Goal: Information Seeking & Learning: Learn about a topic

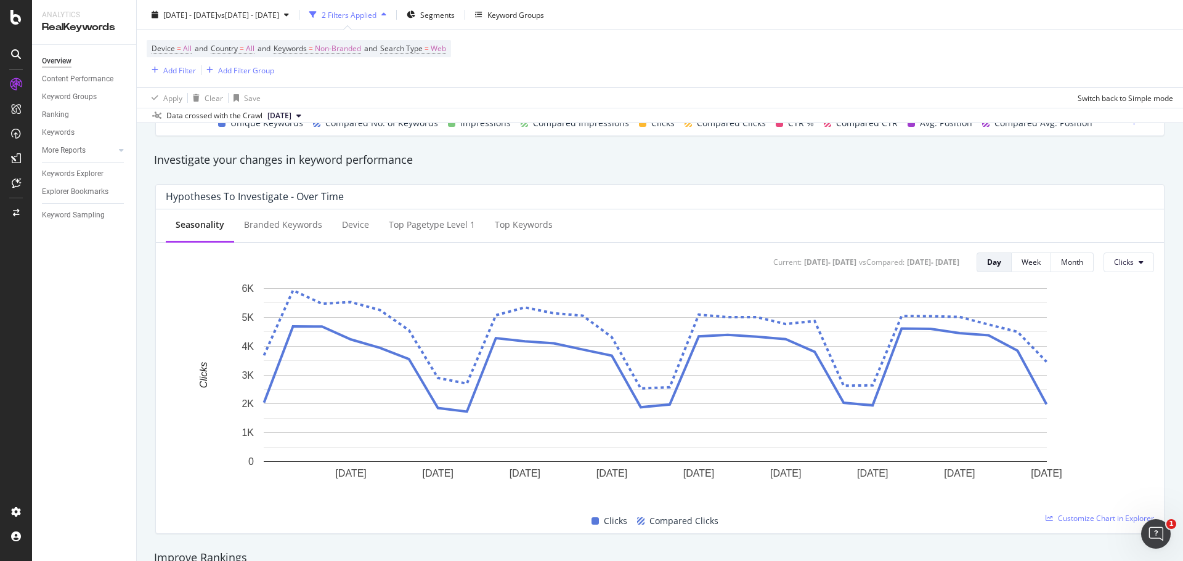
scroll to position [431, 0]
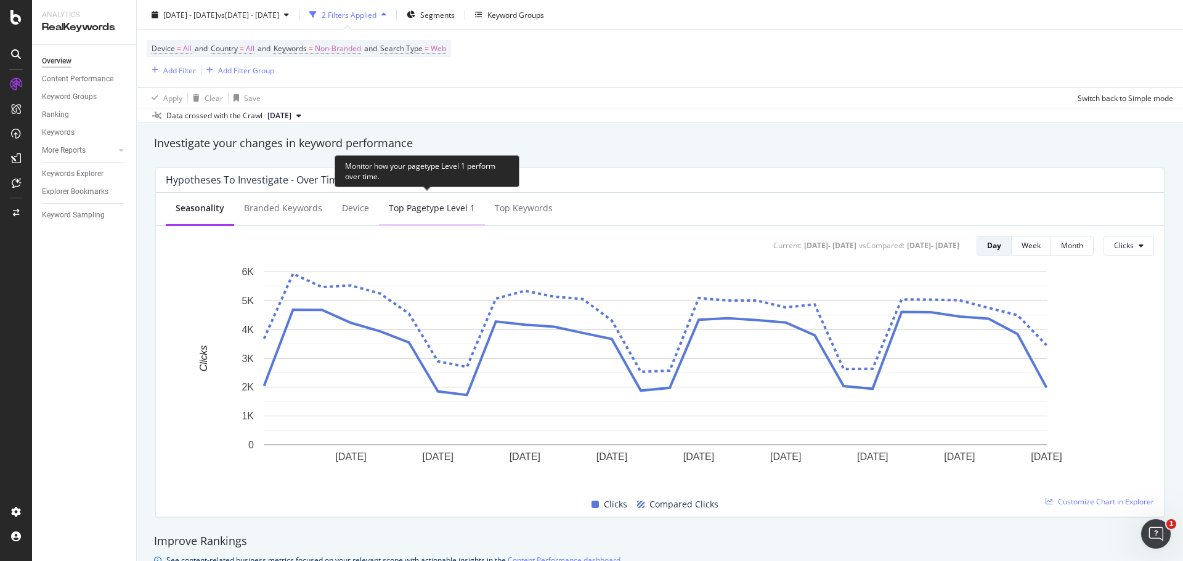
click at [440, 204] on div "Top pagetype Level 1" at bounding box center [432, 208] width 86 height 12
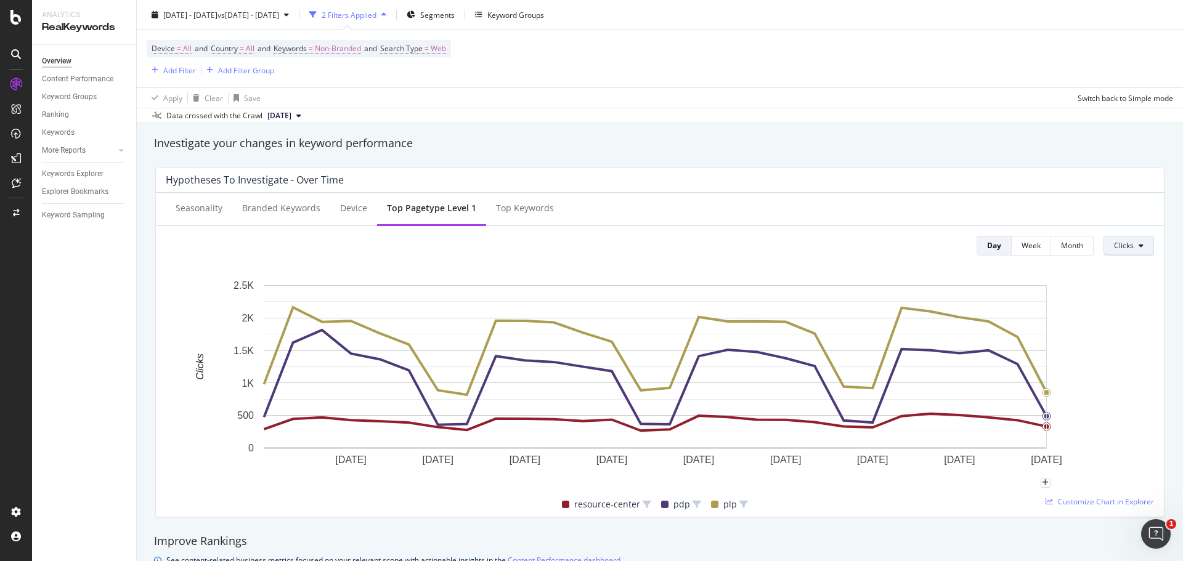
click at [1120, 245] on span "Clicks" at bounding box center [1124, 245] width 20 height 10
click at [1135, 288] on span "Impressions" at bounding box center [1135, 293] width 58 height 11
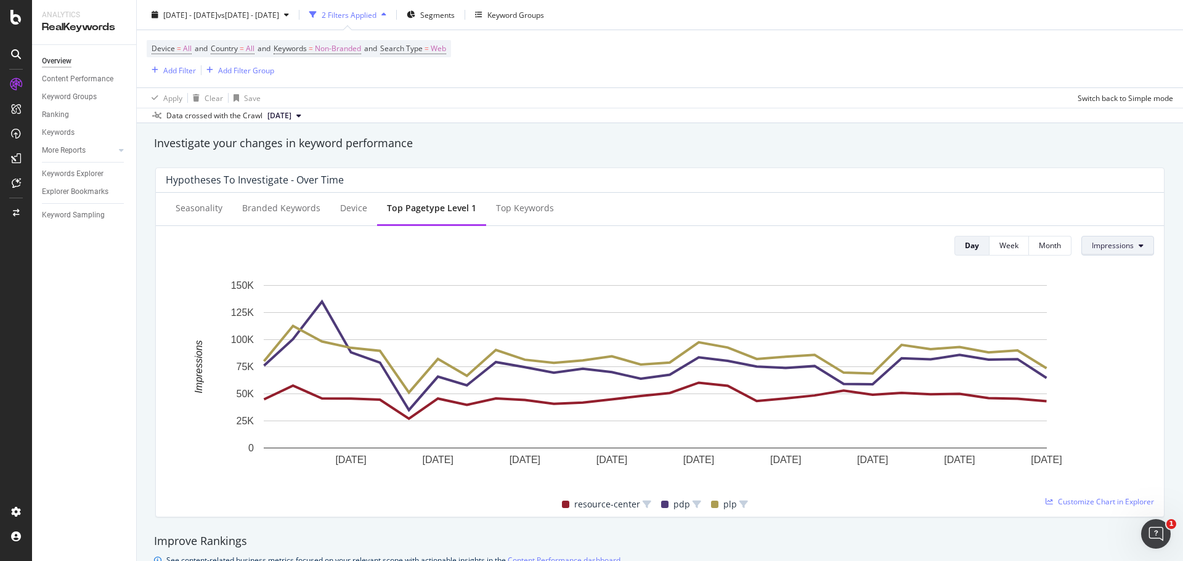
click at [1139, 247] on icon at bounding box center [1141, 245] width 5 height 7
click at [1101, 319] on span "Average Position" at bounding box center [1112, 316] width 58 height 11
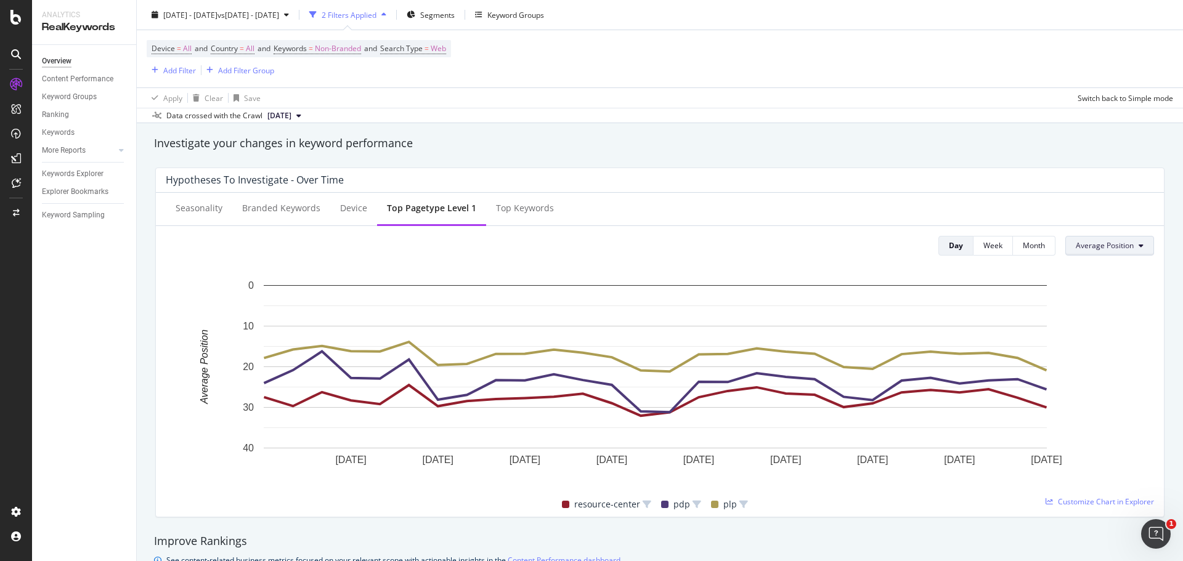
click at [1139, 245] on icon at bounding box center [1141, 245] width 5 height 7
click at [1062, 333] on div "CTR" at bounding box center [1097, 339] width 79 height 18
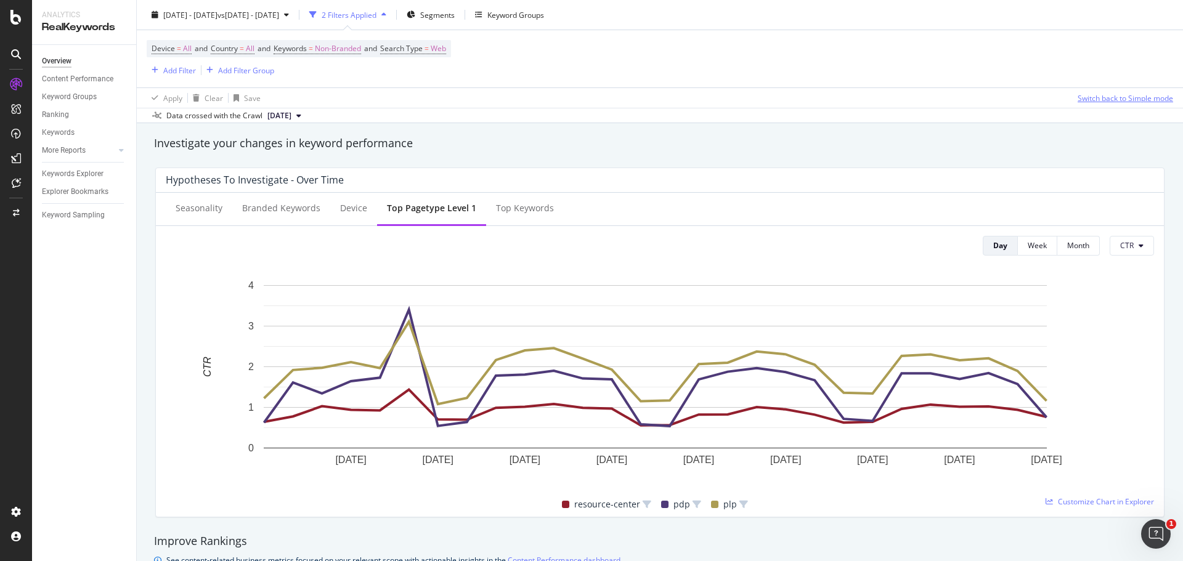
click at [1138, 101] on div "Switch back to Simple mode" at bounding box center [1126, 97] width 96 height 10
click at [929, 91] on div "Apply Clear Save Switch to Advanced Mode" at bounding box center [660, 98] width 1046 height 20
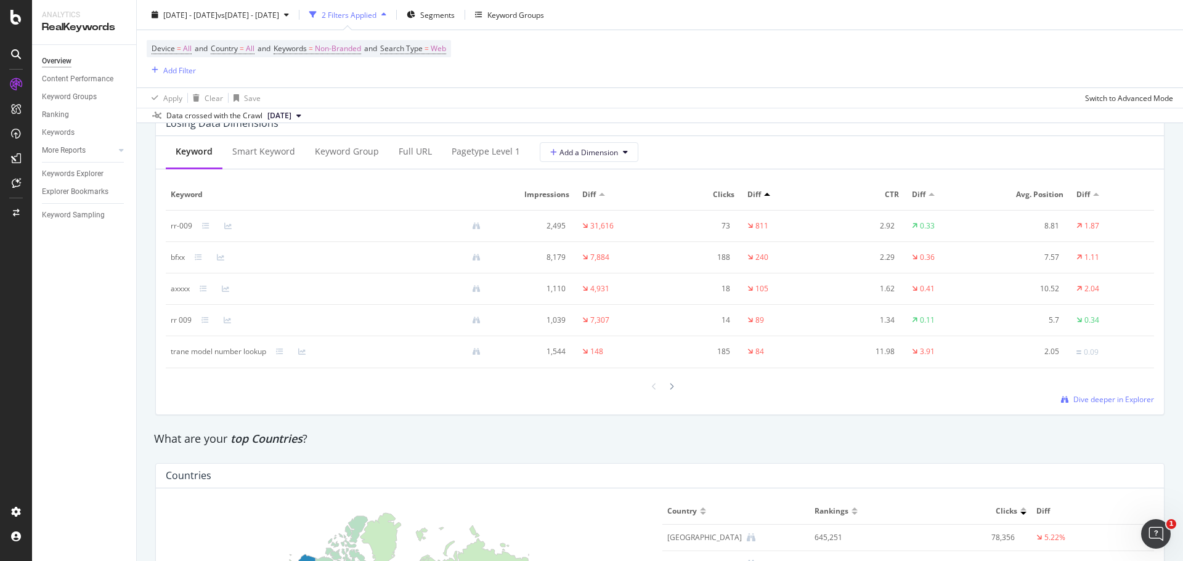
scroll to position [1417, 0]
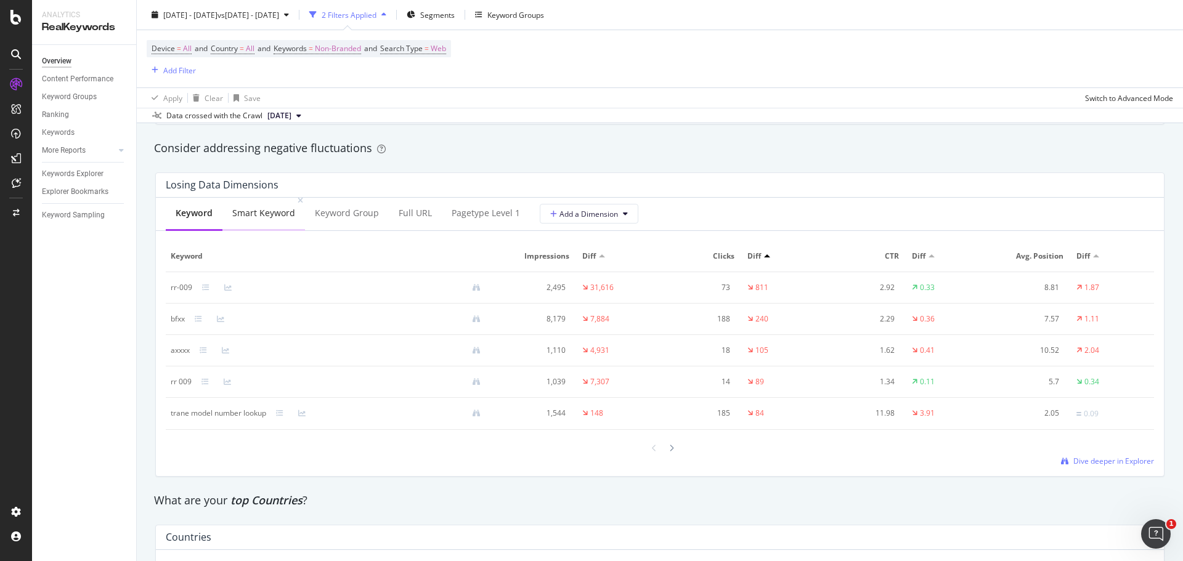
click at [277, 213] on div "Smart Keyword" at bounding box center [263, 213] width 63 height 12
click at [141, 446] on div "By website & by URL Detect big movements in your website performance Unique Key…" at bounding box center [660, 45] width 1046 height 2617
click at [226, 348] on icon at bounding box center [225, 350] width 7 height 7
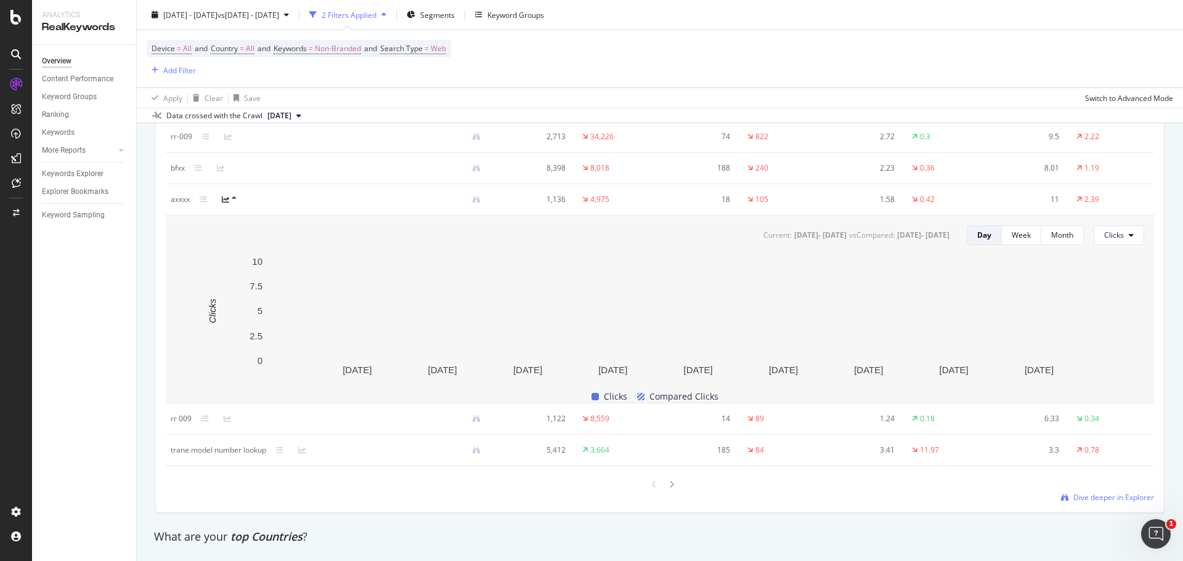
scroll to position [1541, 0]
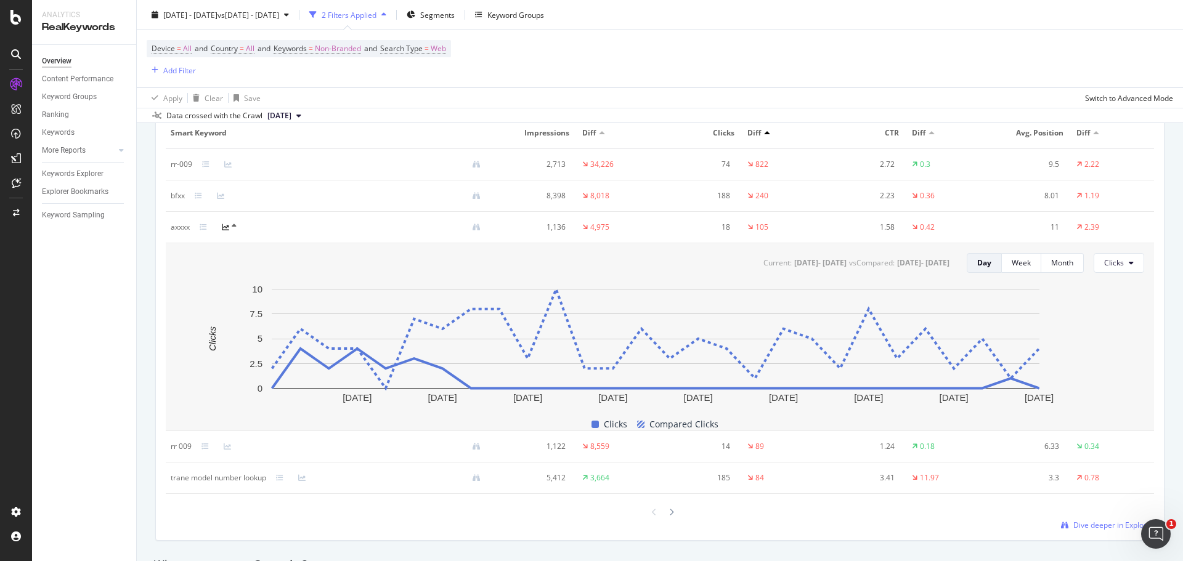
click at [232, 222] on icon at bounding box center [234, 225] width 5 height 7
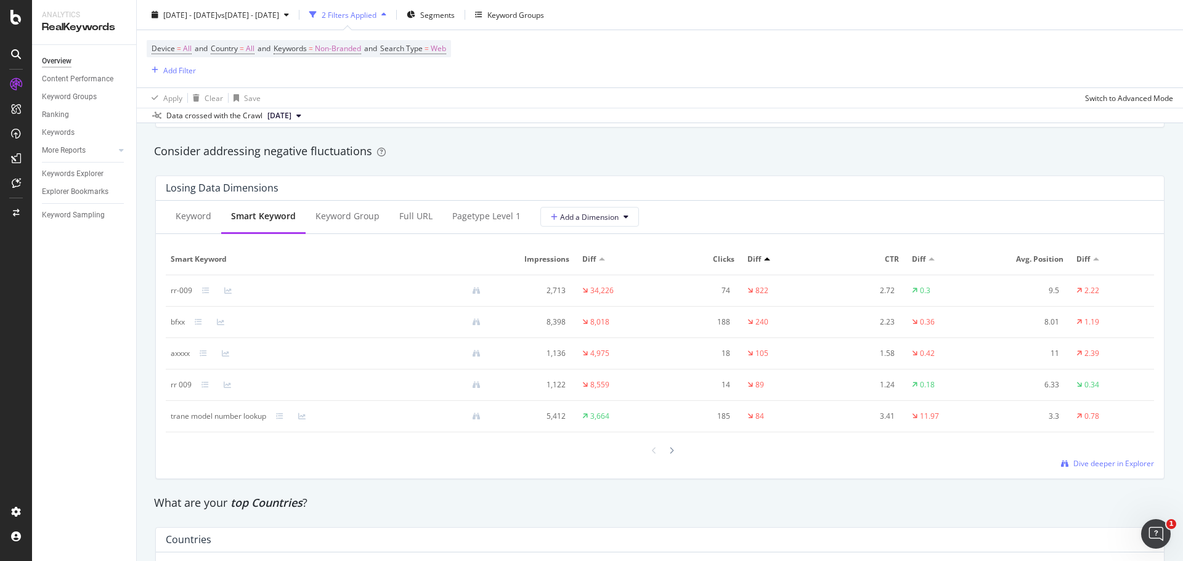
scroll to position [1479, 0]
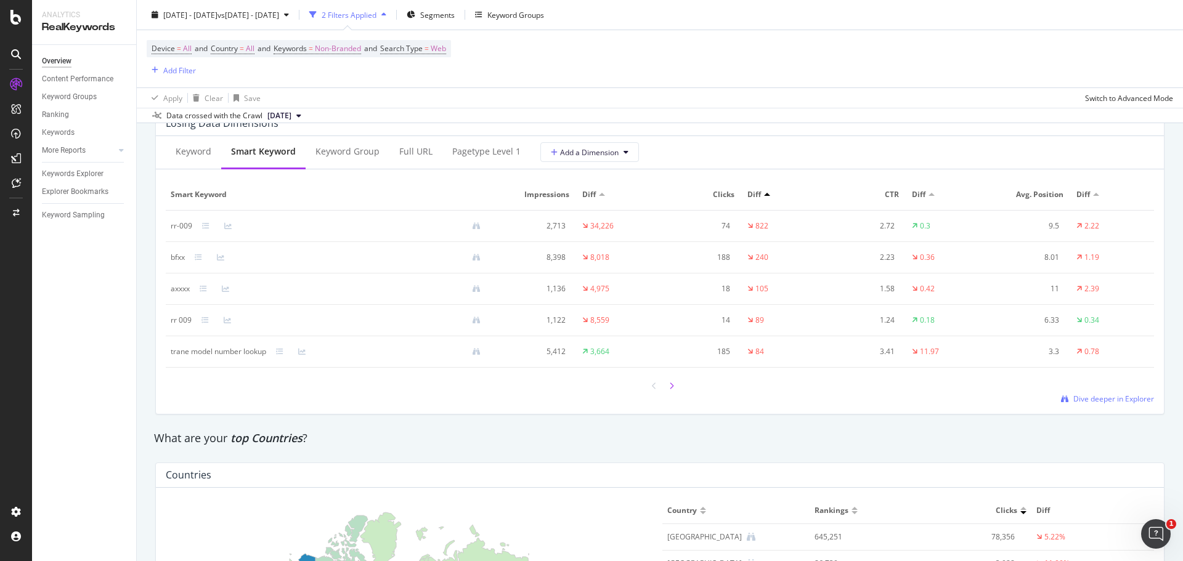
click at [670, 387] on div at bounding box center [671, 386] width 11 height 17
click at [336, 153] on div "Keyword Group" at bounding box center [348, 151] width 64 height 12
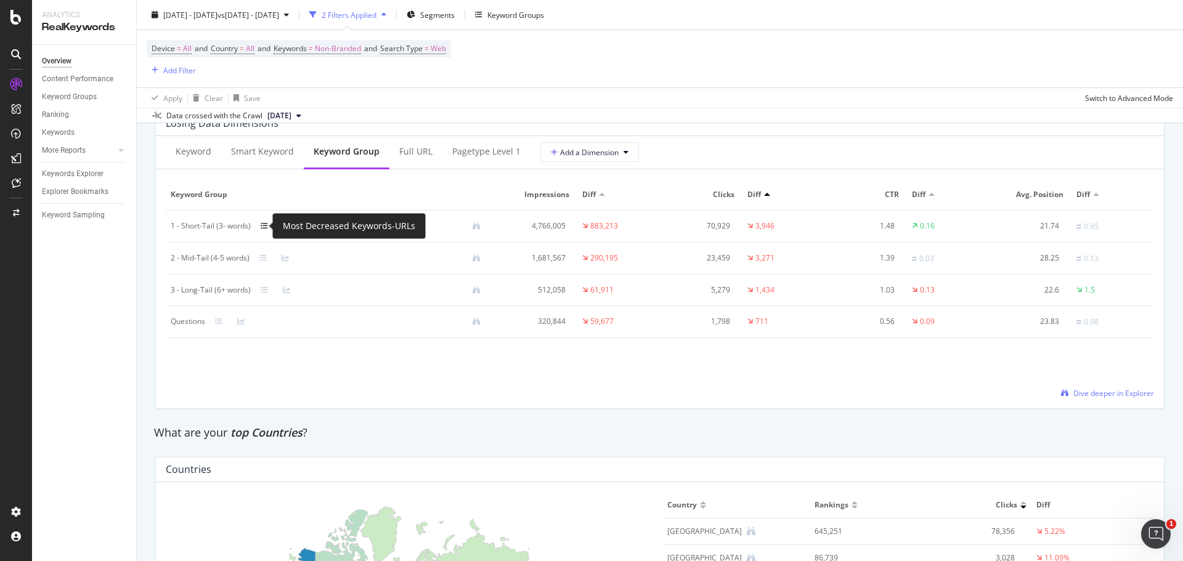
click at [267, 227] on icon at bounding box center [264, 225] width 7 height 7
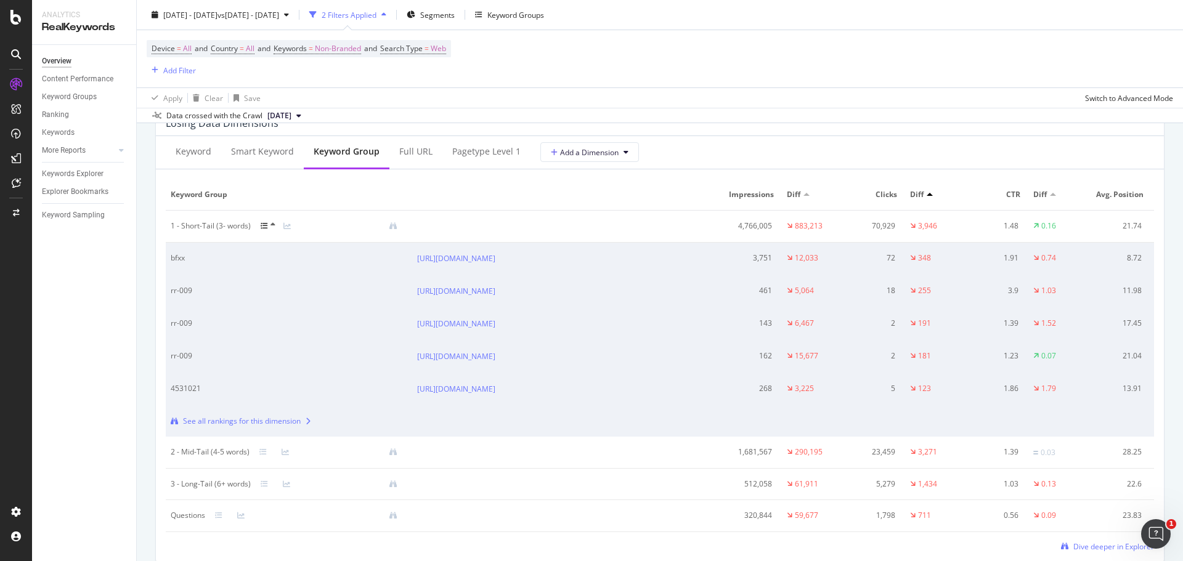
click at [272, 226] on icon at bounding box center [273, 224] width 5 height 7
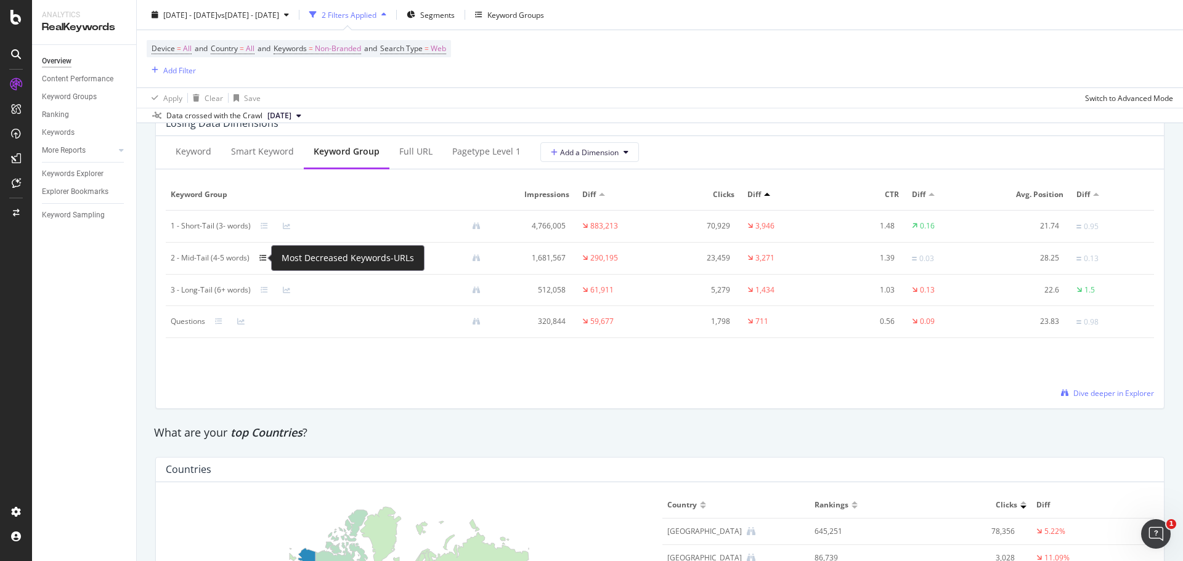
click at [263, 258] on icon at bounding box center [262, 258] width 7 height 7
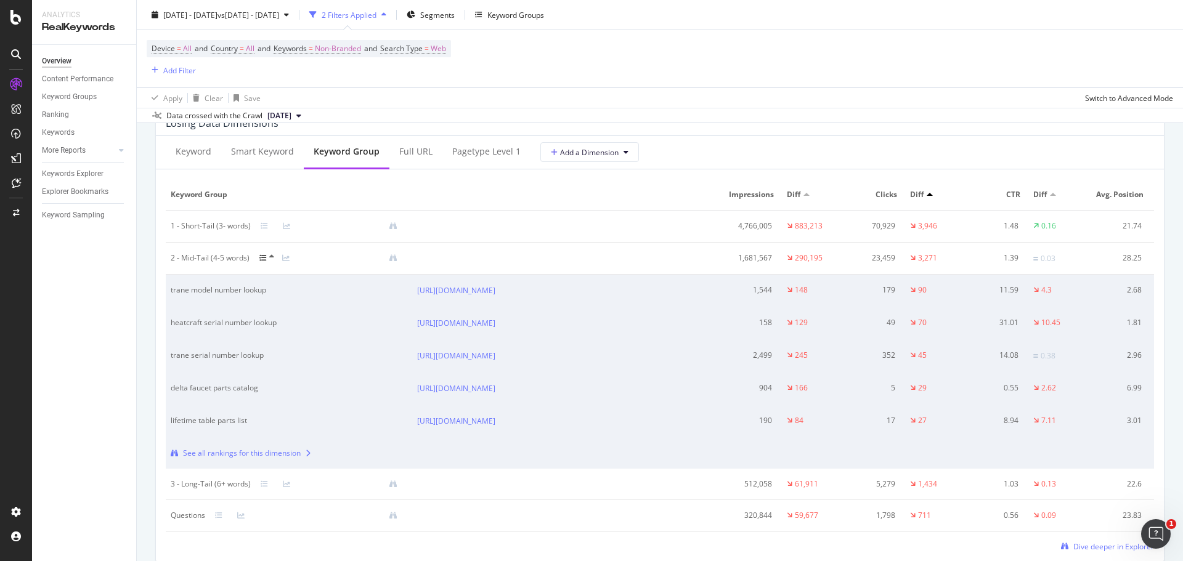
click at [266, 258] on icon at bounding box center [262, 258] width 7 height 7
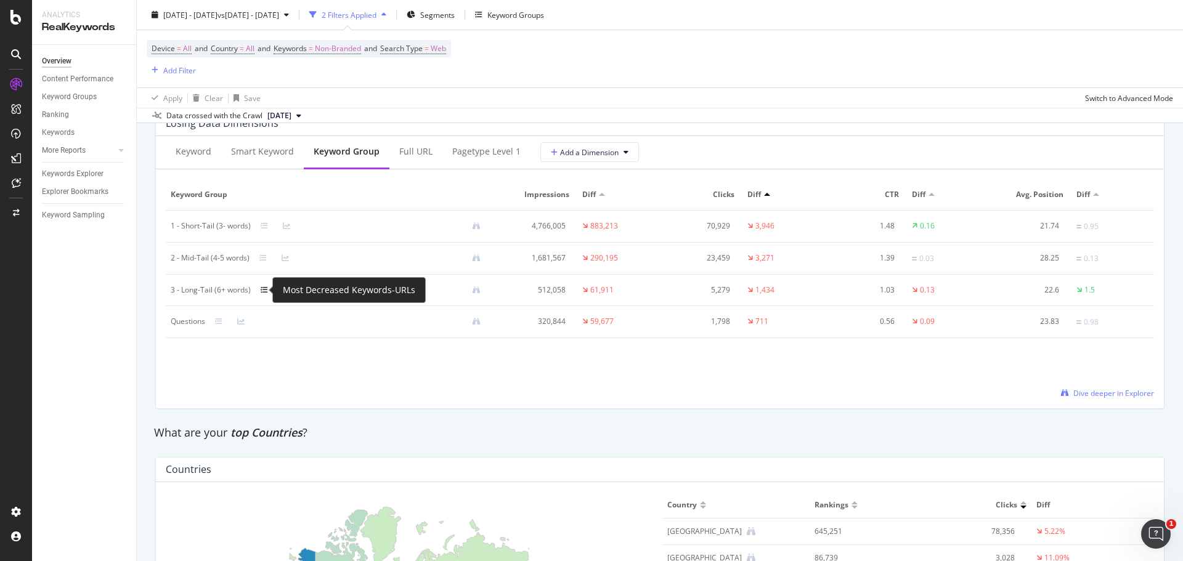
click at [264, 290] on icon at bounding box center [264, 290] width 7 height 7
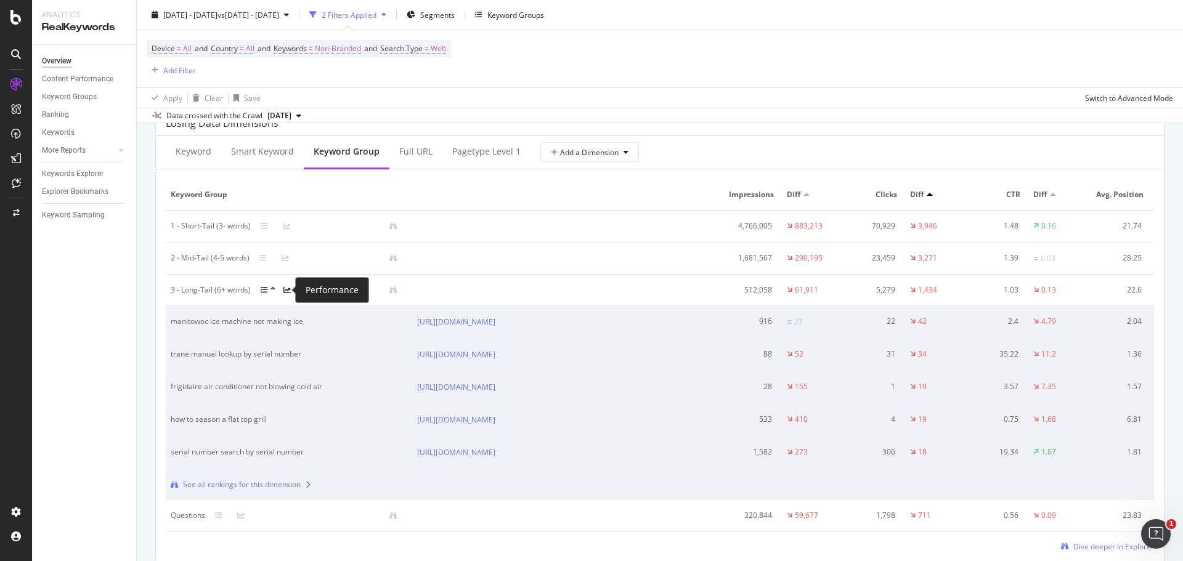
click at [287, 290] on icon at bounding box center [286, 290] width 7 height 7
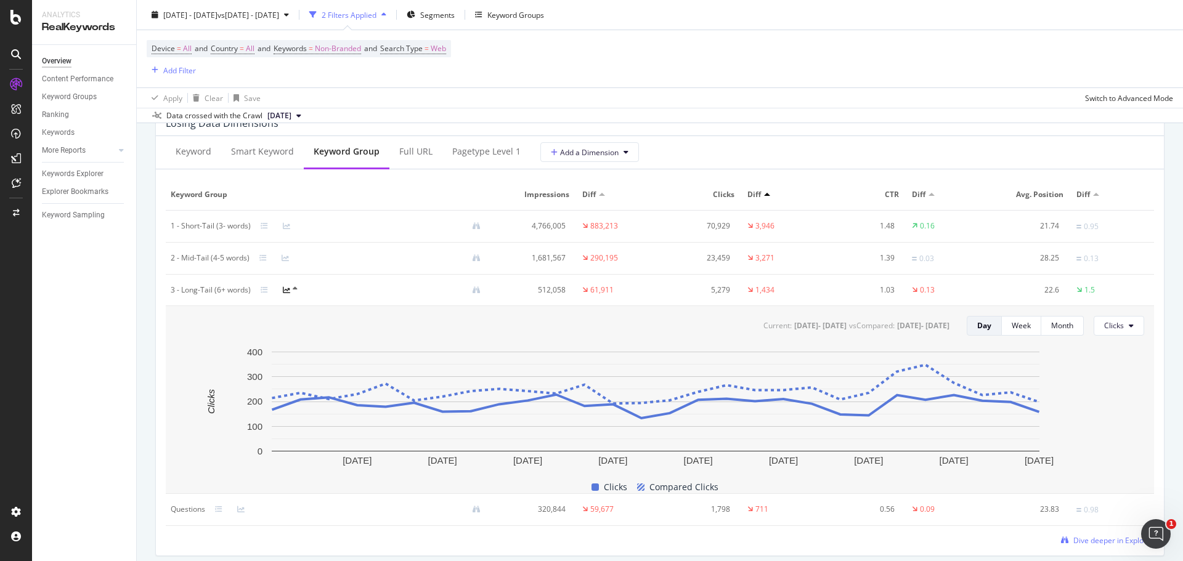
click at [306, 288] on div at bounding box center [371, 290] width 240 height 10
click at [295, 288] on icon at bounding box center [295, 288] width 5 height 7
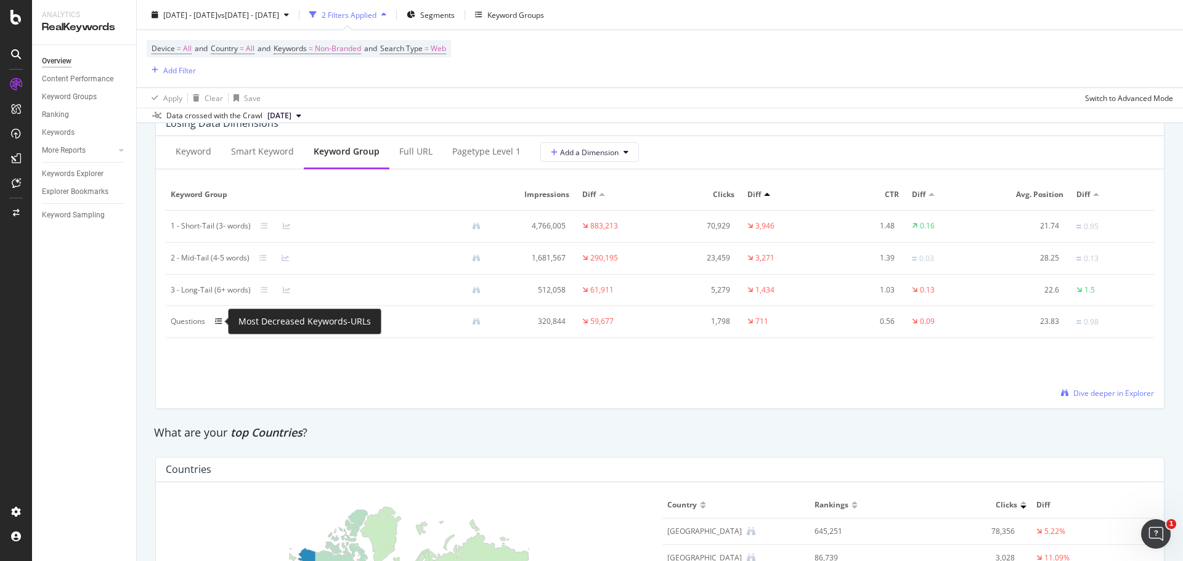
click at [219, 322] on icon at bounding box center [218, 321] width 7 height 7
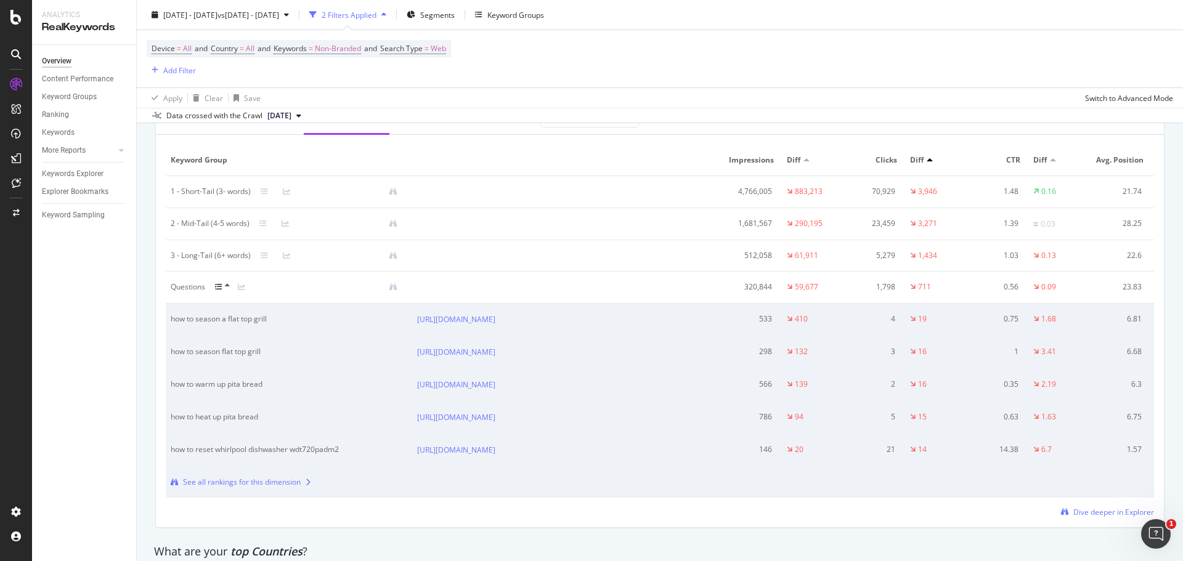
scroll to position [1541, 0]
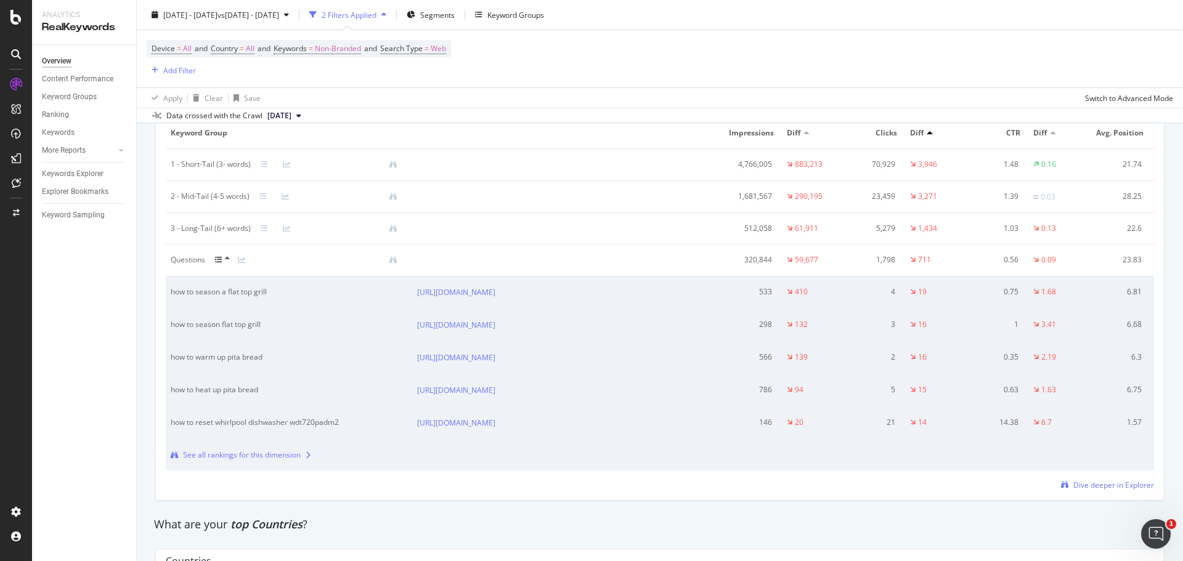
click at [228, 258] on icon at bounding box center [227, 258] width 5 height 7
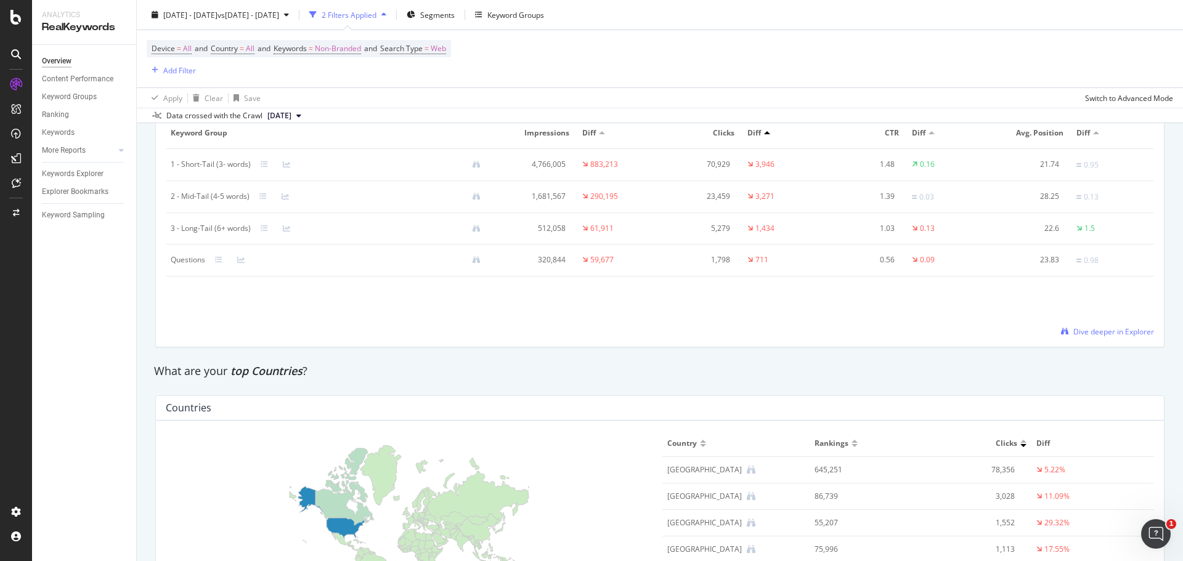
scroll to position [1294, 0]
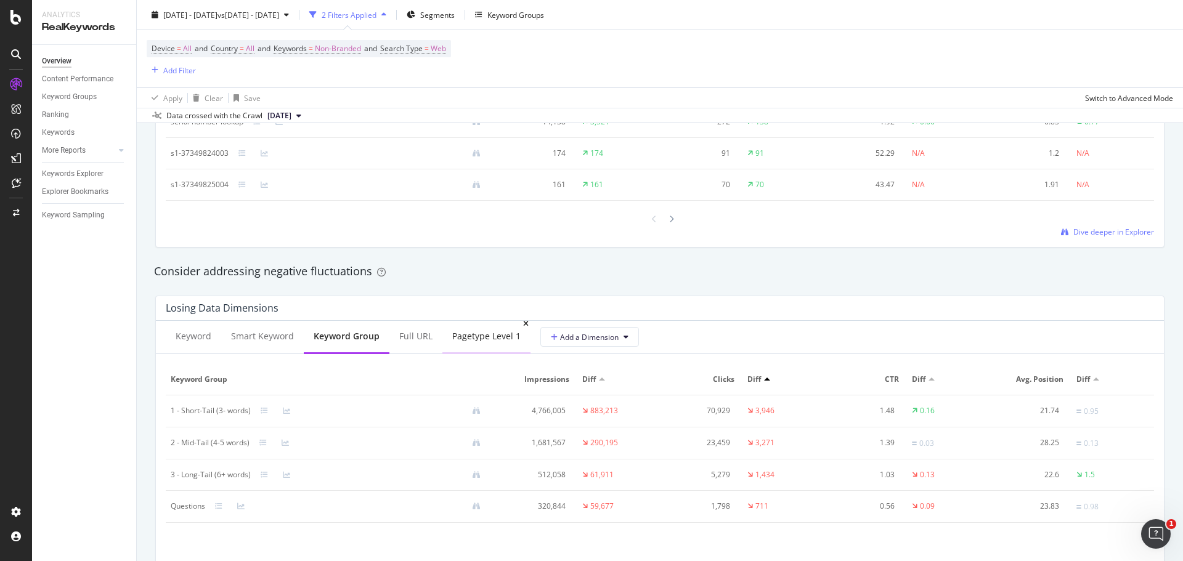
click at [489, 344] on div "pagetype Level 1" at bounding box center [486, 337] width 88 height 34
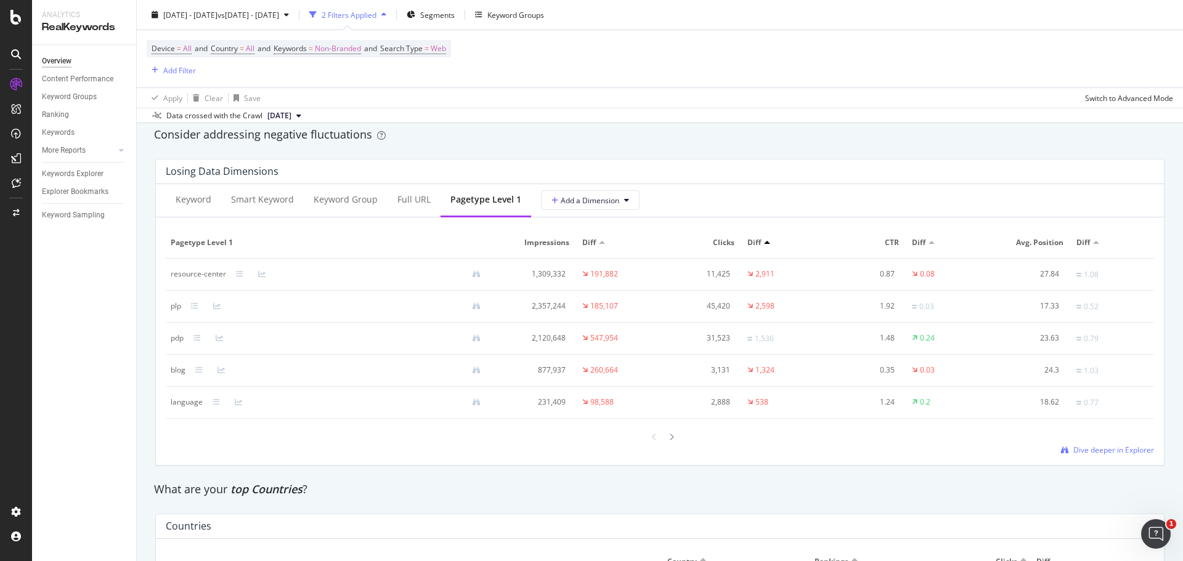
scroll to position [1417, 0]
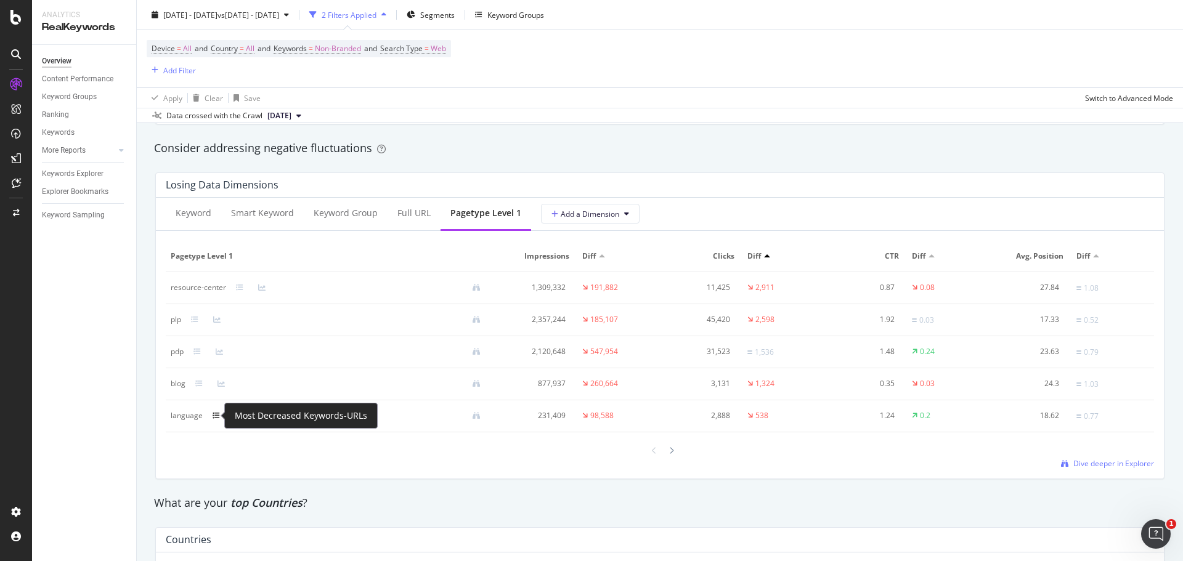
click at [214, 414] on icon at bounding box center [216, 415] width 7 height 7
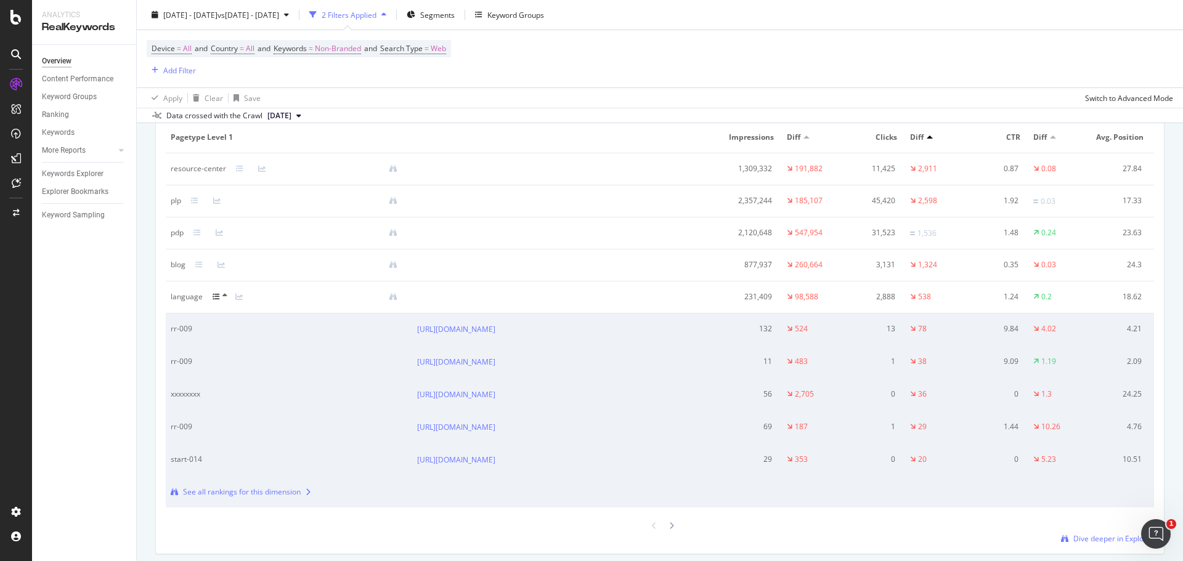
scroll to position [1478, 0]
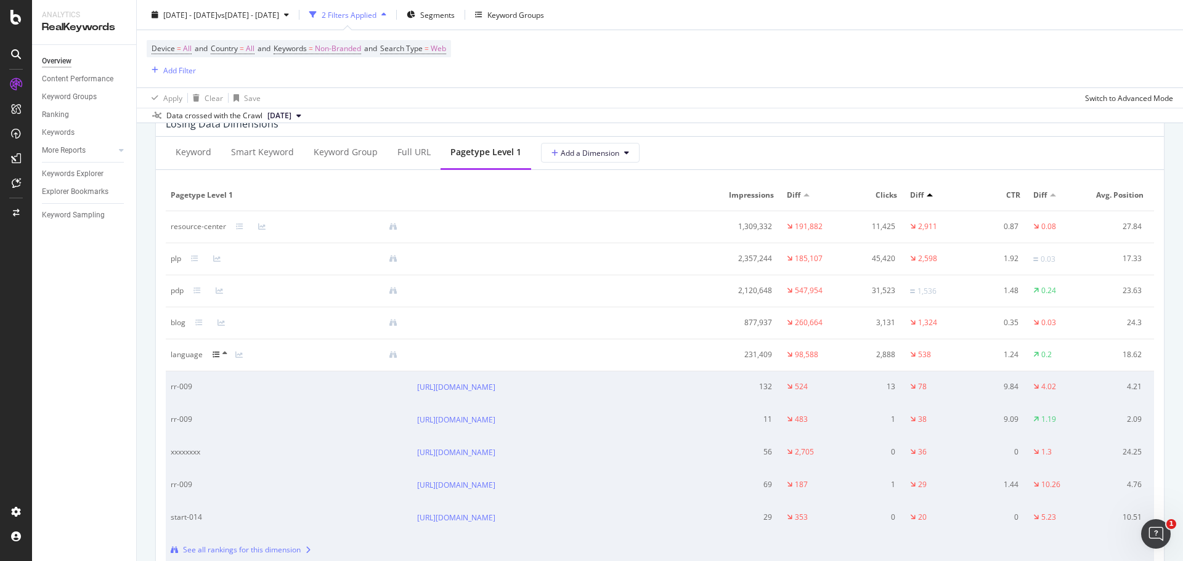
click at [225, 353] on icon at bounding box center [224, 353] width 5 height 7
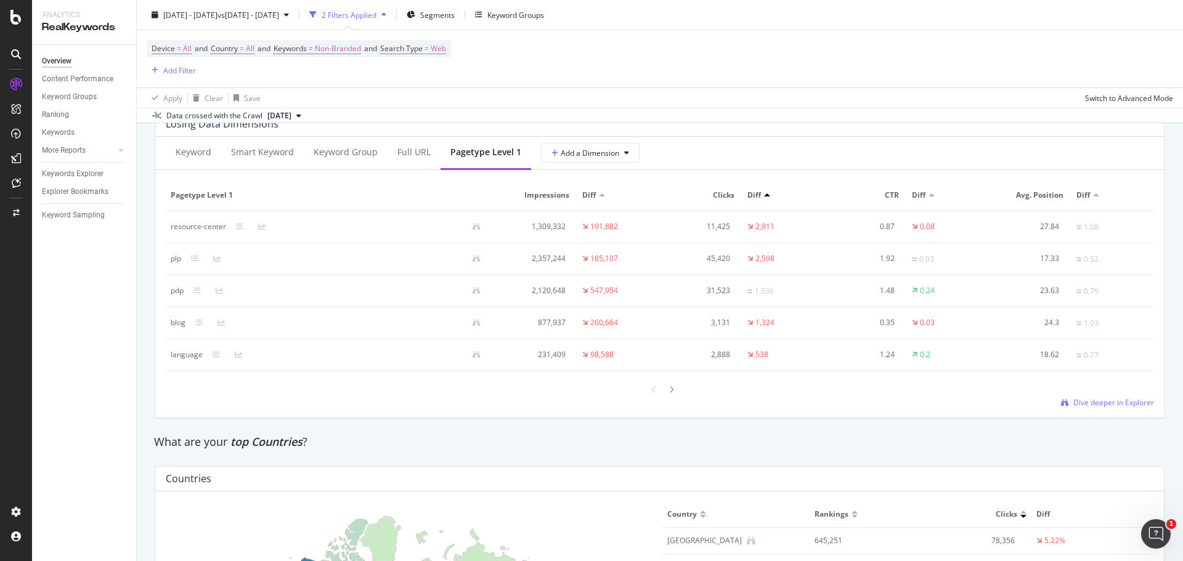
click at [764, 195] on div at bounding box center [767, 195] width 6 height 3
click at [764, 194] on div at bounding box center [767, 195] width 6 height 3
click at [600, 194] on div at bounding box center [602, 195] width 6 height 3
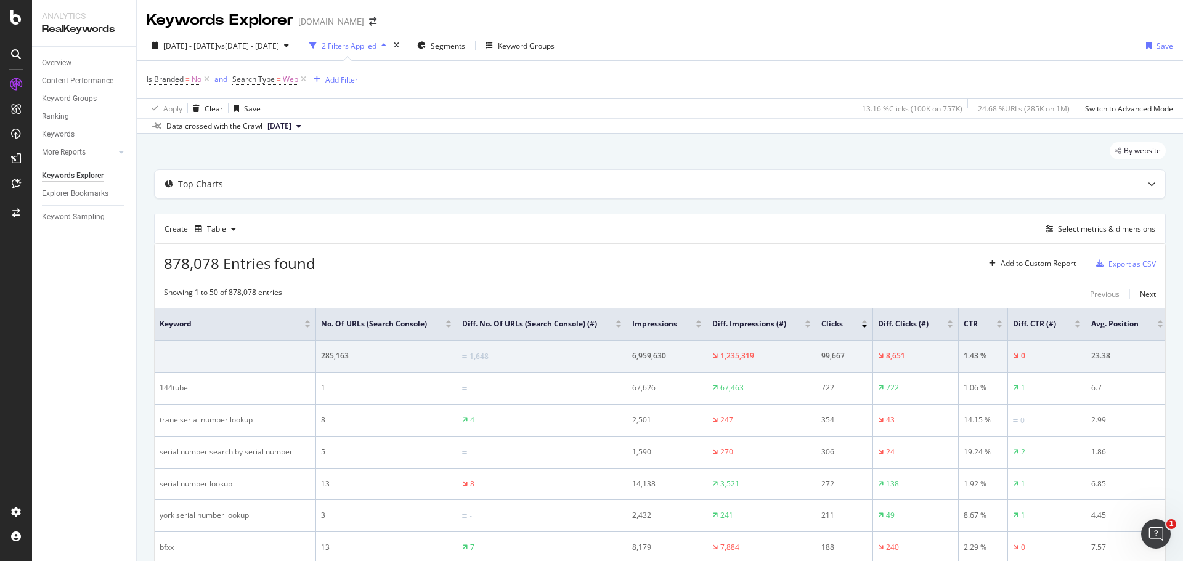
scroll to position [166, 0]
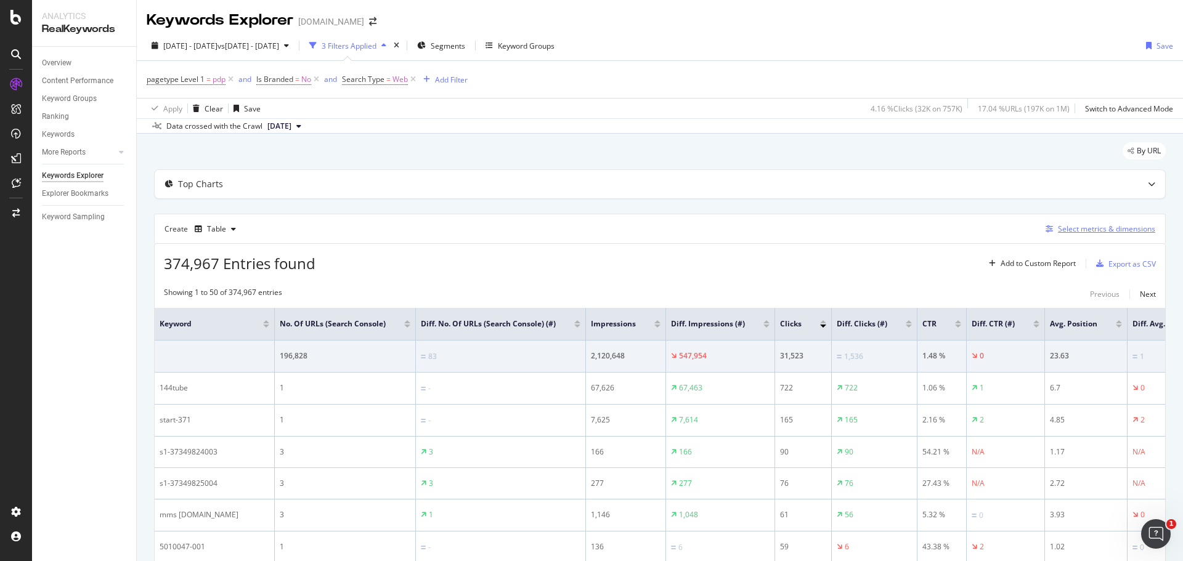
click at [1086, 227] on div "Select metrics & dimensions" at bounding box center [1106, 229] width 97 height 10
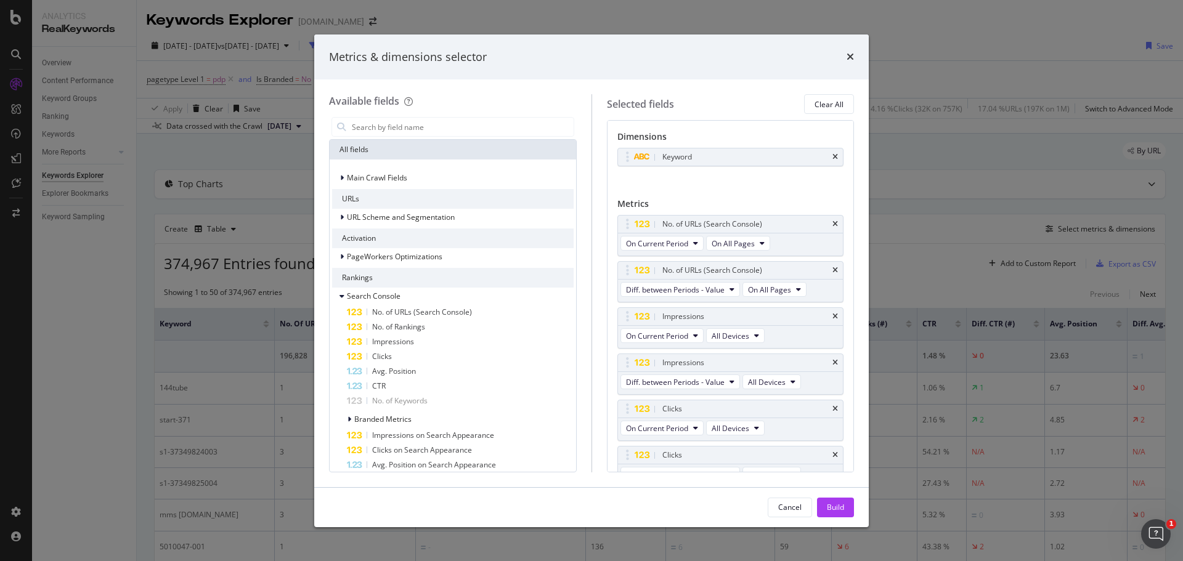
drag, startPoint x: 853, startPoint y: 232, endPoint x: 858, endPoint y: 197, distance: 35.0
type textarea "No. of URLs (Search Console) On Current Period On All Pages No. of URLs (Search…"
click at [858, 197] on div "Available fields All fields Main Crawl Fields URLs URL Scheme and Segmentation …" at bounding box center [591, 282] width 555 height 407
click at [464, 129] on input "Full Page" at bounding box center [462, 127] width 223 height 18
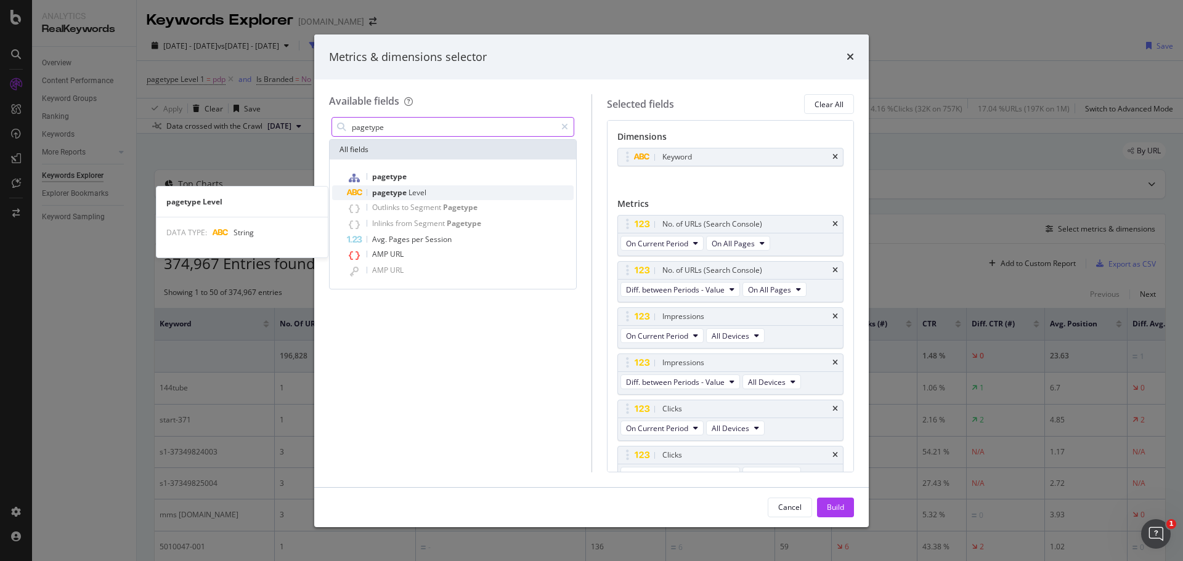
type input "pagetype"
click at [405, 189] on span "pagetype" at bounding box center [390, 192] width 36 height 10
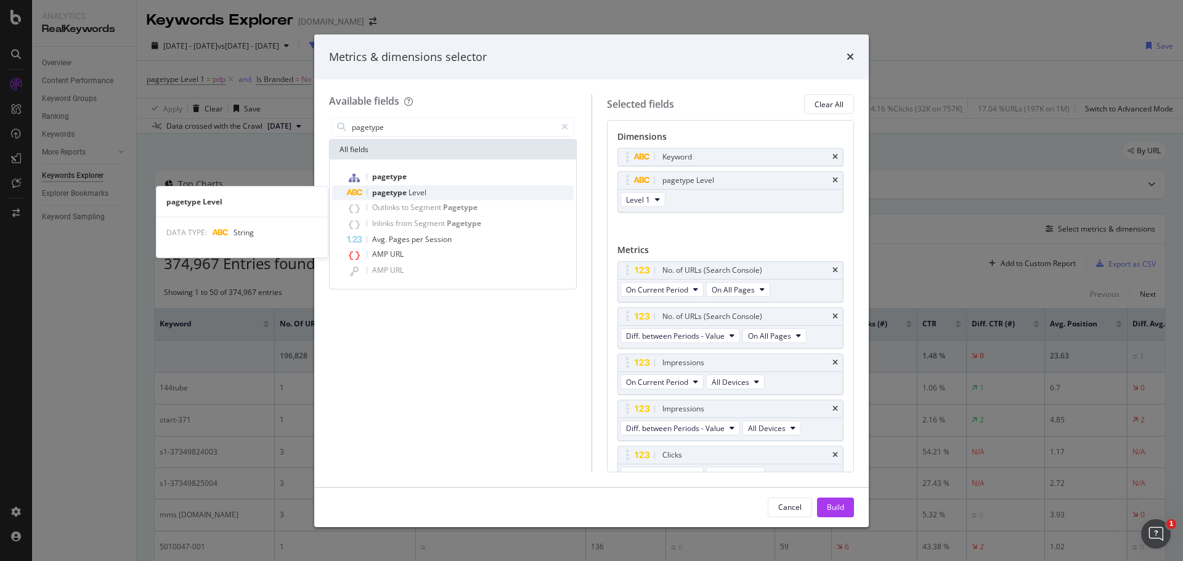
click at [399, 187] on div "pagetype Level" at bounding box center [460, 192] width 227 height 15
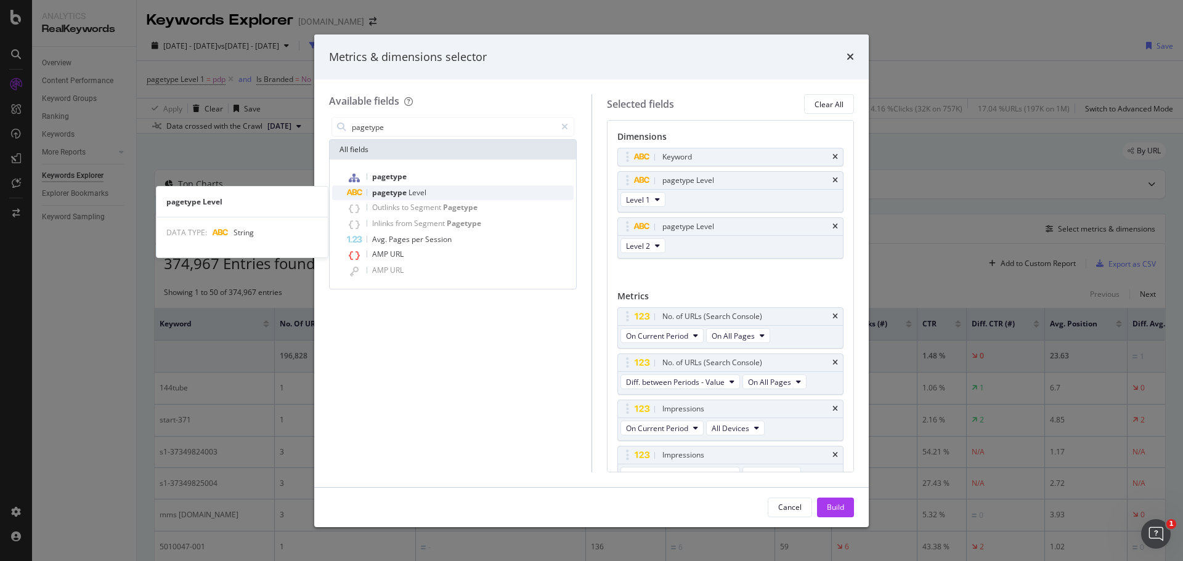
click at [397, 197] on span "pagetype" at bounding box center [390, 192] width 36 height 10
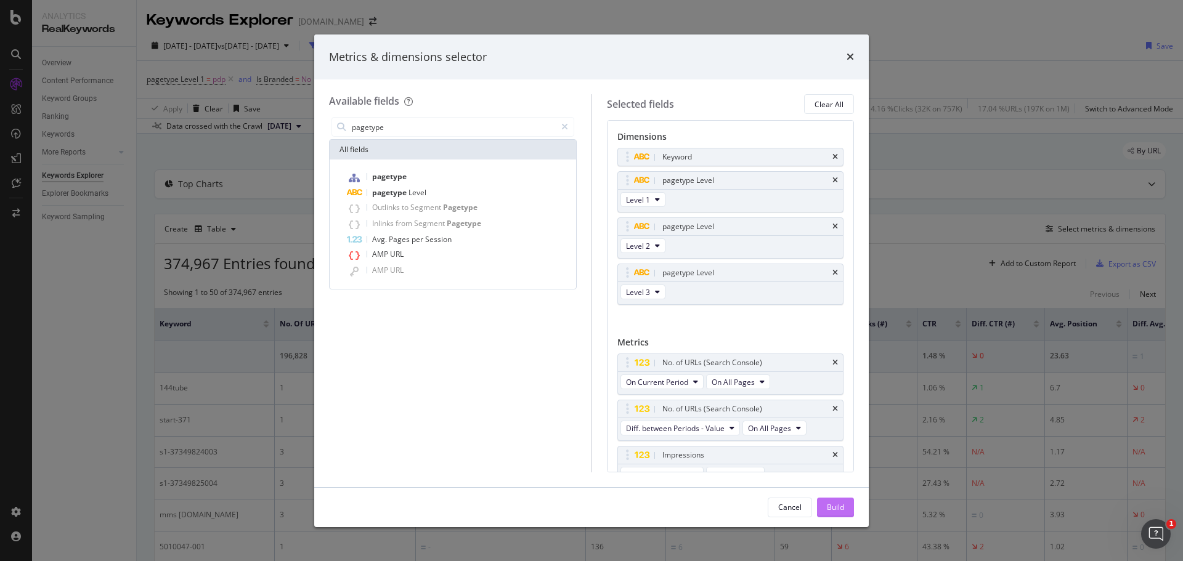
click at [836, 513] on div "Build" at bounding box center [835, 508] width 17 height 18
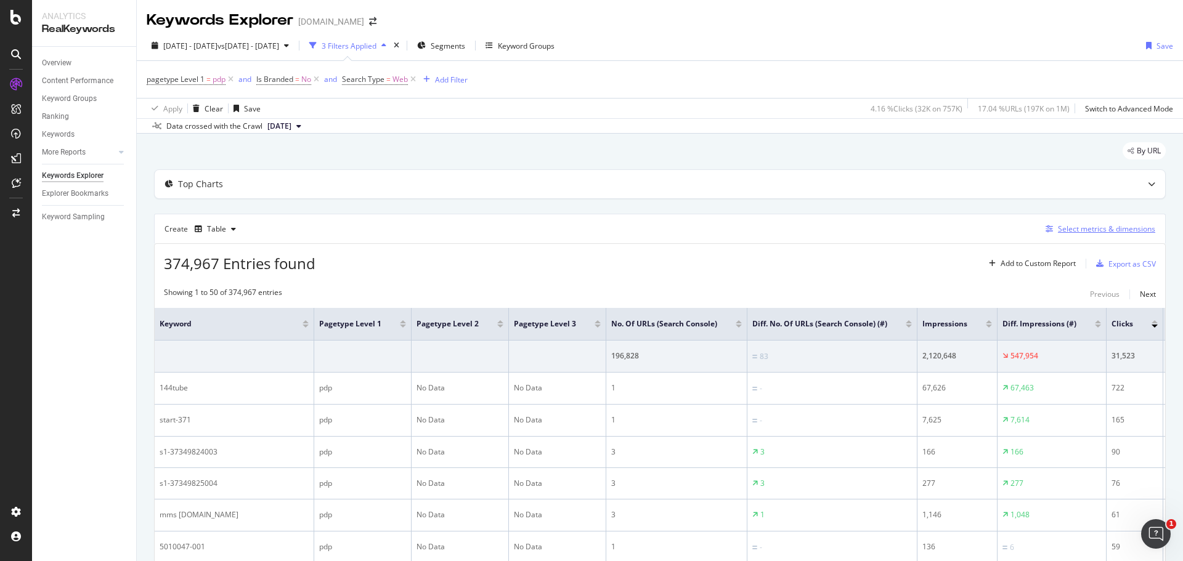
click at [1116, 228] on div "Select metrics & dimensions" at bounding box center [1106, 229] width 97 height 10
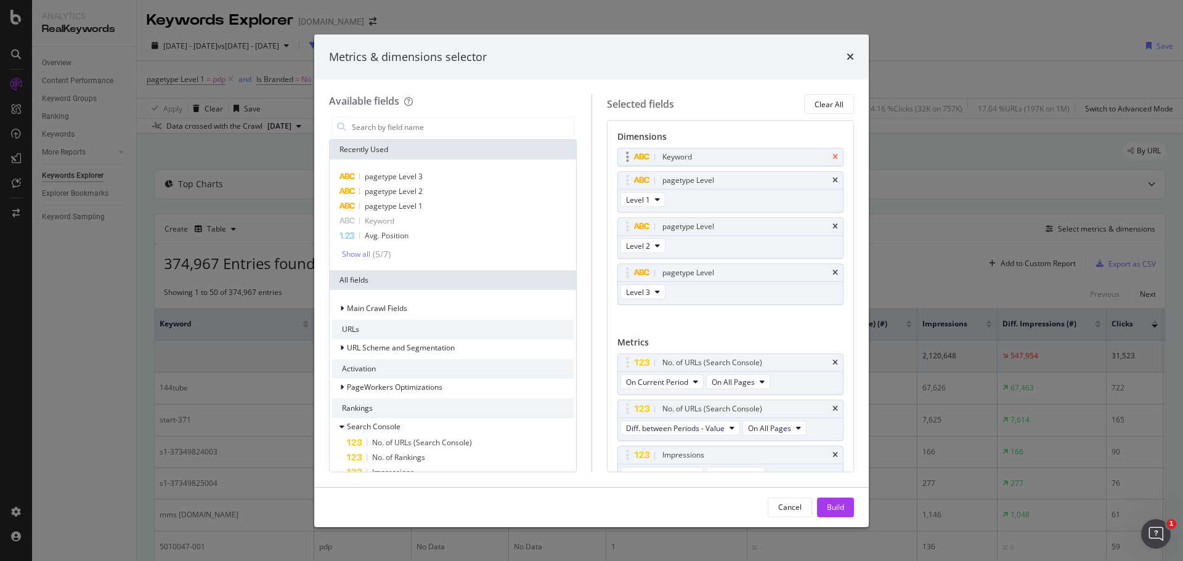
click at [833, 158] on icon "times" at bounding box center [836, 156] width 6 height 7
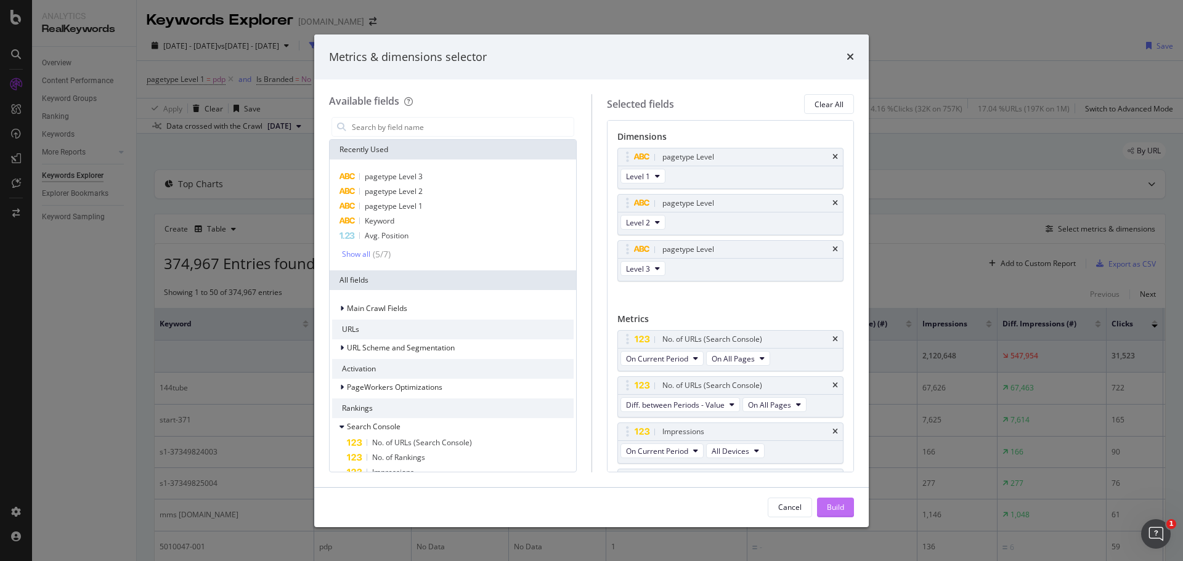
click at [837, 505] on div "Build" at bounding box center [835, 507] width 17 height 10
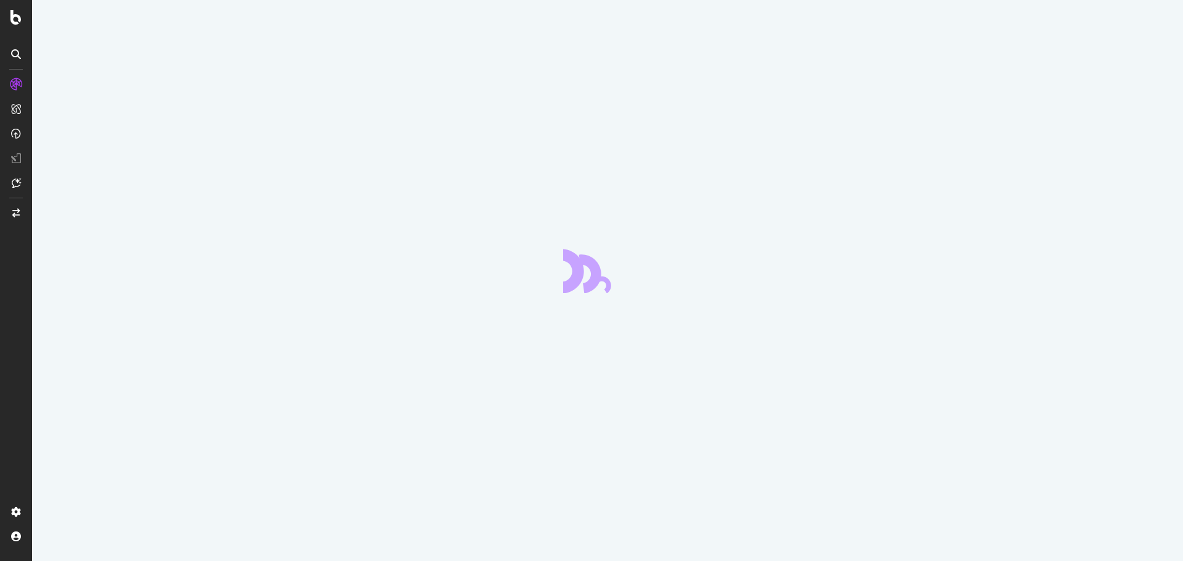
scroll to position [166, 0]
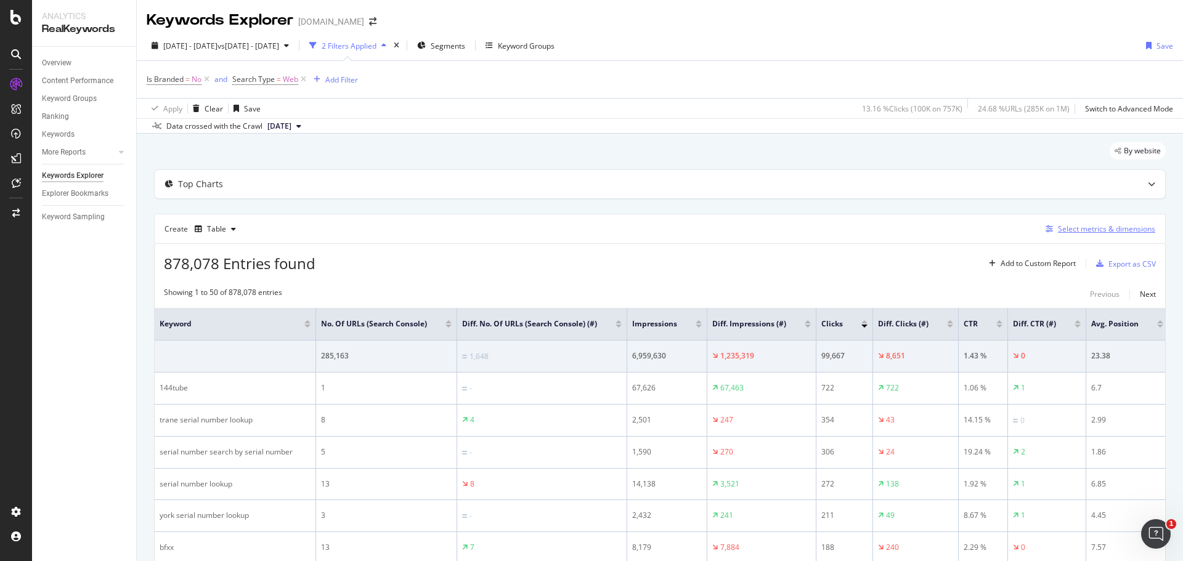
click at [1083, 224] on div "Select metrics & dimensions" at bounding box center [1106, 229] width 97 height 10
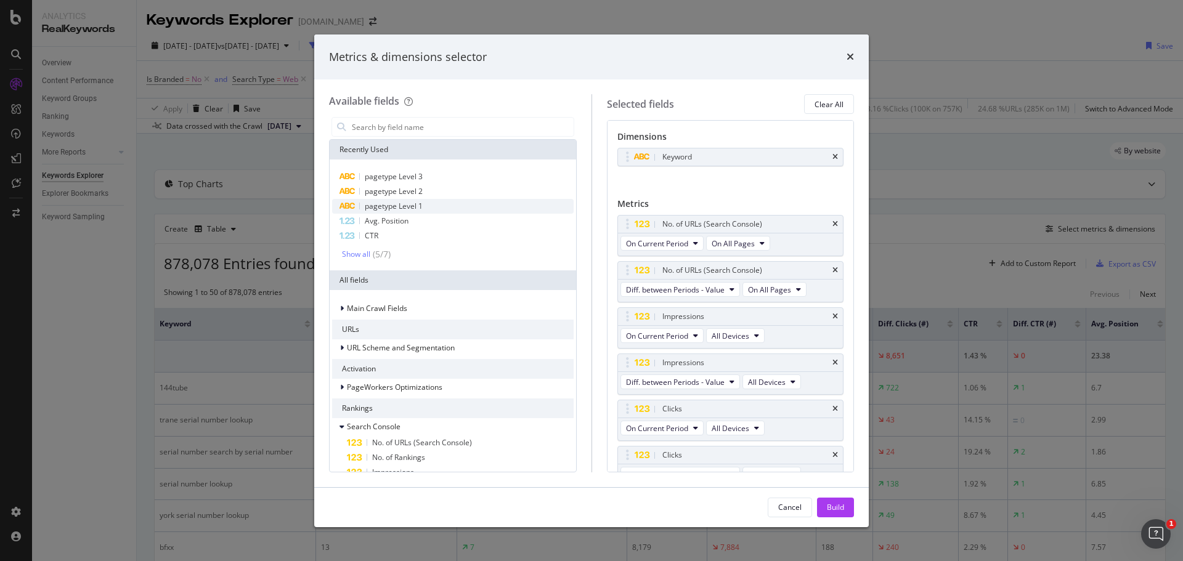
click at [388, 205] on span "pagetype Level 1" at bounding box center [394, 206] width 58 height 10
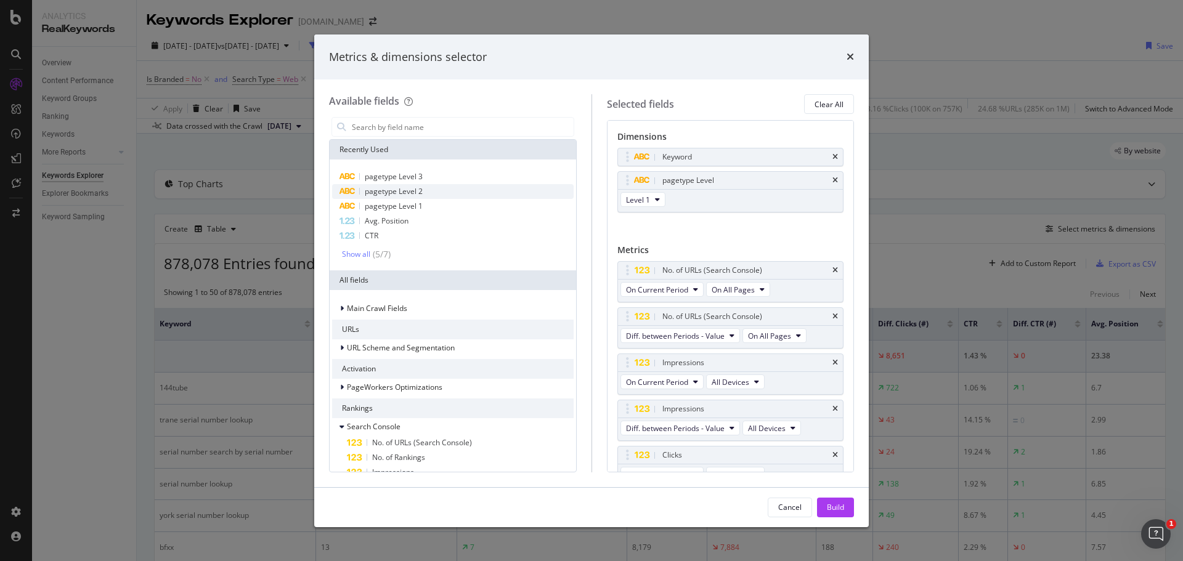
click at [411, 189] on span "pagetype Level 2" at bounding box center [394, 191] width 58 height 10
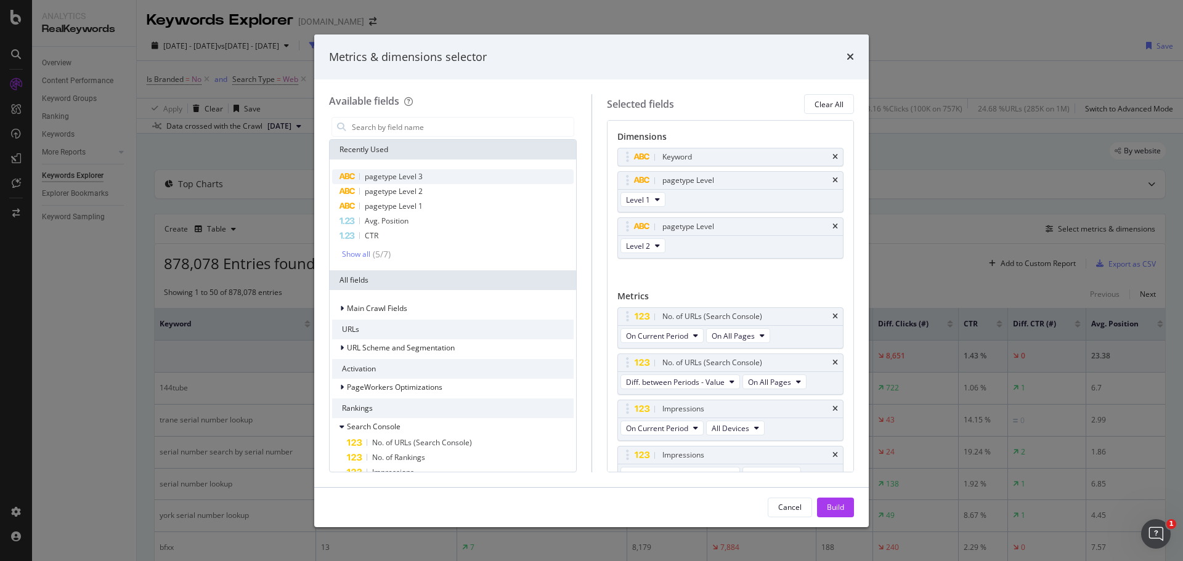
click at [412, 174] on span "pagetype Level 3" at bounding box center [394, 176] width 58 height 10
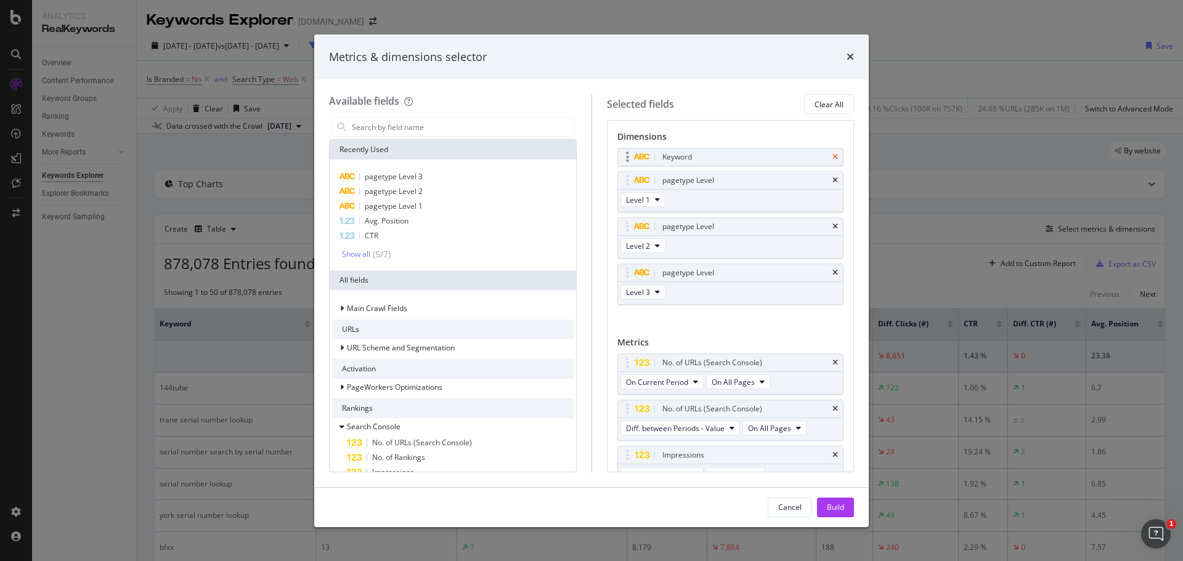
click at [833, 157] on icon "times" at bounding box center [836, 156] width 6 height 7
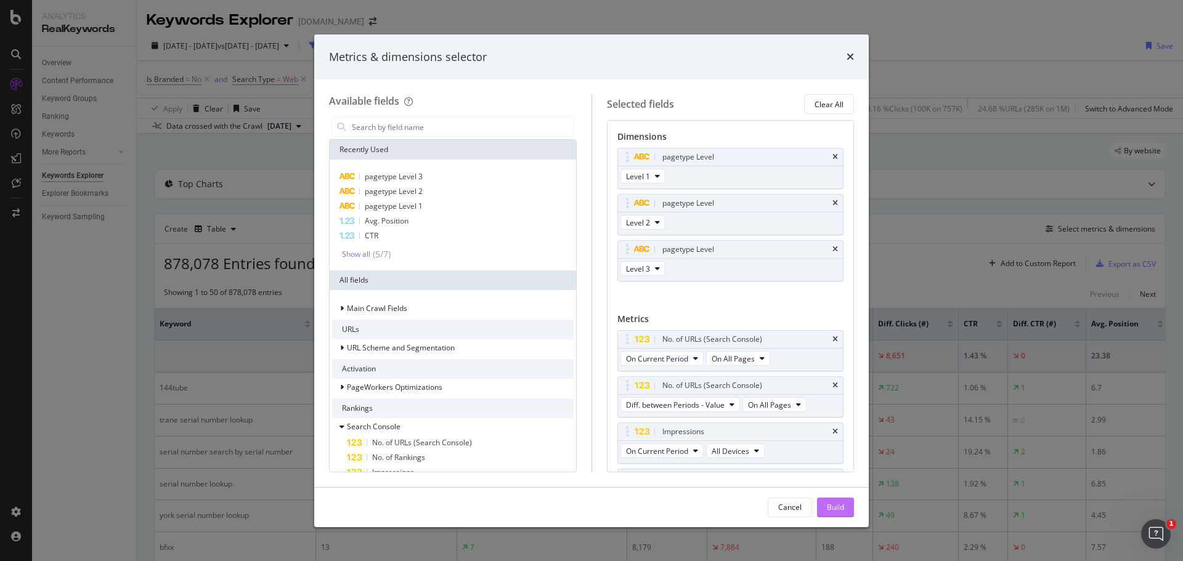
click at [844, 506] on button "Build" at bounding box center [835, 508] width 37 height 20
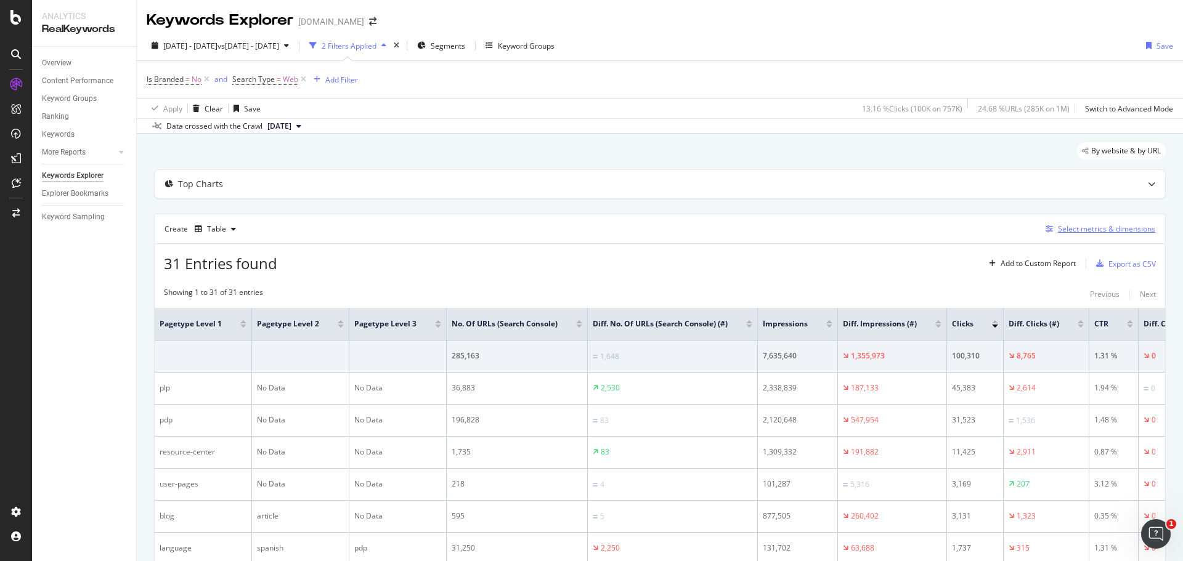
click at [1098, 229] on div "Select metrics & dimensions" at bounding box center [1106, 229] width 97 height 10
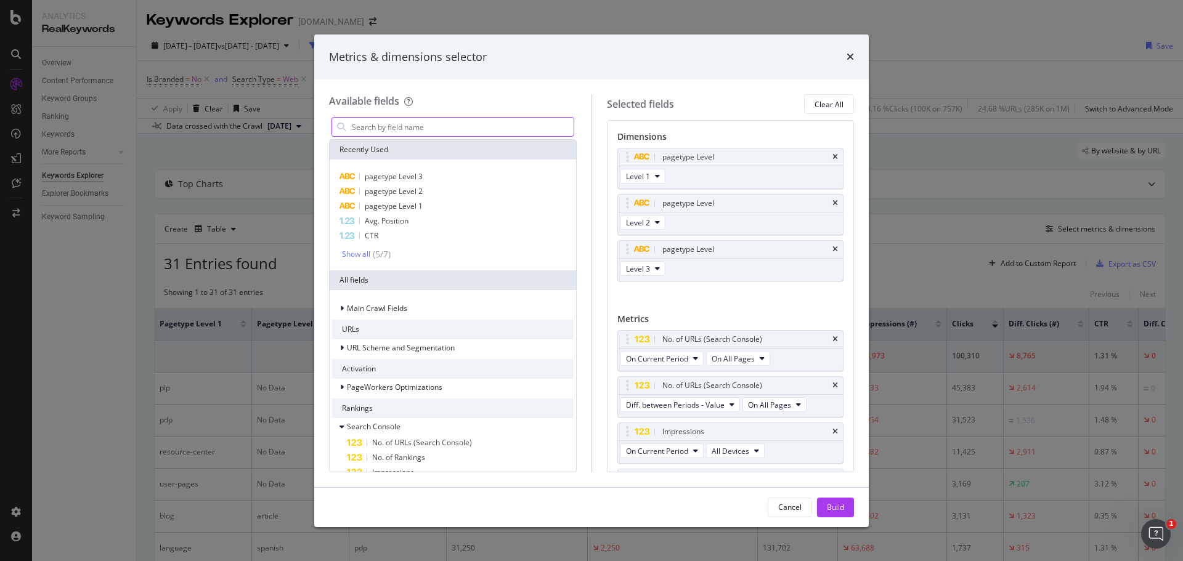
click at [410, 129] on input "Full Page" at bounding box center [462, 127] width 223 height 18
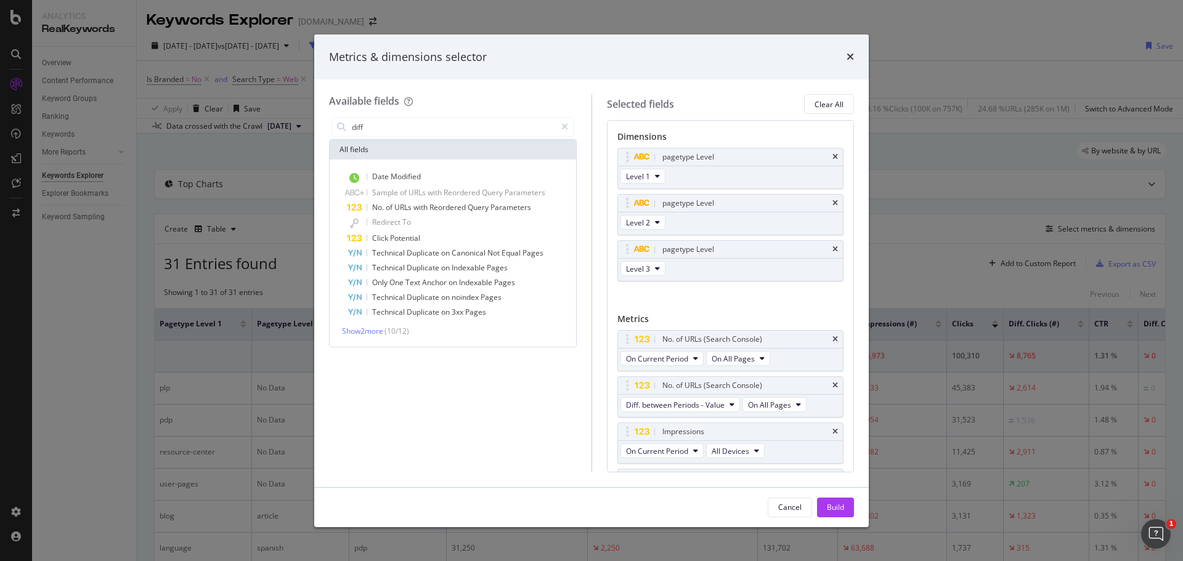
type input "diff"
type textarea "diff"
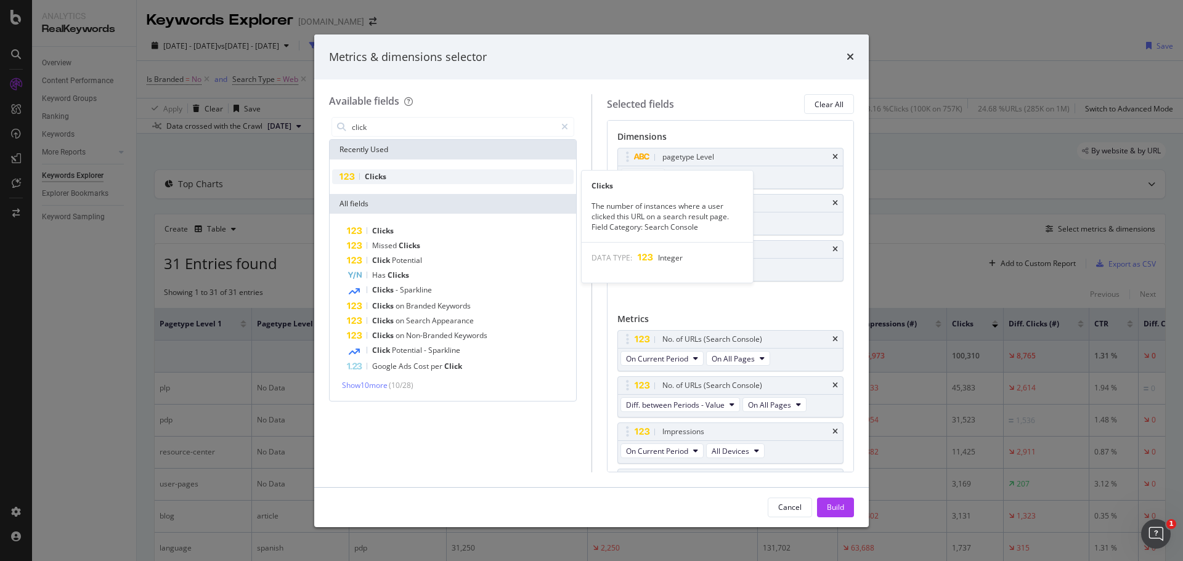
click at [363, 176] on div "Clicks" at bounding box center [453, 176] width 242 height 15
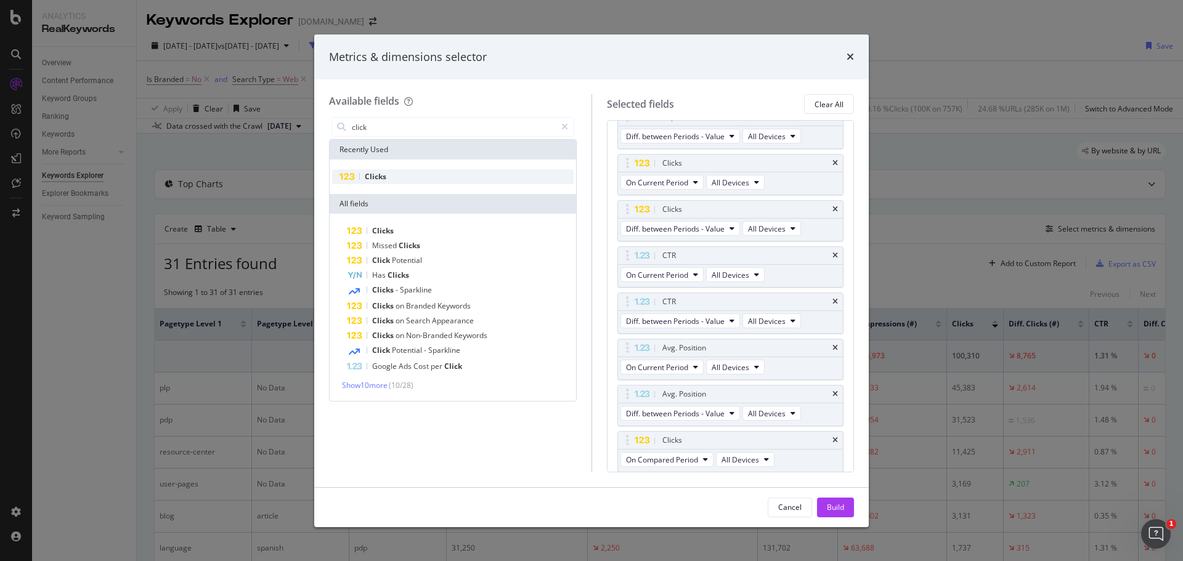
scroll to position [362, 0]
click at [703, 460] on button "On Compared Period" at bounding box center [667, 458] width 93 height 15
click at [707, 415] on span "Diff. between Periods - Percentage" at bounding box center [690, 414] width 119 height 11
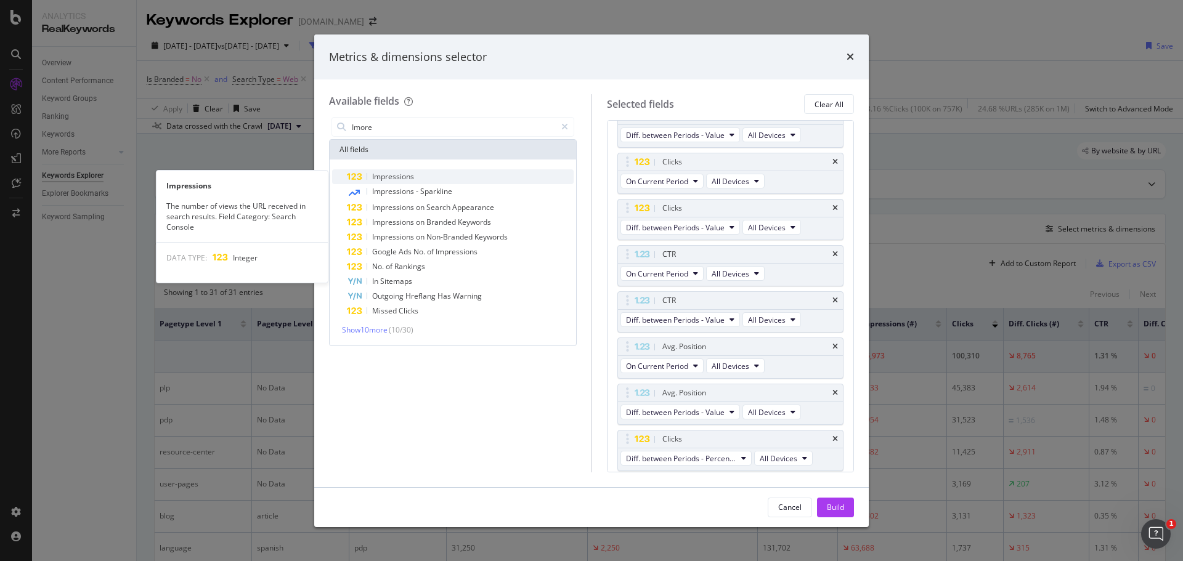
click at [406, 176] on span "Impressions" at bounding box center [393, 176] width 42 height 10
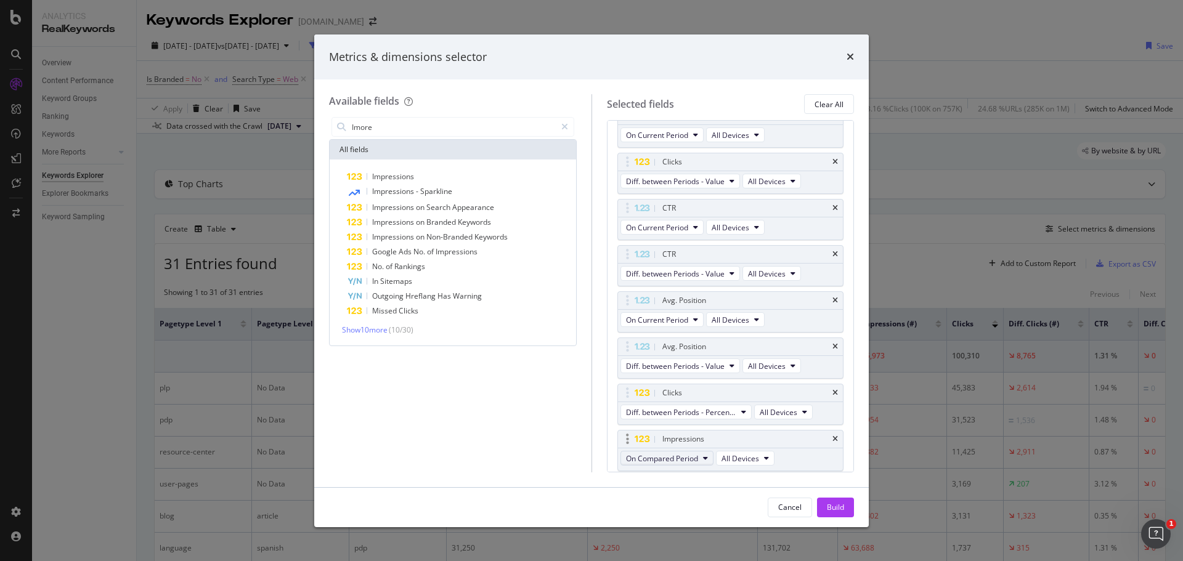
click at [707, 459] on icon "modal" at bounding box center [705, 458] width 5 height 7
click at [709, 406] on div "Diff. between Periods - Percentage" at bounding box center [690, 414] width 139 height 18
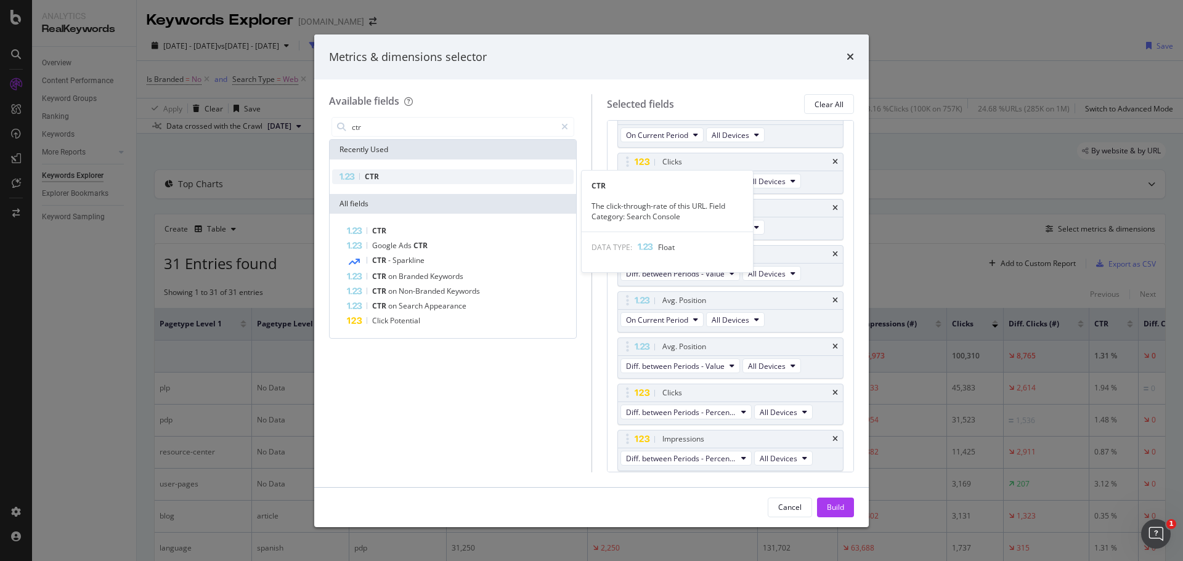
click at [375, 171] on div "CTR" at bounding box center [453, 176] width 242 height 15
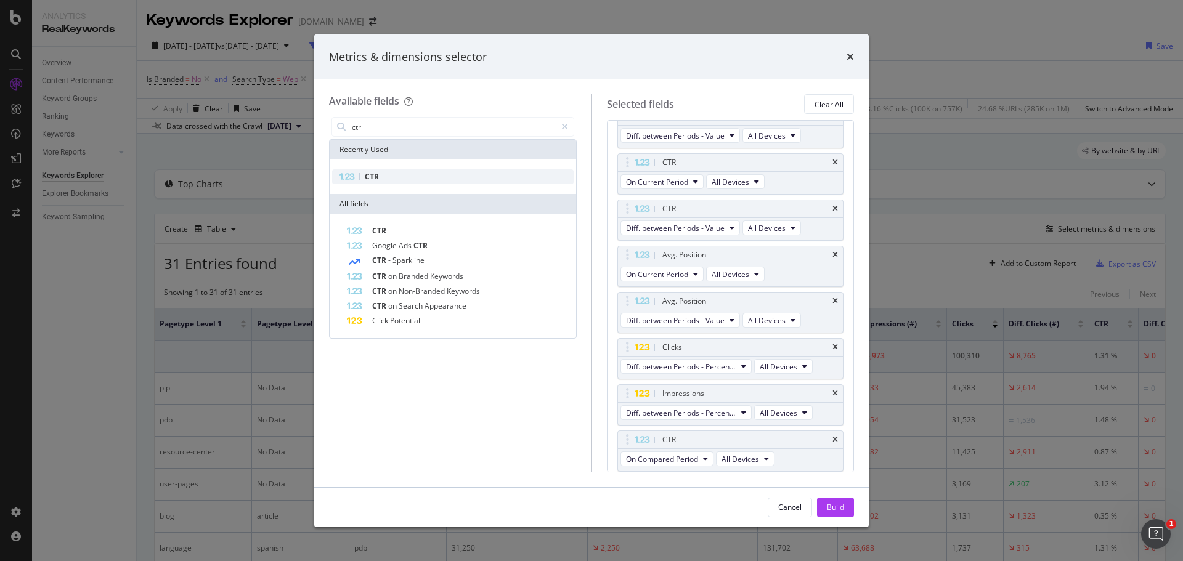
scroll to position [455, 0]
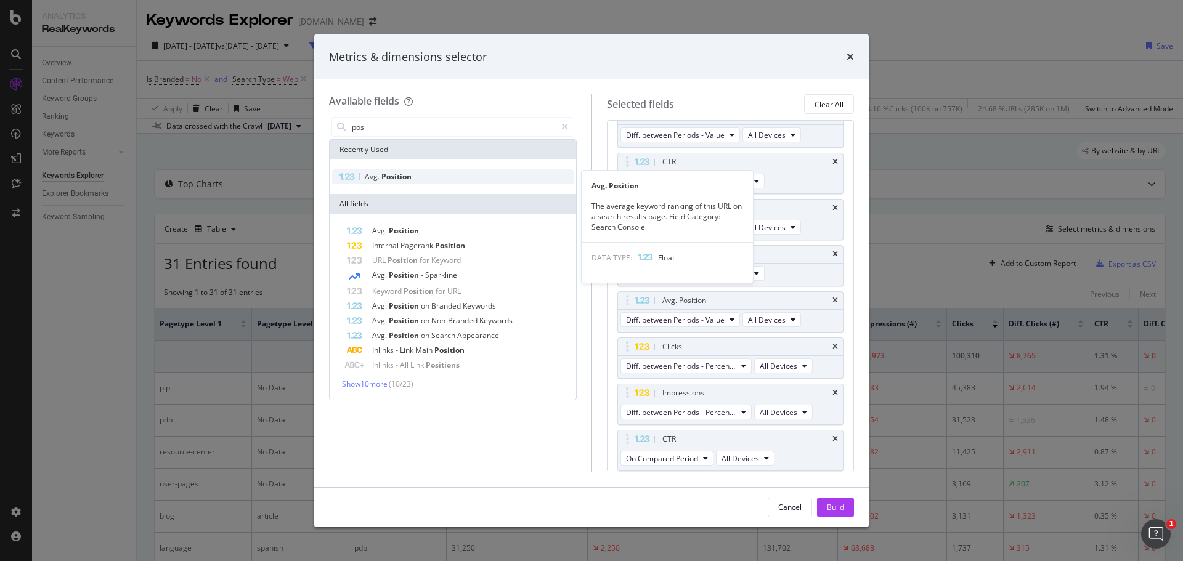
click at [373, 179] on span "Avg." at bounding box center [373, 176] width 17 height 10
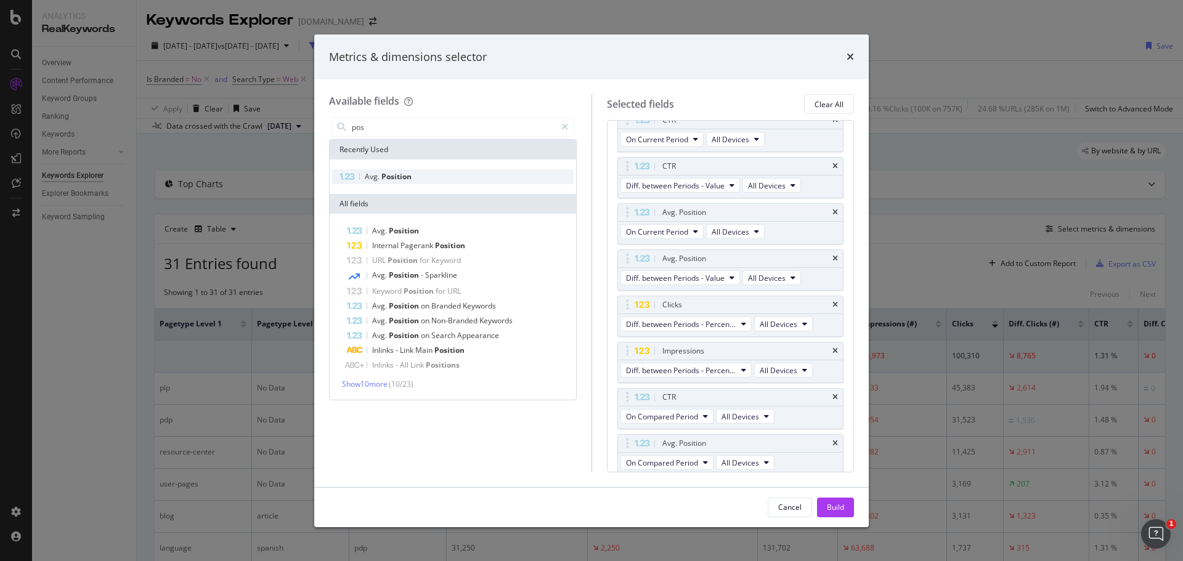
scroll to position [501, 0]
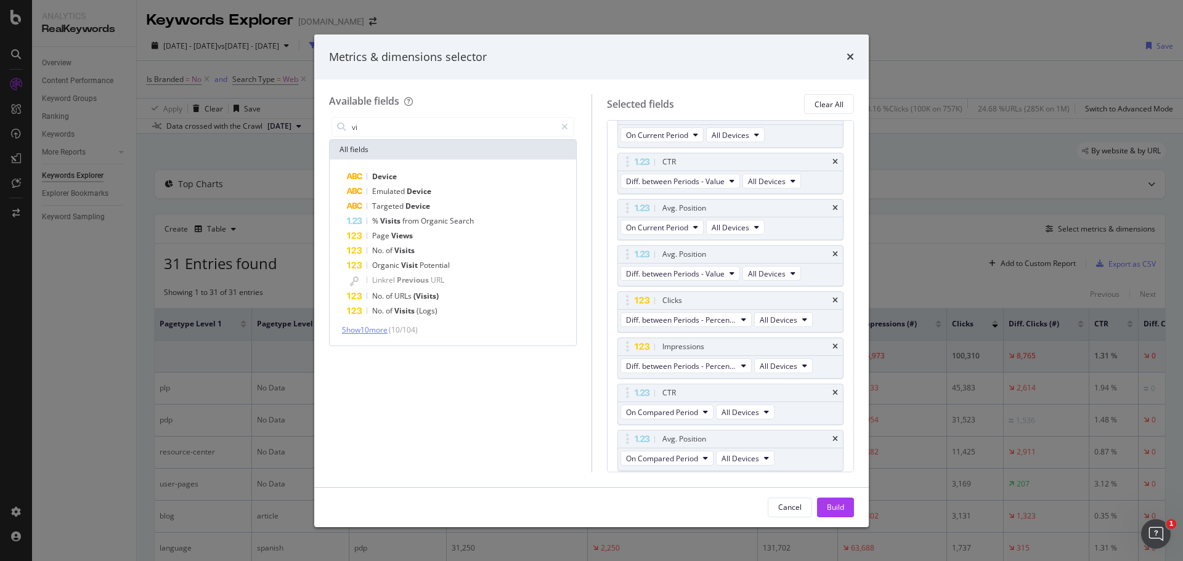
click at [381, 329] on span "Show 10 more" at bounding box center [365, 330] width 46 height 10
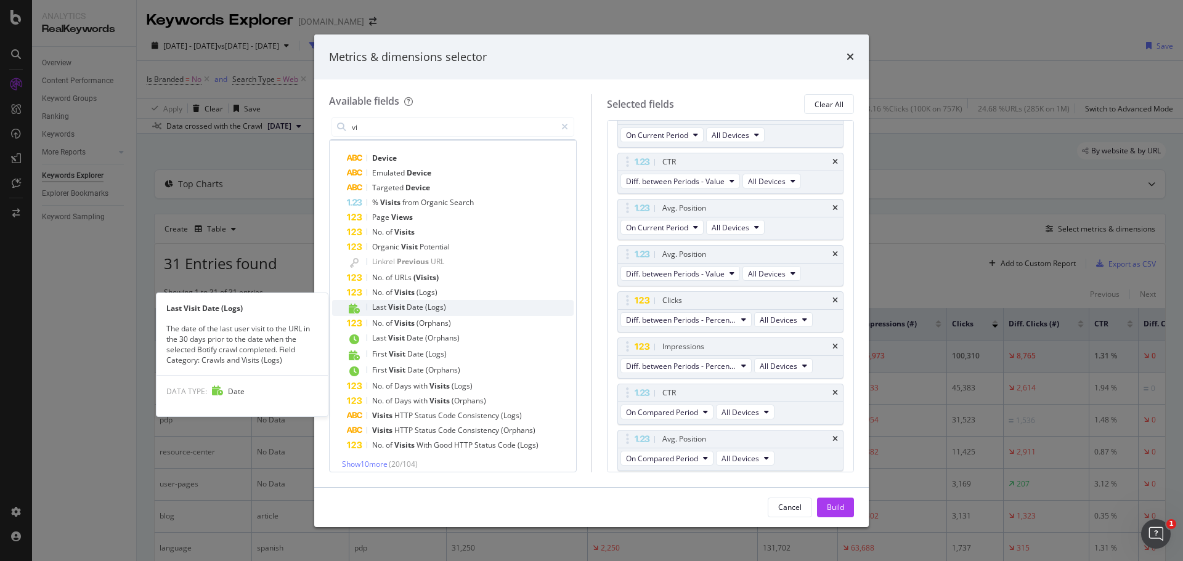
scroll to position [26, 0]
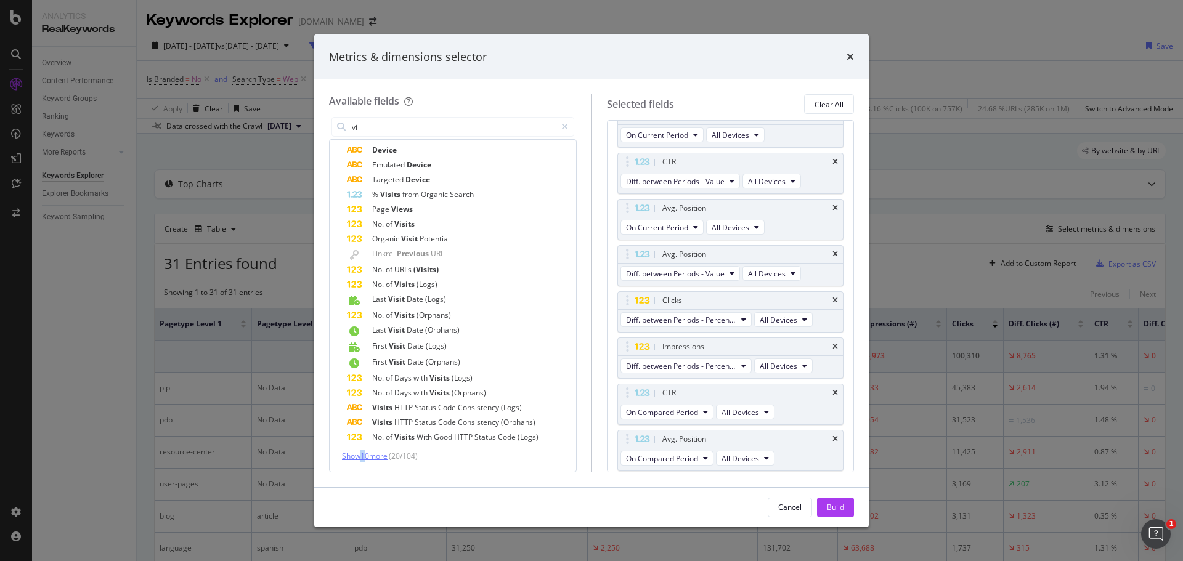
click at [365, 455] on span "Show 10 more" at bounding box center [365, 456] width 46 height 10
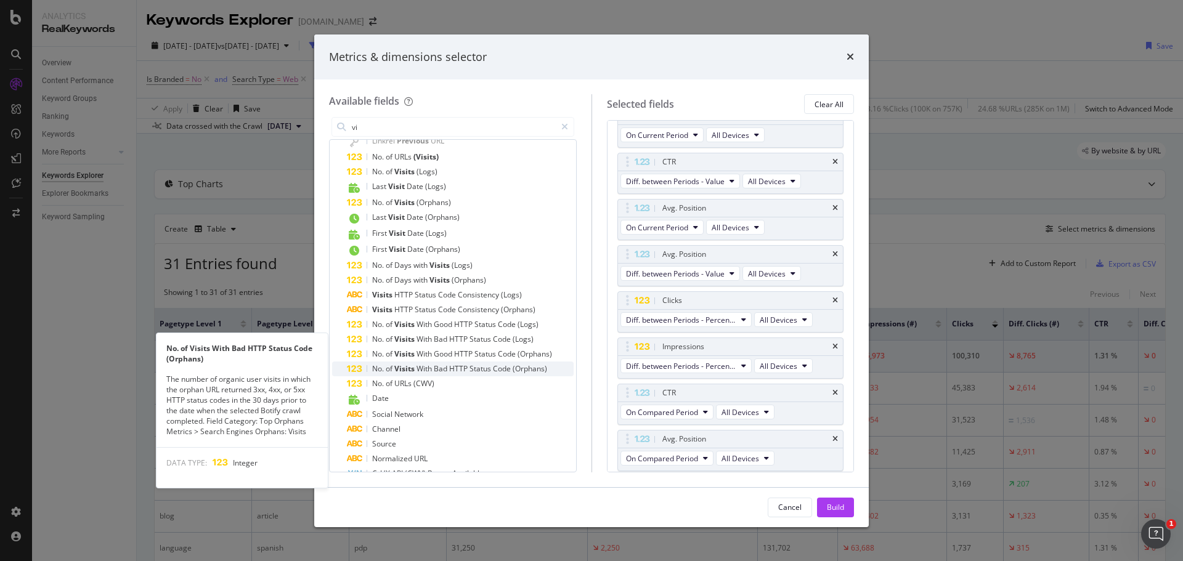
scroll to position [176, 0]
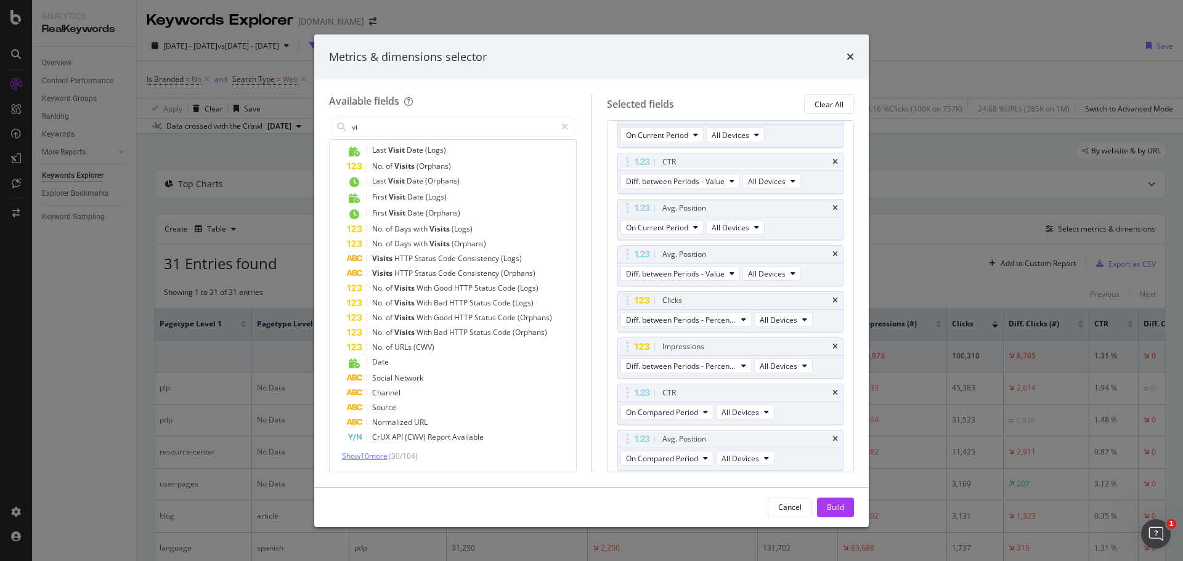
click at [372, 457] on span "Show 10 more" at bounding box center [365, 456] width 46 height 10
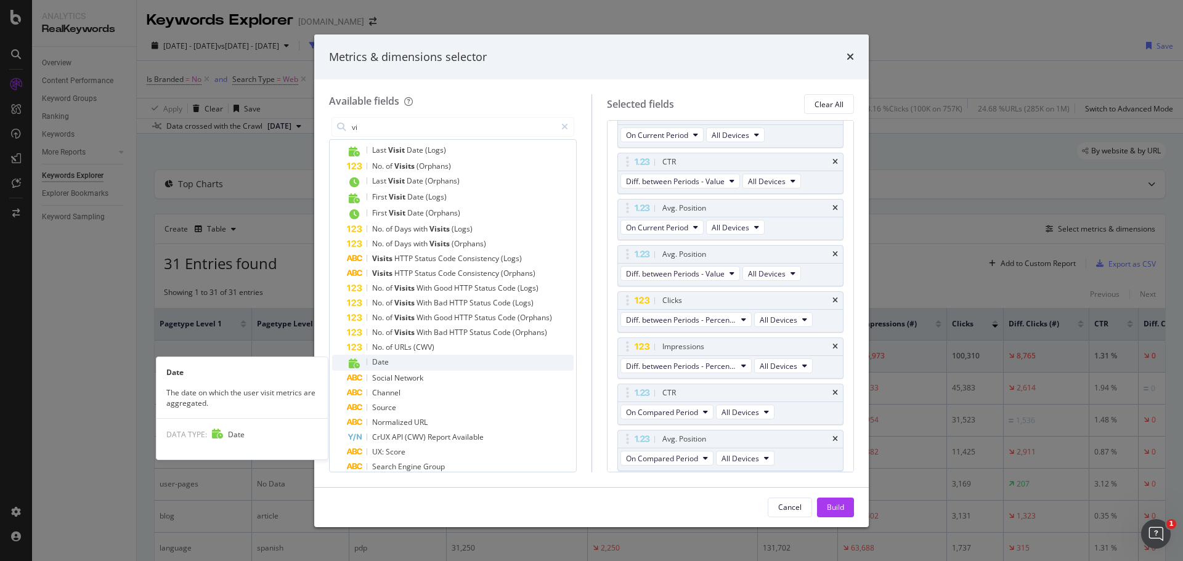
scroll to position [0, 0]
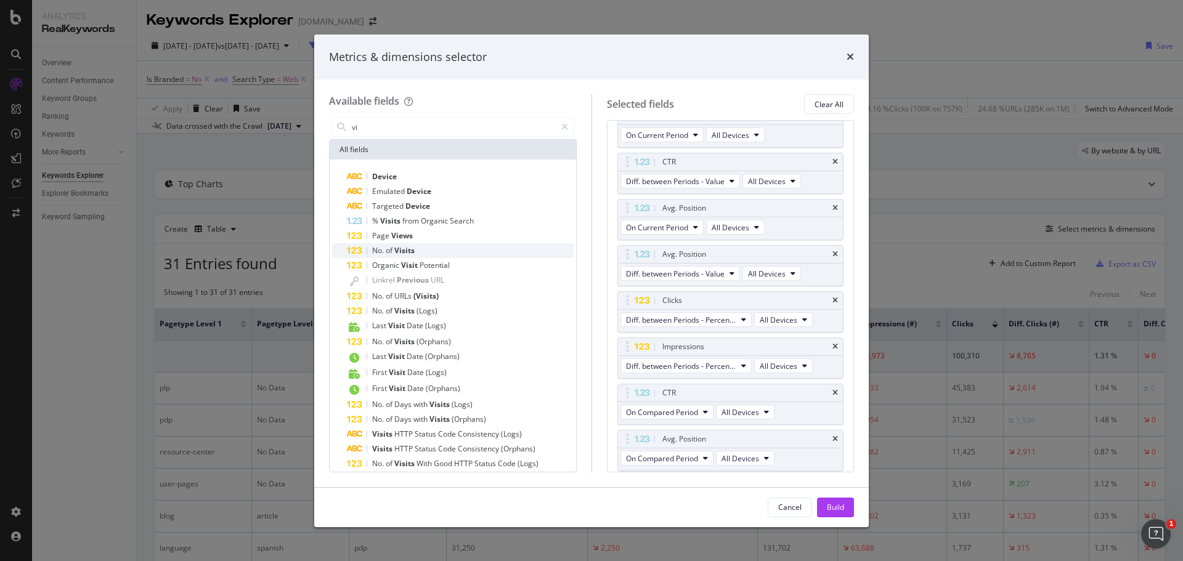
click at [411, 253] on span "Visits" at bounding box center [404, 250] width 20 height 10
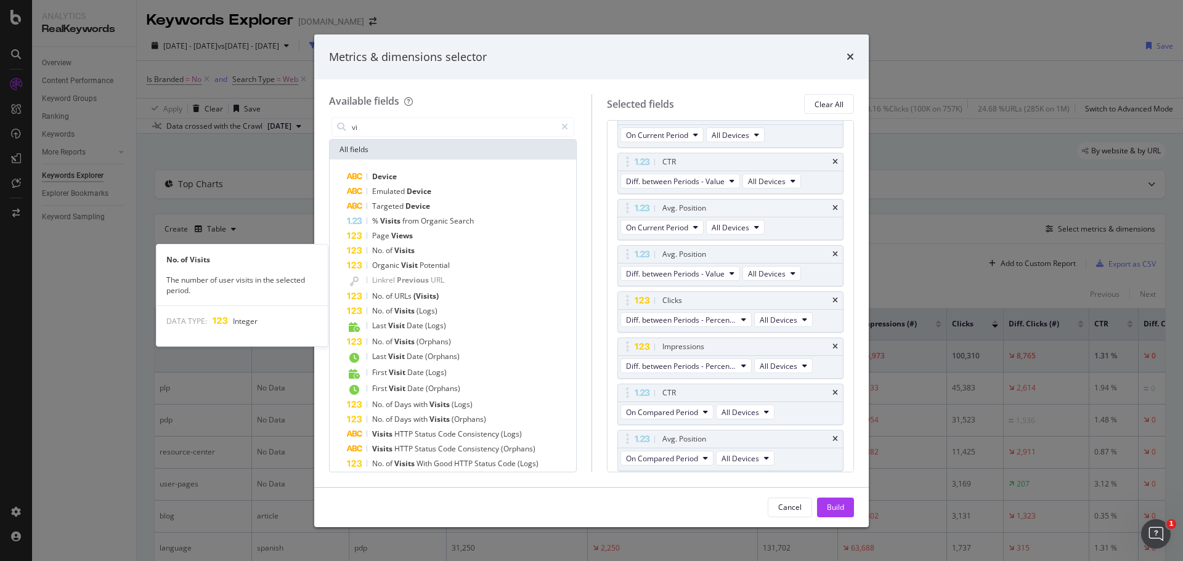
scroll to position [547, 0]
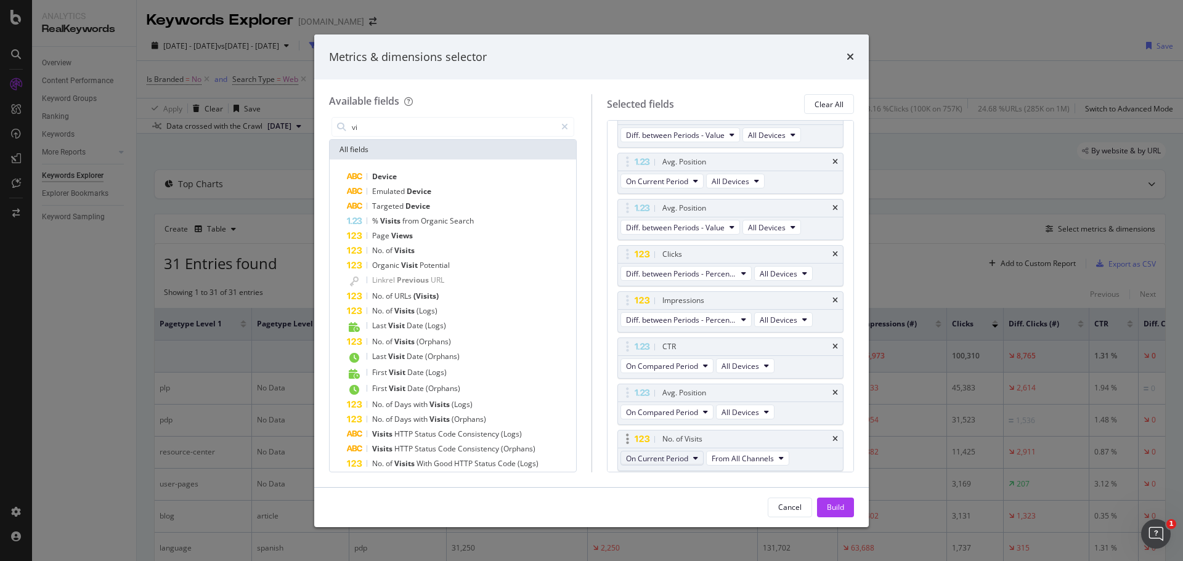
click at [698, 460] on icon "modal" at bounding box center [695, 458] width 5 height 7
click at [707, 438] on span "Diff. between Periods - Value" at bounding box center [690, 436] width 119 height 11
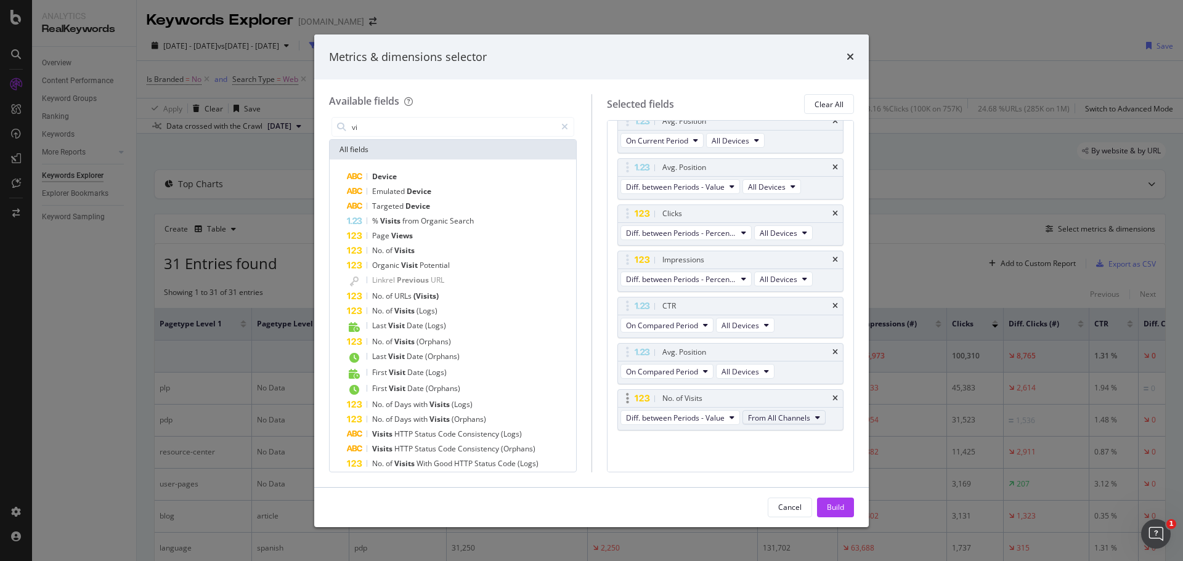
click at [819, 418] on icon "modal" at bounding box center [817, 417] width 5 height 7
click at [782, 468] on div "Organic" at bounding box center [785, 463] width 84 height 18
click at [682, 446] on div "No. of URLs (Search Console) On Current Period On All Pages No. of URLs (Search…" at bounding box center [730, 99] width 227 height 715
click at [399, 122] on input "vi" at bounding box center [453, 127] width 205 height 18
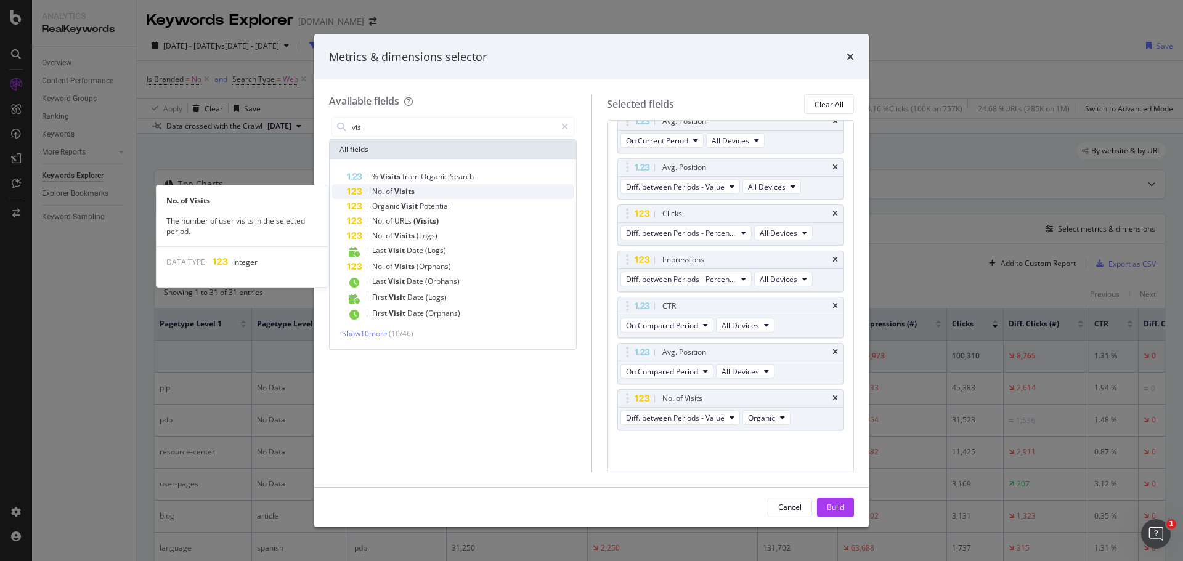
click at [373, 187] on span "No." at bounding box center [379, 191] width 14 height 10
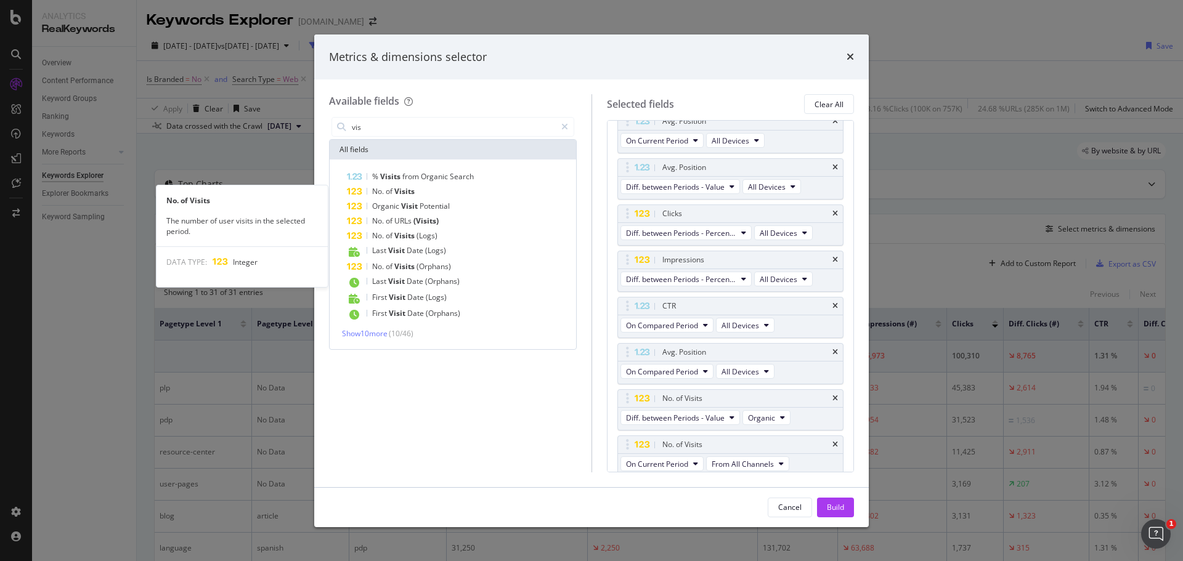
scroll to position [593, 0]
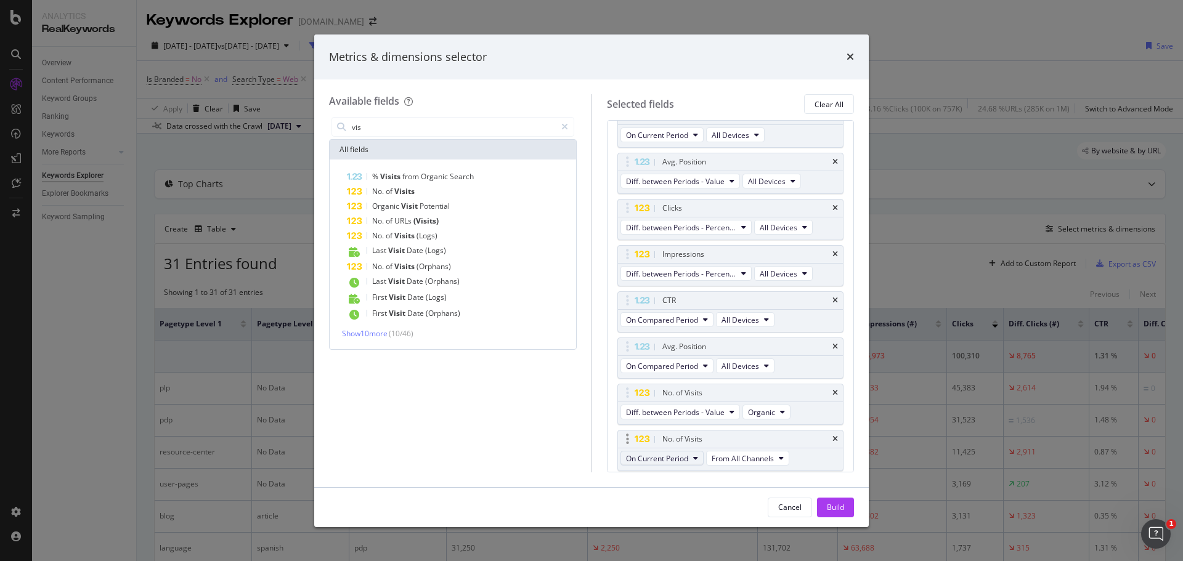
click at [693, 459] on icon "modal" at bounding box center [695, 458] width 5 height 7
click at [698, 413] on span "Diff. between Periods - Percentage" at bounding box center [690, 414] width 119 height 11
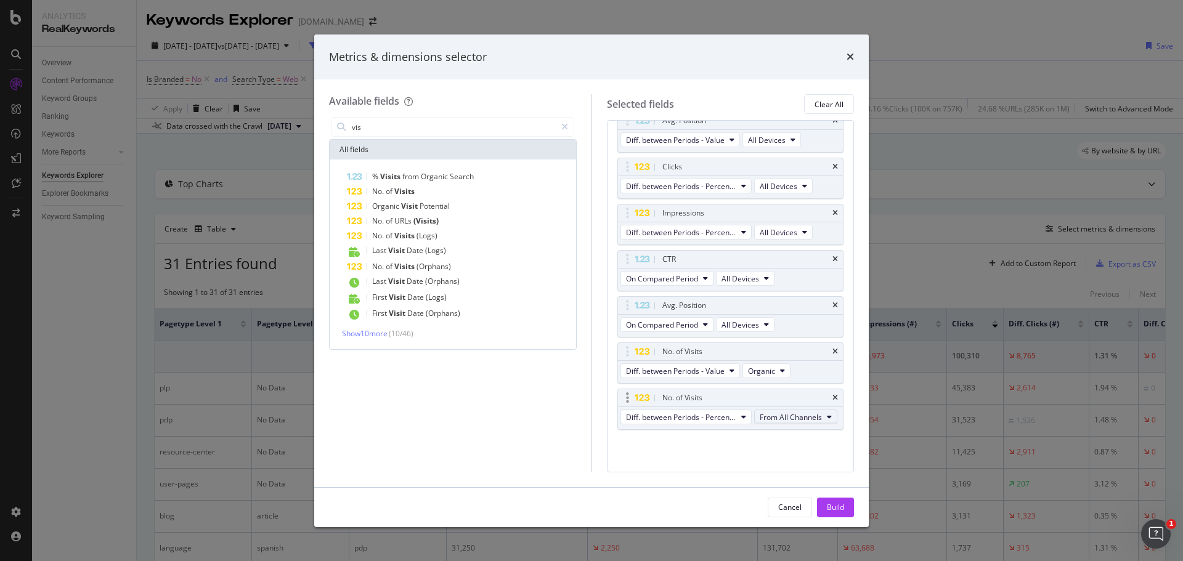
click at [827, 417] on icon "modal" at bounding box center [829, 417] width 5 height 7
click at [643, 462] on span "Organic" at bounding box center [663, 462] width 64 height 11
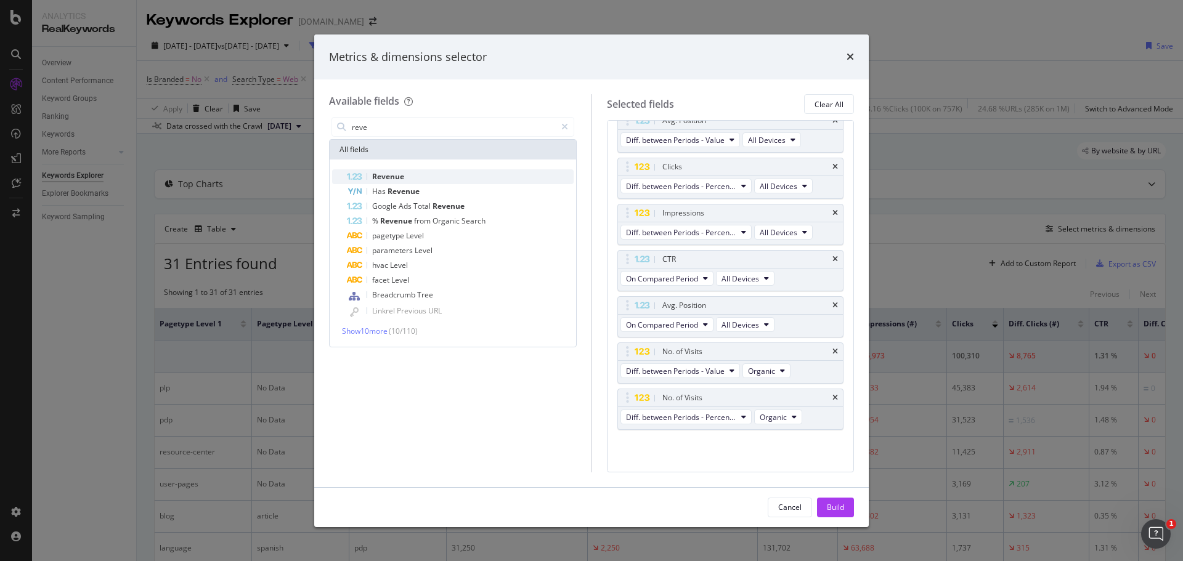
click at [408, 177] on div "Revenue" at bounding box center [460, 176] width 227 height 15
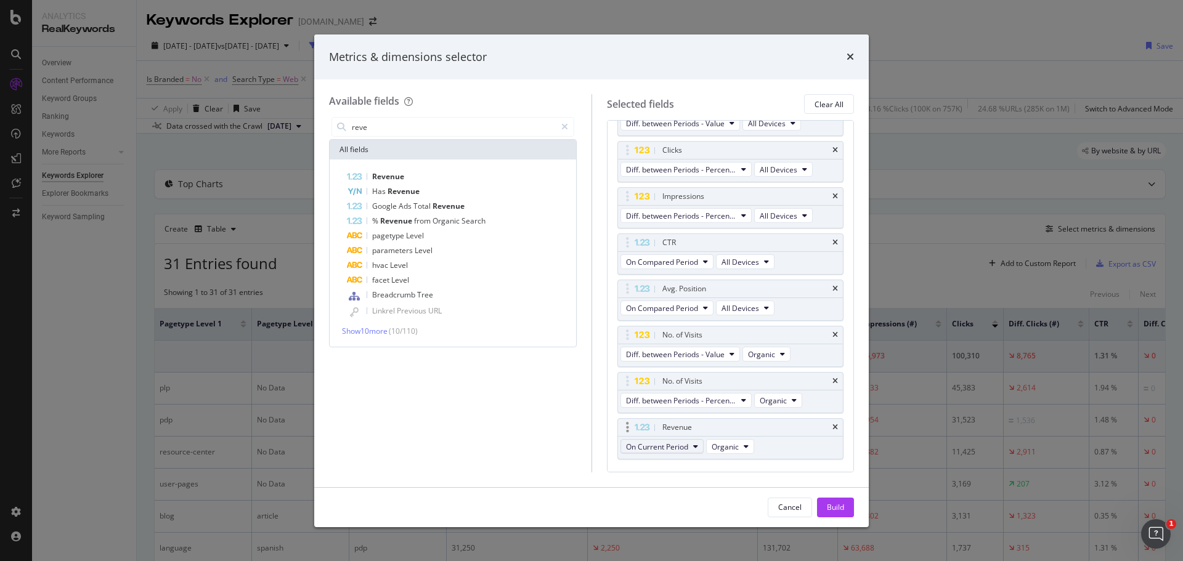
click at [698, 444] on icon "modal" at bounding box center [695, 446] width 5 height 7
click at [665, 537] on span "Diff. between Periods - Value" at bounding box center [690, 537] width 119 height 11
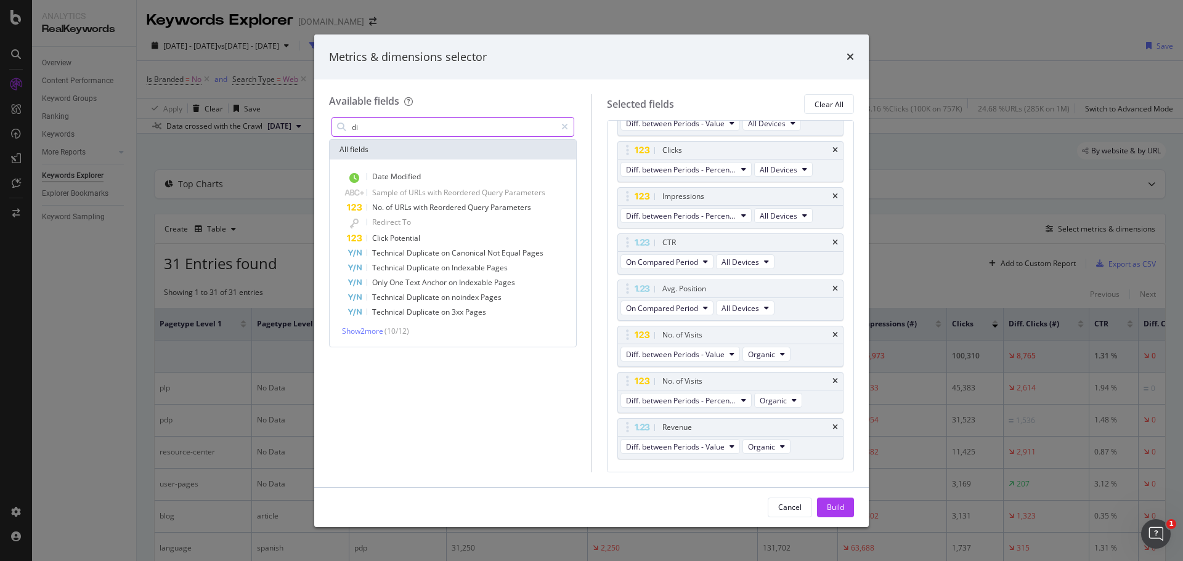
type input "d"
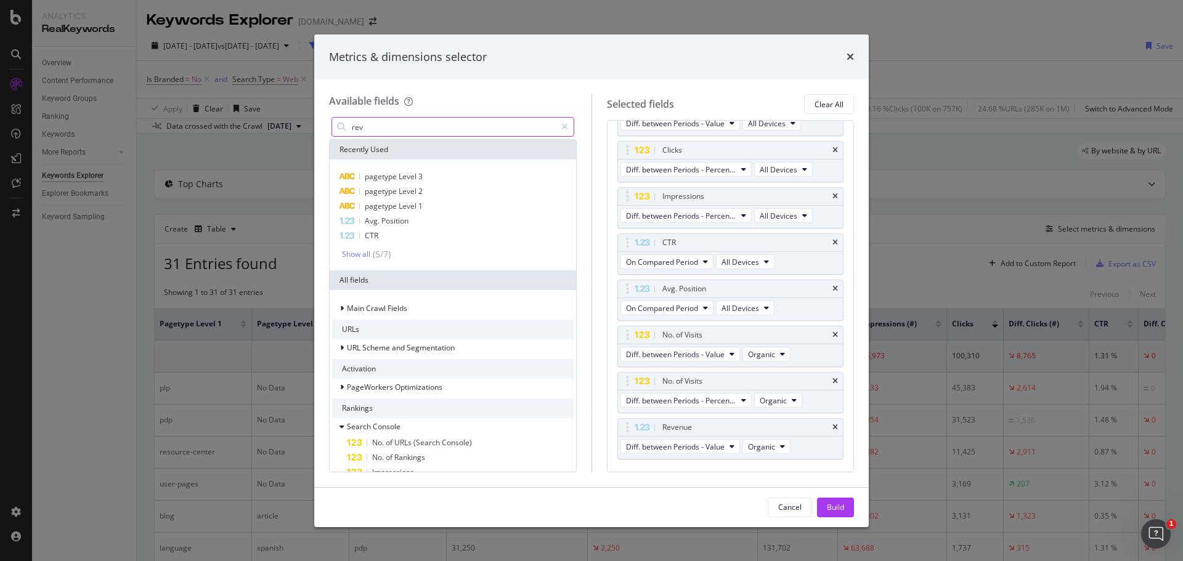
type input "reve"
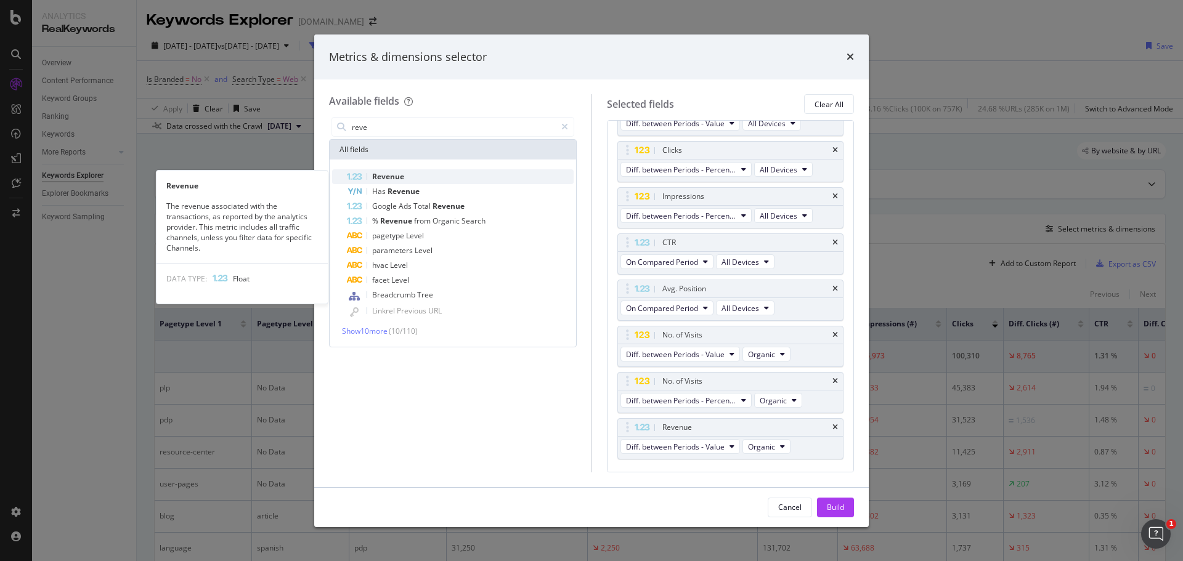
click at [378, 174] on span "Revenue" at bounding box center [388, 176] width 32 height 10
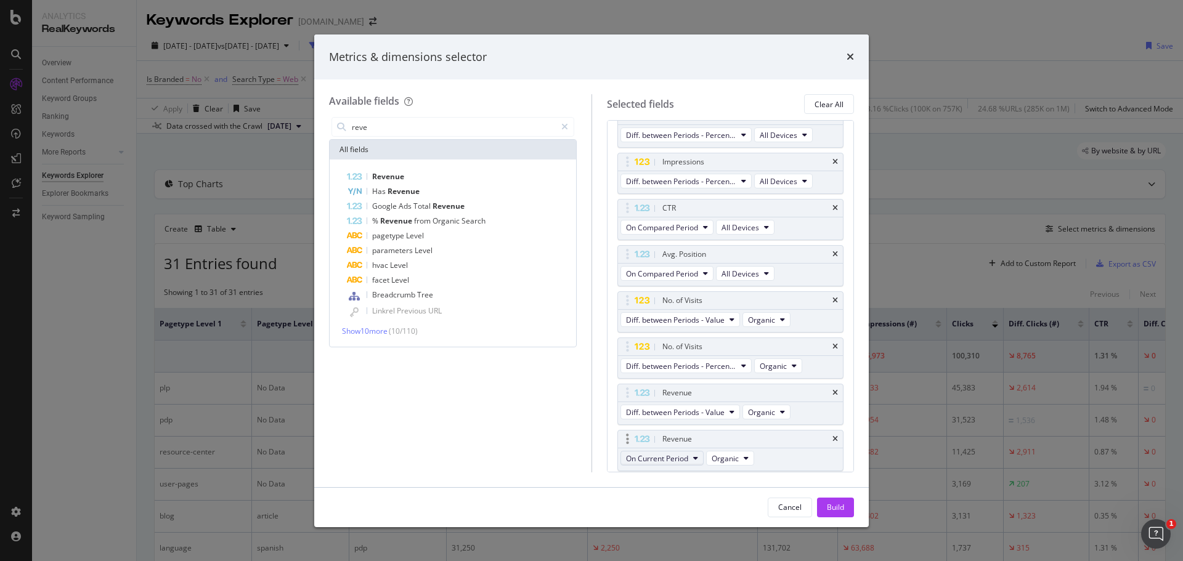
click at [691, 460] on button "On Current Period" at bounding box center [662, 458] width 83 height 15
click at [679, 409] on span "Diff. between Periods - Percentage" at bounding box center [690, 414] width 119 height 11
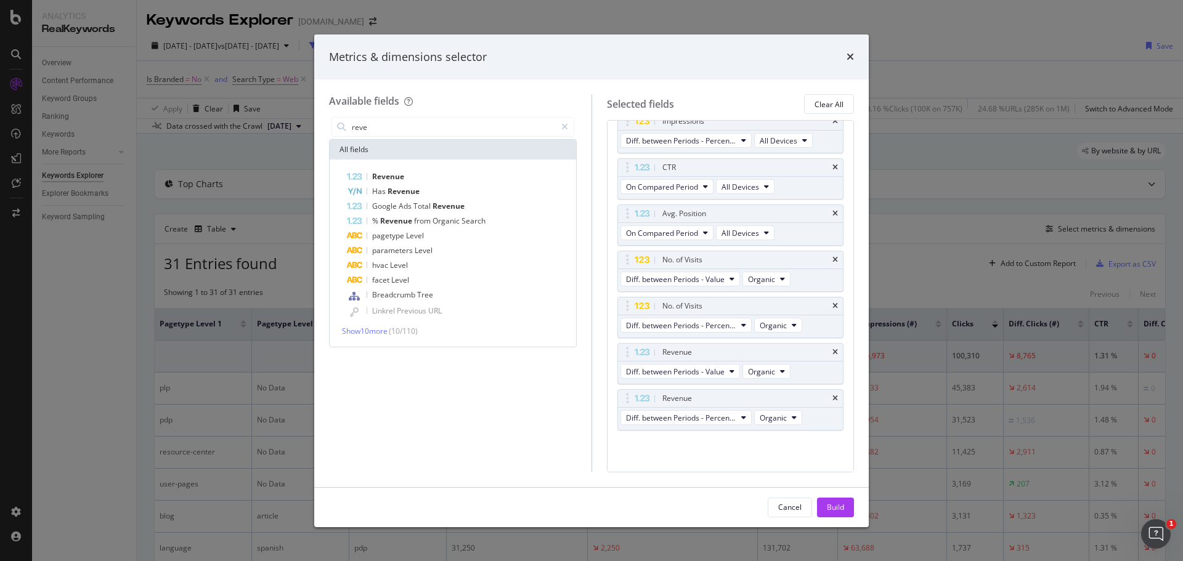
click at [846, 505] on button "Build" at bounding box center [835, 508] width 37 height 20
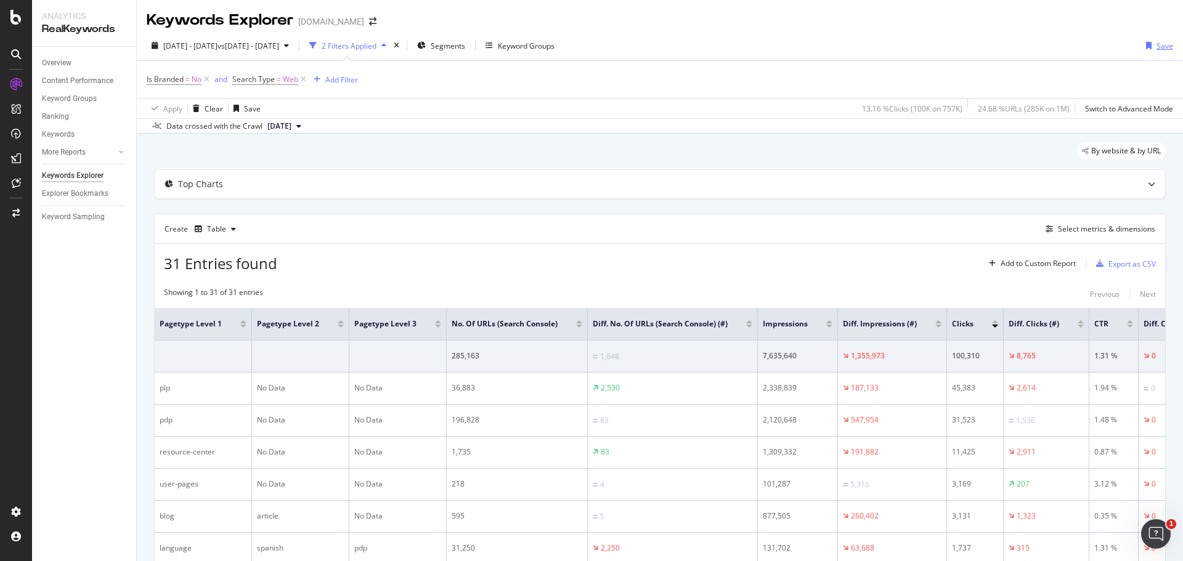
click at [1157, 46] on div "Save" at bounding box center [1165, 46] width 17 height 10
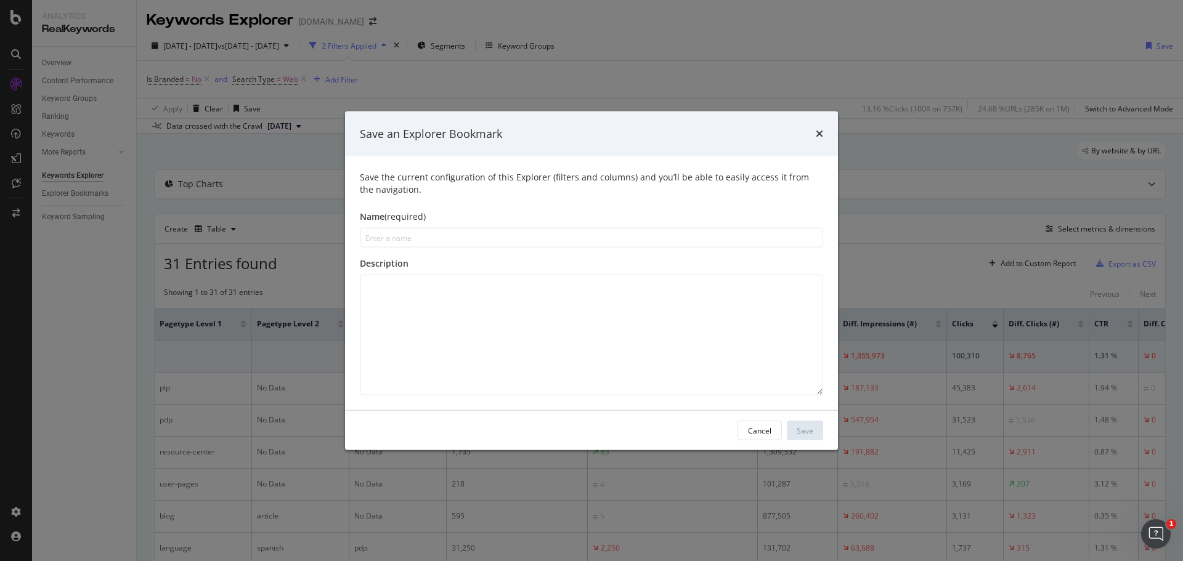
click at [381, 240] on input "modal" at bounding box center [591, 238] width 463 height 20
type input "RK Comparison by Page Type"
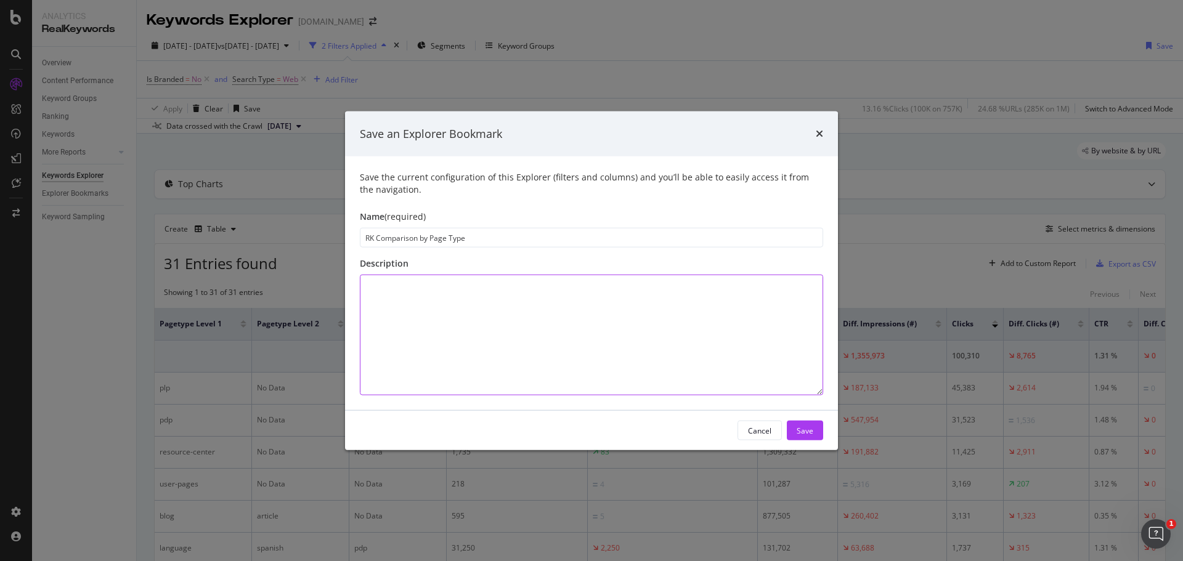
click at [555, 312] on textarea "modal" at bounding box center [591, 335] width 463 height 121
type textarea "Comparing GSC and GA metrics for two date ranges by page type."
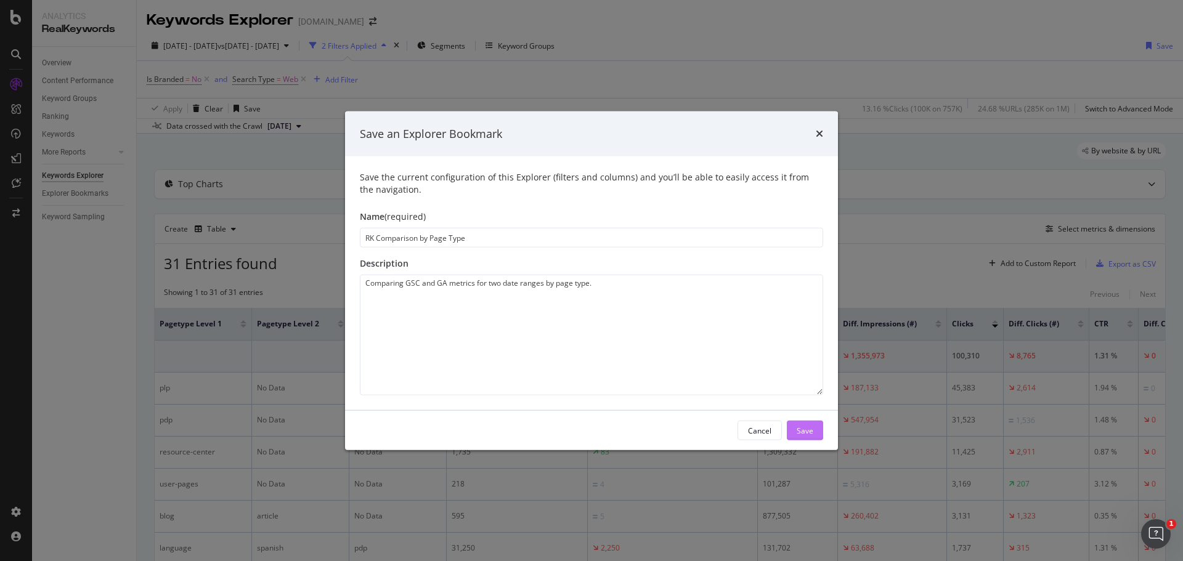
click at [801, 427] on div "Save" at bounding box center [805, 430] width 17 height 10
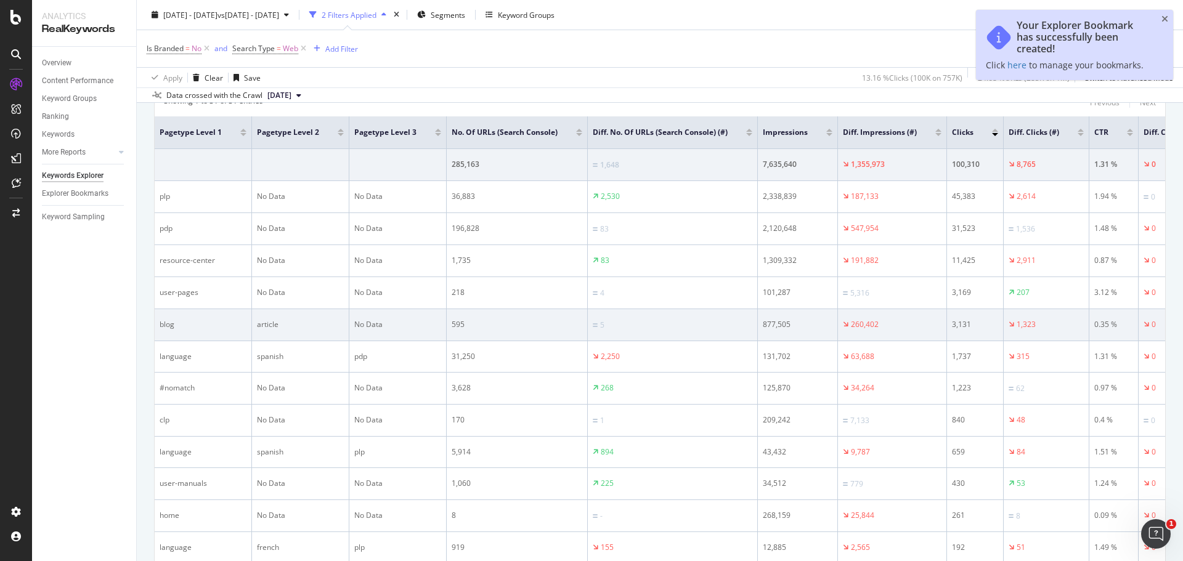
scroll to position [247, 0]
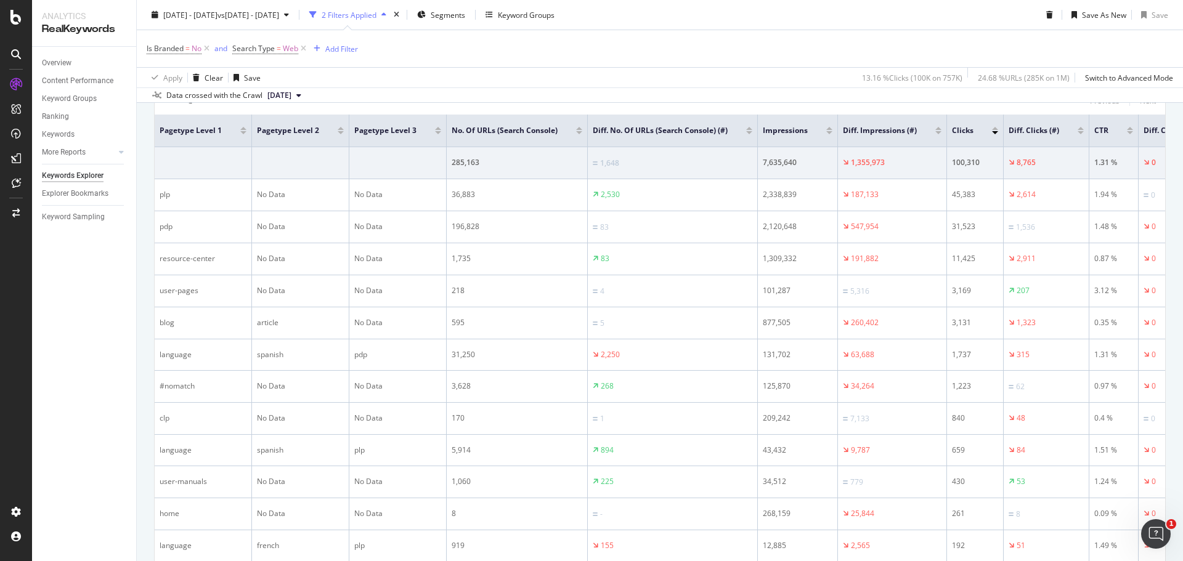
click at [748, 132] on div at bounding box center [749, 132] width 6 height 3
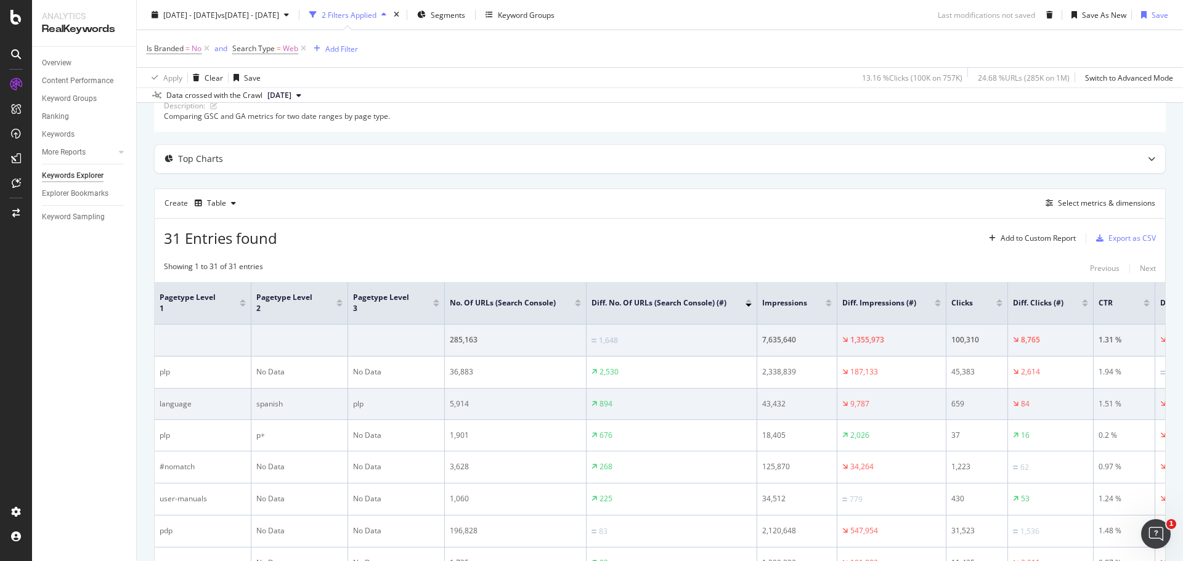
scroll to position [141, 0]
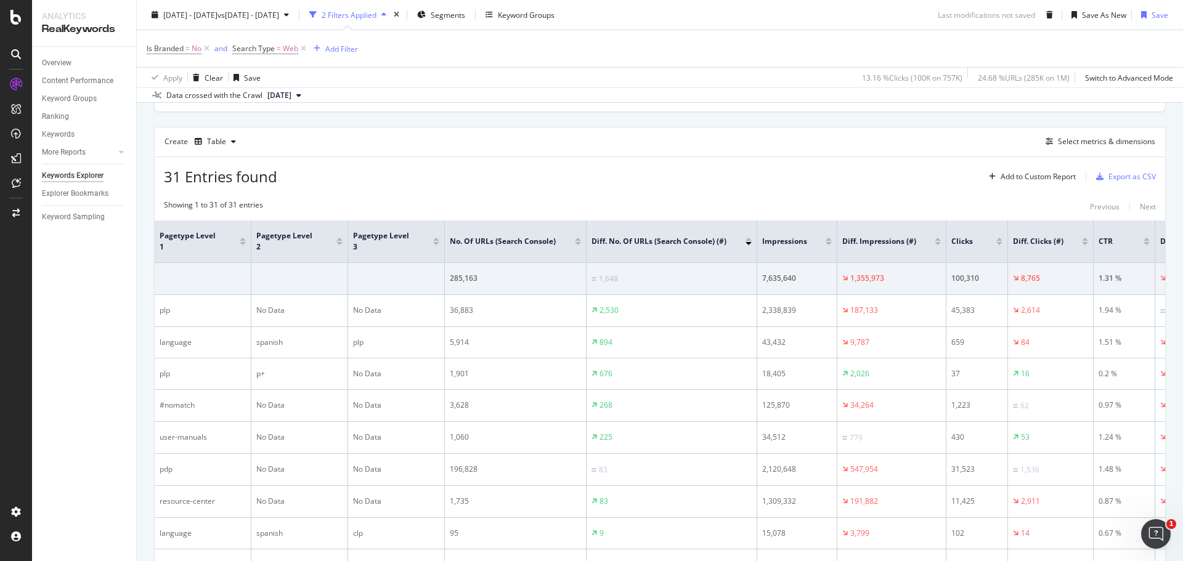
click at [828, 242] on div at bounding box center [829, 243] width 6 height 3
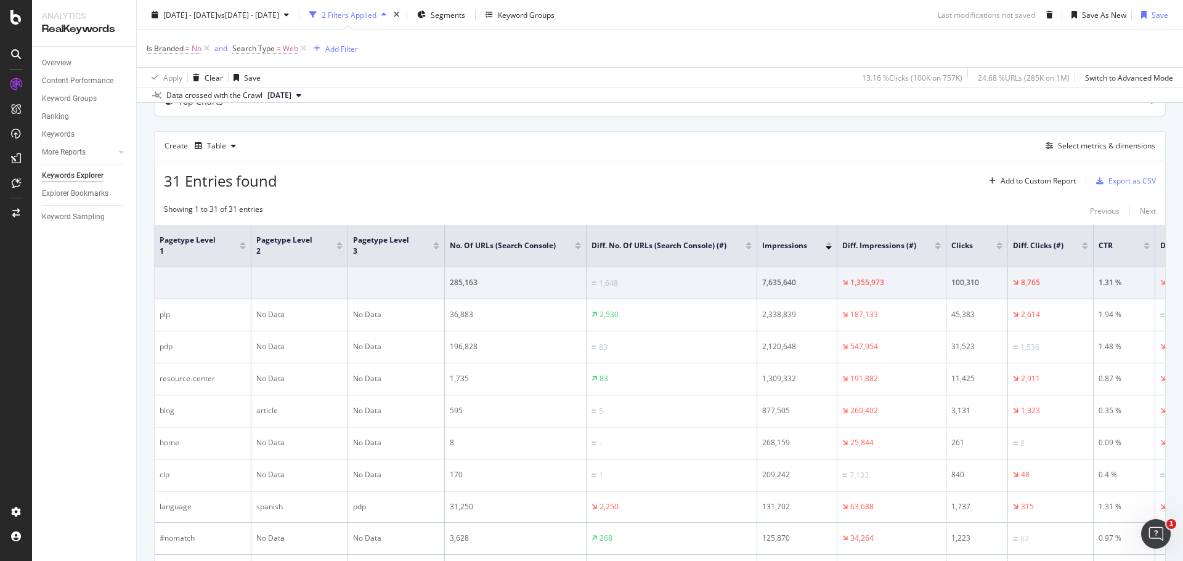
scroll to position [123, 0]
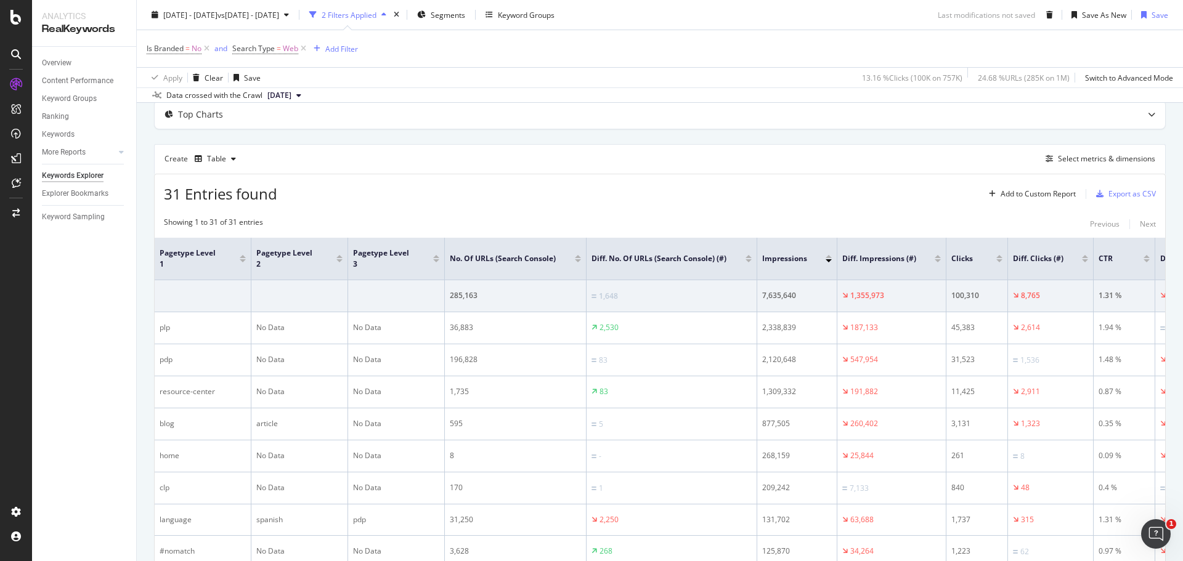
click at [935, 260] on div at bounding box center [938, 260] width 6 height 3
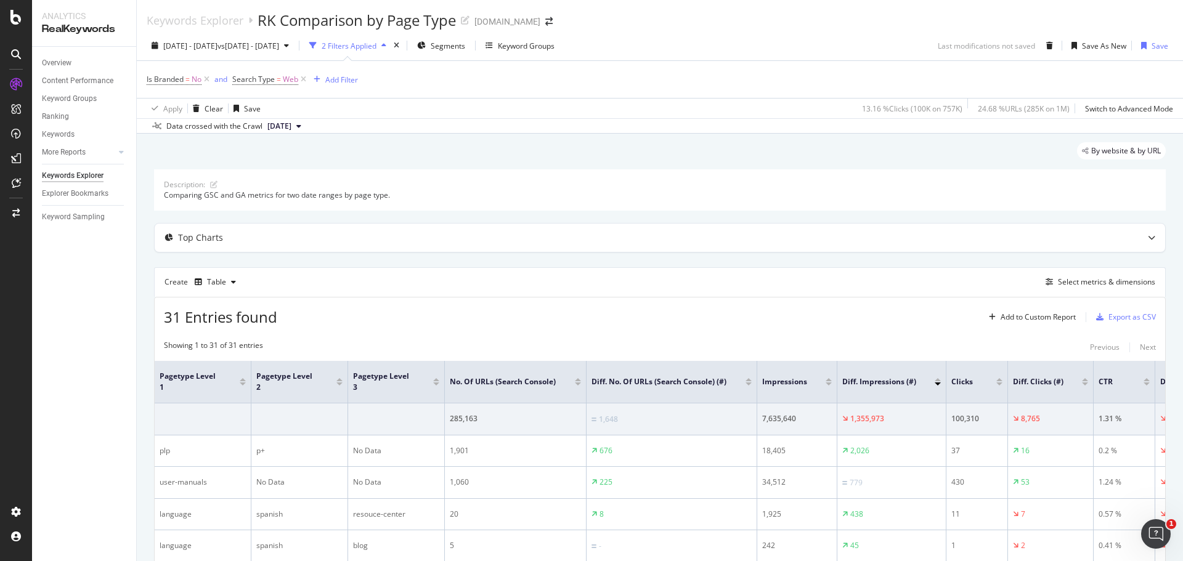
click at [937, 379] on div at bounding box center [938, 379] width 6 height 3
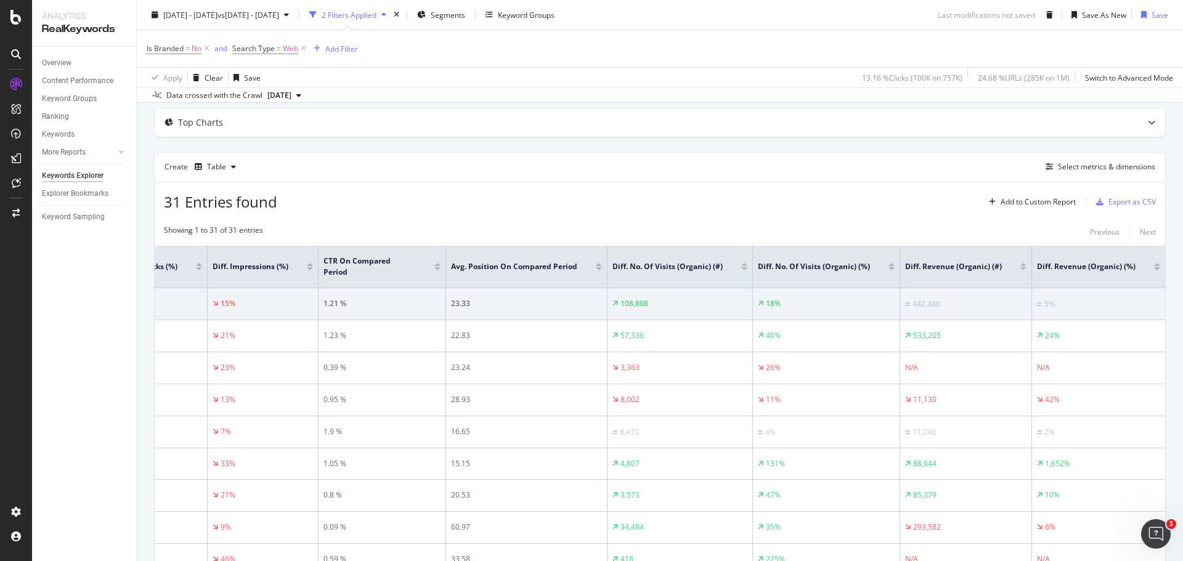
scroll to position [124, 0]
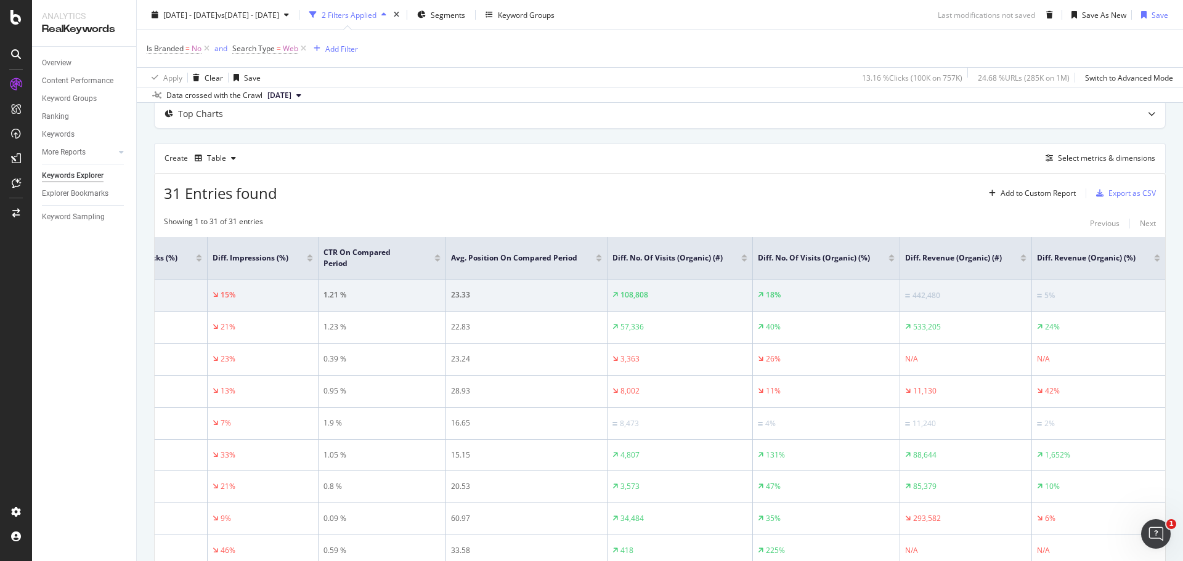
click at [307, 256] on div at bounding box center [310, 256] width 6 height 3
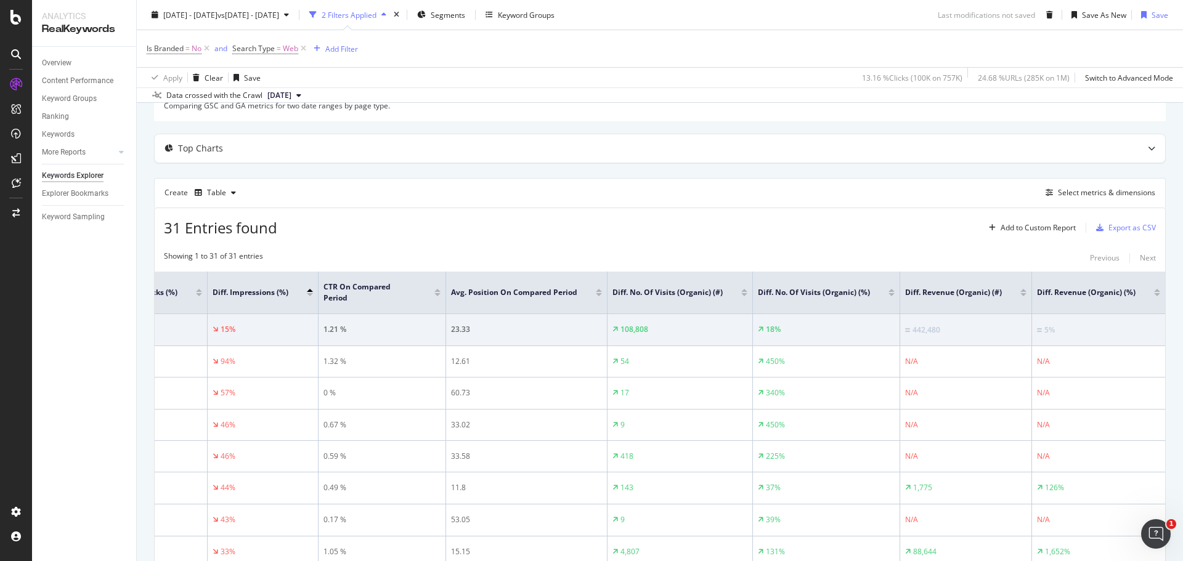
scroll to position [141, 0]
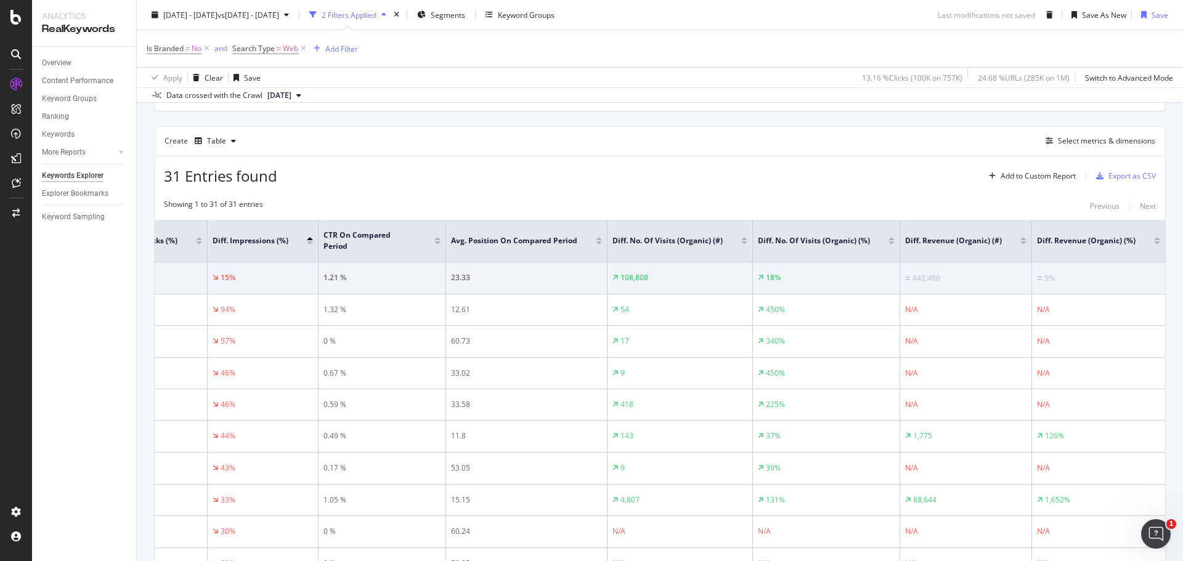
click at [307, 242] on div at bounding box center [310, 243] width 6 height 3
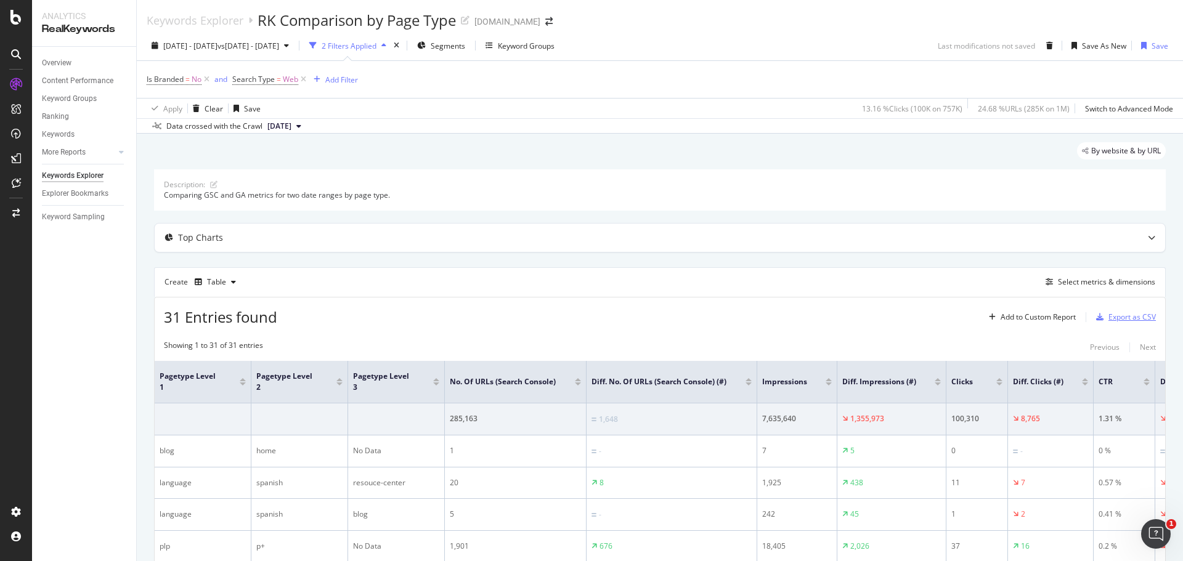
click at [1124, 316] on div "Export as CSV" at bounding box center [1132, 317] width 47 height 10
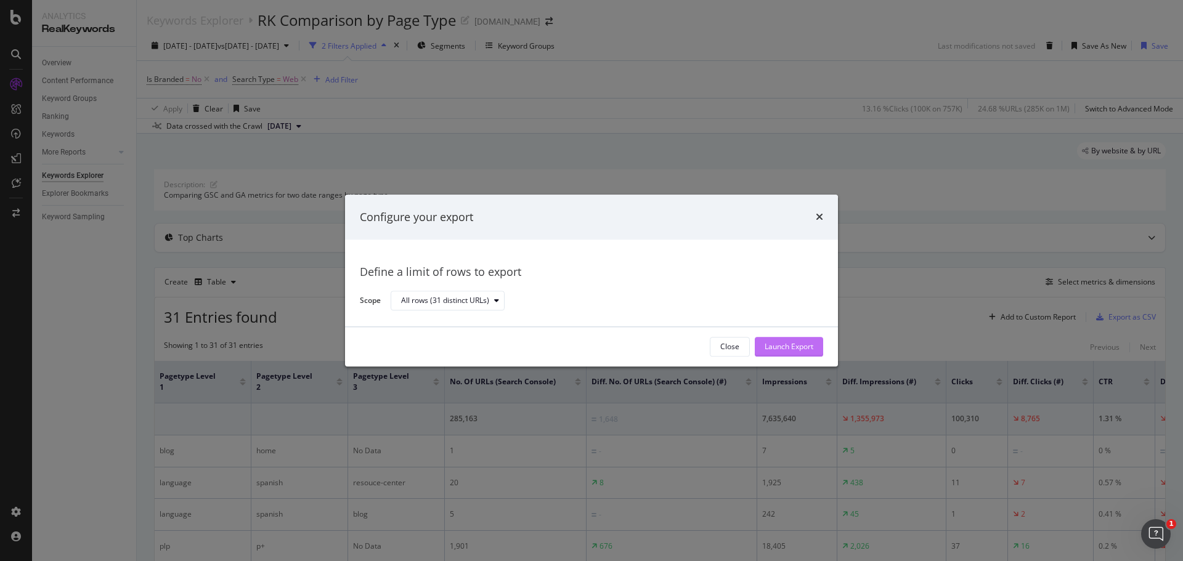
click at [768, 351] on div "Launch Export" at bounding box center [789, 347] width 49 height 10
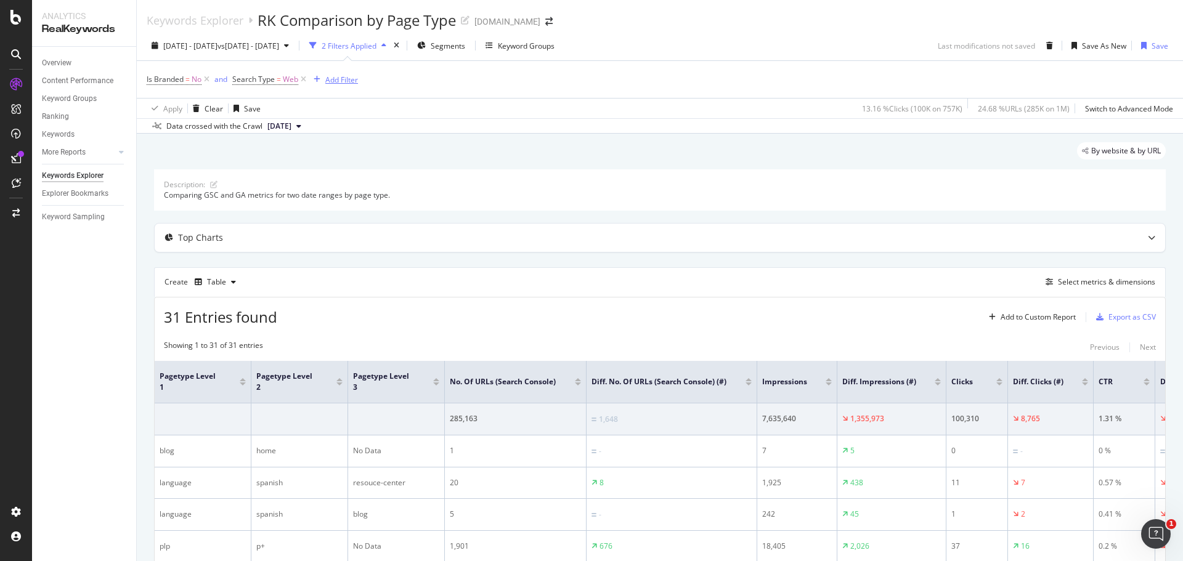
click at [324, 77] on div "button" at bounding box center [317, 79] width 17 height 7
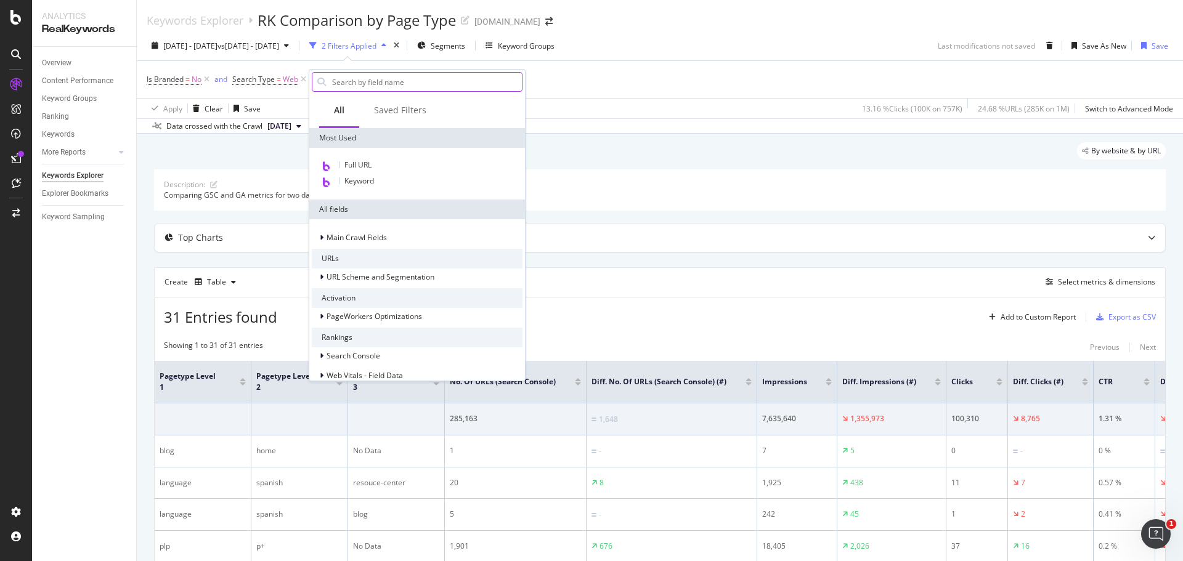
click at [415, 79] on input "Full Page" at bounding box center [426, 82] width 191 height 18
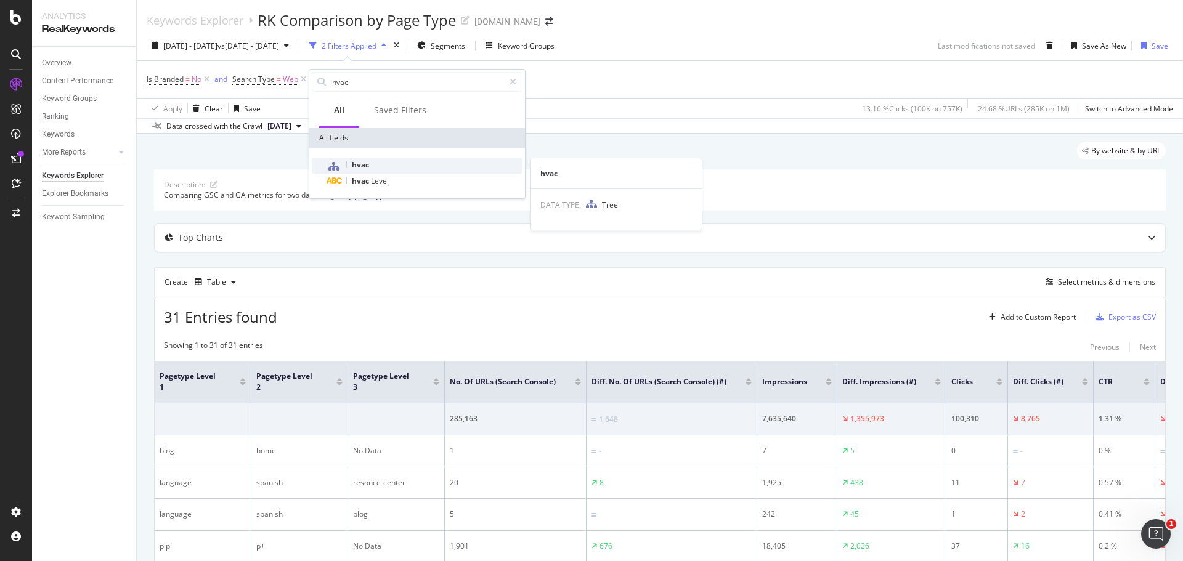
type input "hvac"
click at [364, 162] on span "hvac" at bounding box center [360, 165] width 17 height 10
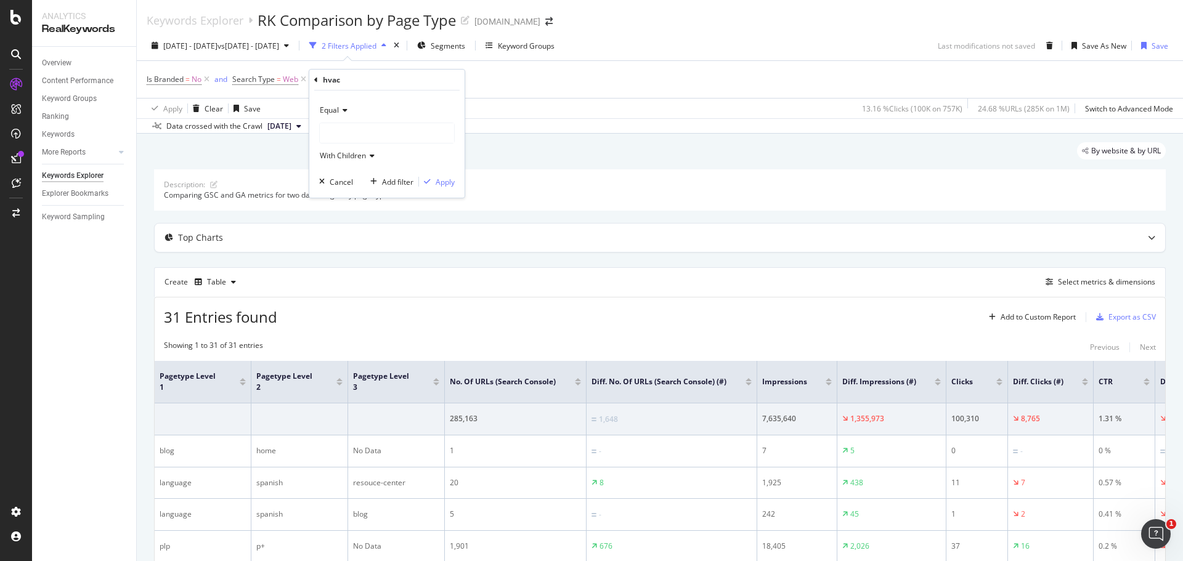
click at [358, 136] on div at bounding box center [387, 133] width 134 height 20
click at [362, 169] on span "115,418 URLS" at bounding box center [376, 173] width 51 height 10
click at [383, 171] on span "115,418 URLS" at bounding box center [376, 173] width 51 height 10
click at [385, 171] on span "115,418 URLS" at bounding box center [376, 173] width 51 height 10
click at [342, 110] on icon at bounding box center [343, 110] width 9 height 7
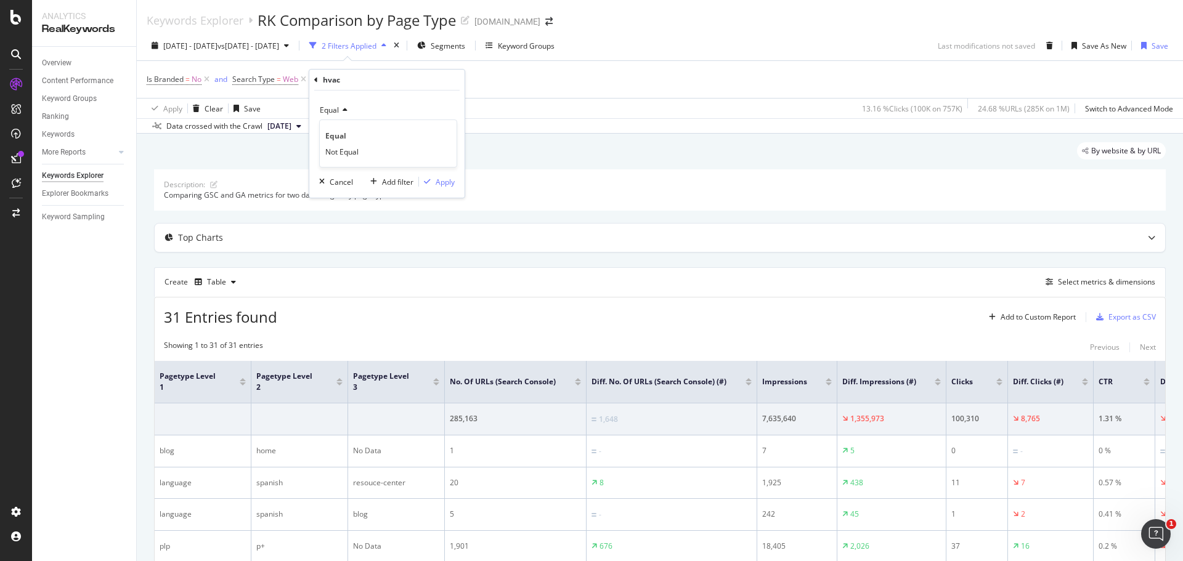
click at [344, 108] on icon at bounding box center [343, 110] width 9 height 7
click at [346, 126] on div at bounding box center [387, 133] width 134 height 20
click at [340, 102] on div "Equal" at bounding box center [387, 110] width 136 height 20
click at [341, 107] on icon at bounding box center [343, 110] width 9 height 7
click at [327, 104] on div "Equal" at bounding box center [387, 110] width 136 height 20
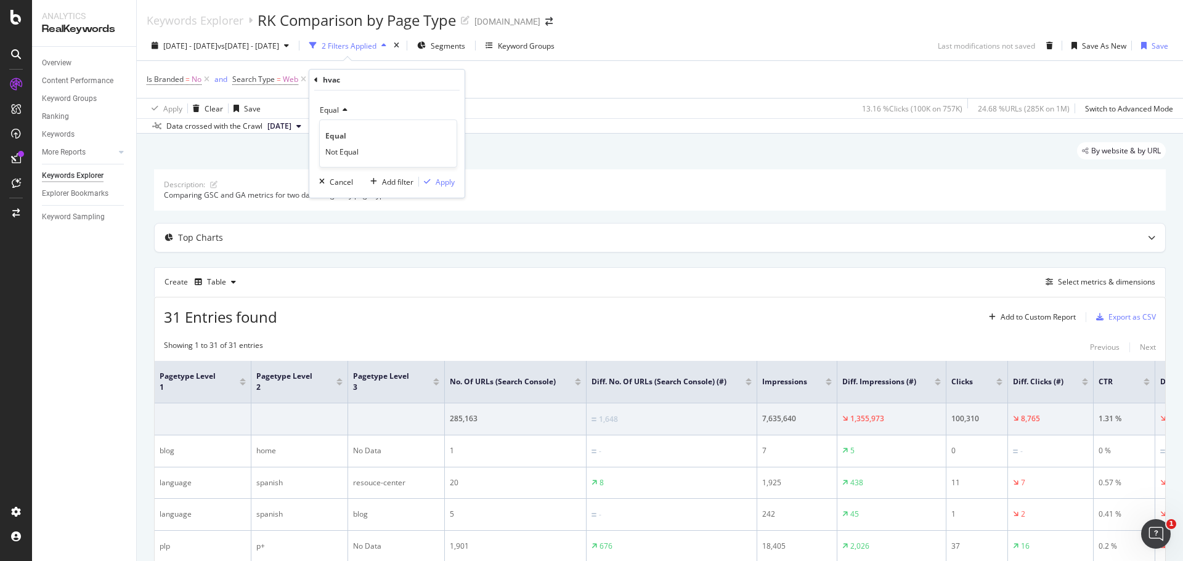
click at [341, 152] on span "Not Equal" at bounding box center [341, 152] width 33 height 10
click at [362, 157] on span "With Children" at bounding box center [343, 155] width 46 height 10
click at [361, 108] on icon at bounding box center [357, 110] width 9 height 7
click at [335, 131] on span "Equal" at bounding box center [334, 136] width 19 height 10
click at [392, 128] on div at bounding box center [387, 133] width 134 height 20
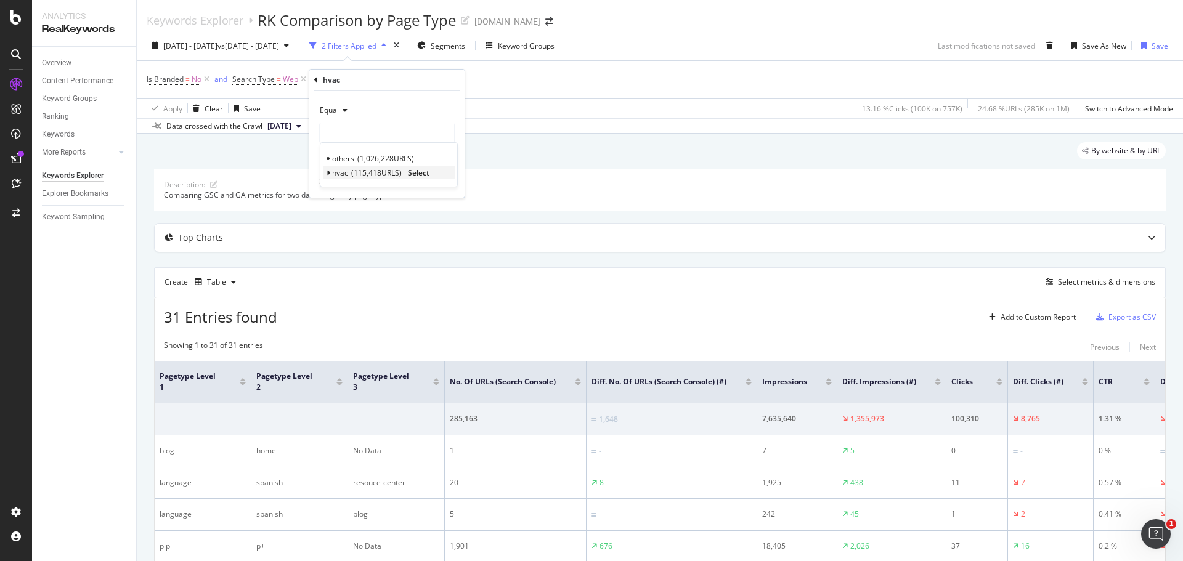
click at [388, 171] on span "115,418 URLS" at bounding box center [376, 173] width 51 height 10
click at [336, 169] on span "hvac" at bounding box center [340, 173] width 16 height 10
click at [516, 89] on div "Is Branded = No and Search Type = Web Add Filter" at bounding box center [660, 79] width 1027 height 37
click at [465, 42] on span "Segments" at bounding box center [448, 46] width 35 height 10
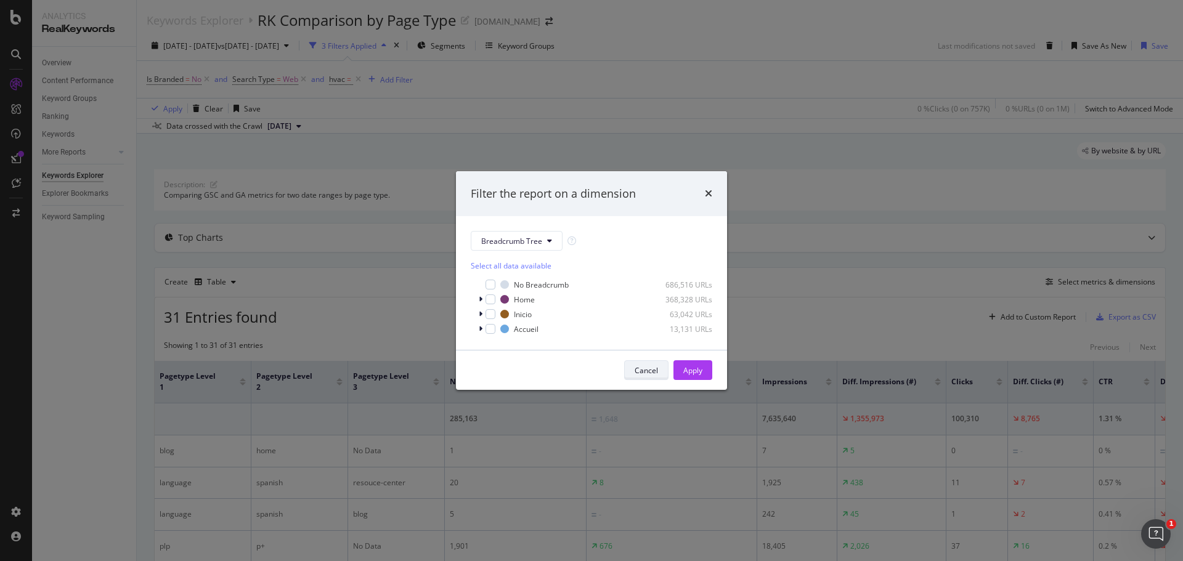
click at [652, 375] on div "Cancel" at bounding box center [646, 370] width 23 height 10
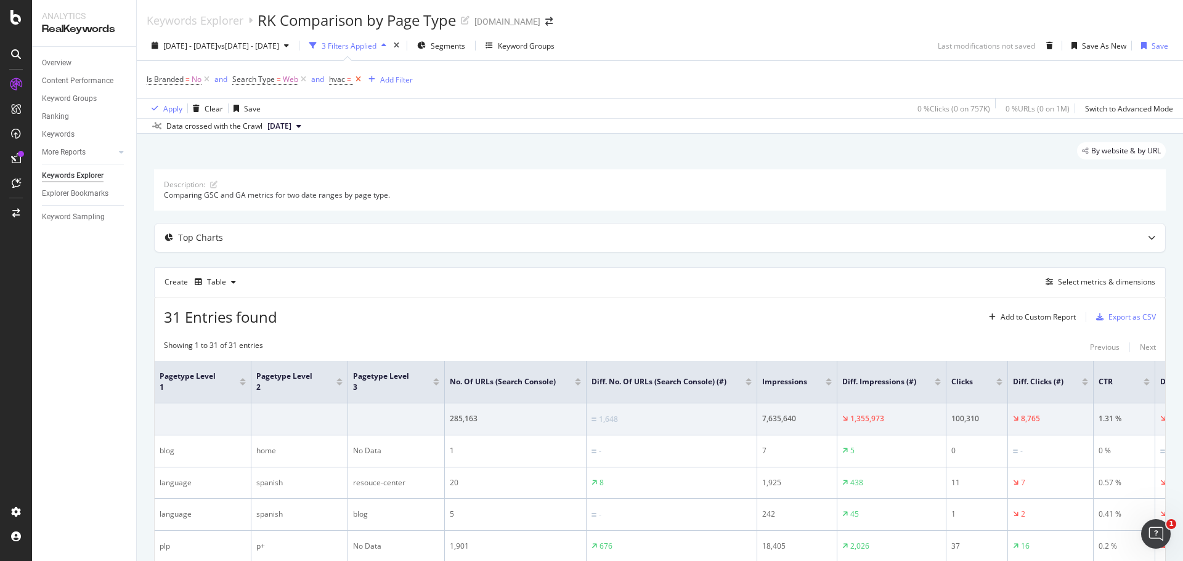
click at [355, 80] on icon at bounding box center [358, 79] width 10 height 12
click at [465, 47] on span "Segments" at bounding box center [448, 46] width 35 height 10
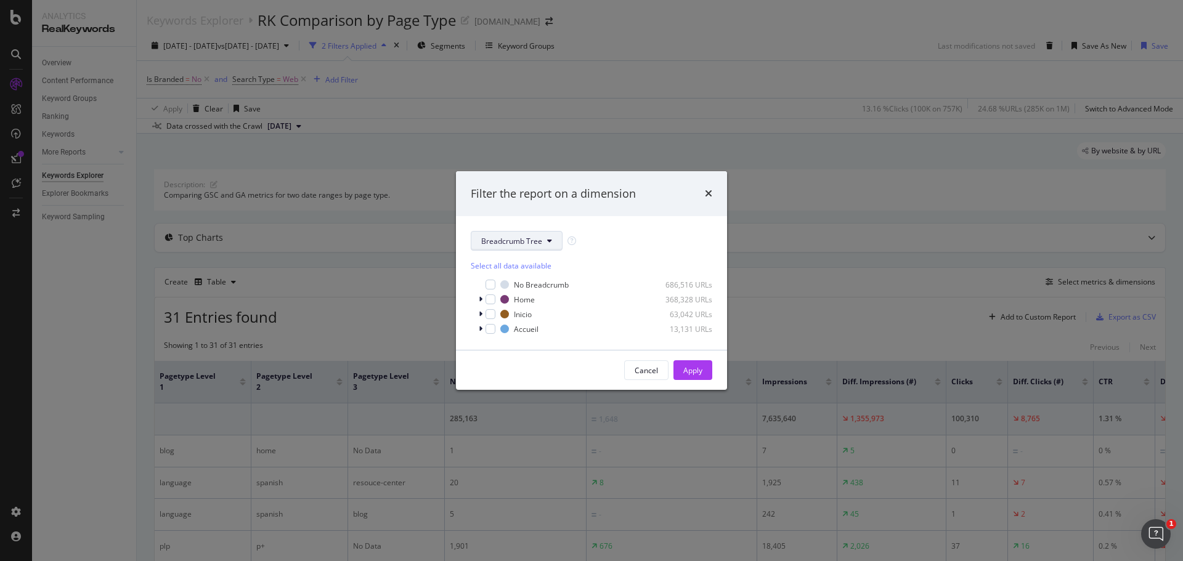
click at [550, 242] on icon "modal" at bounding box center [549, 240] width 5 height 7
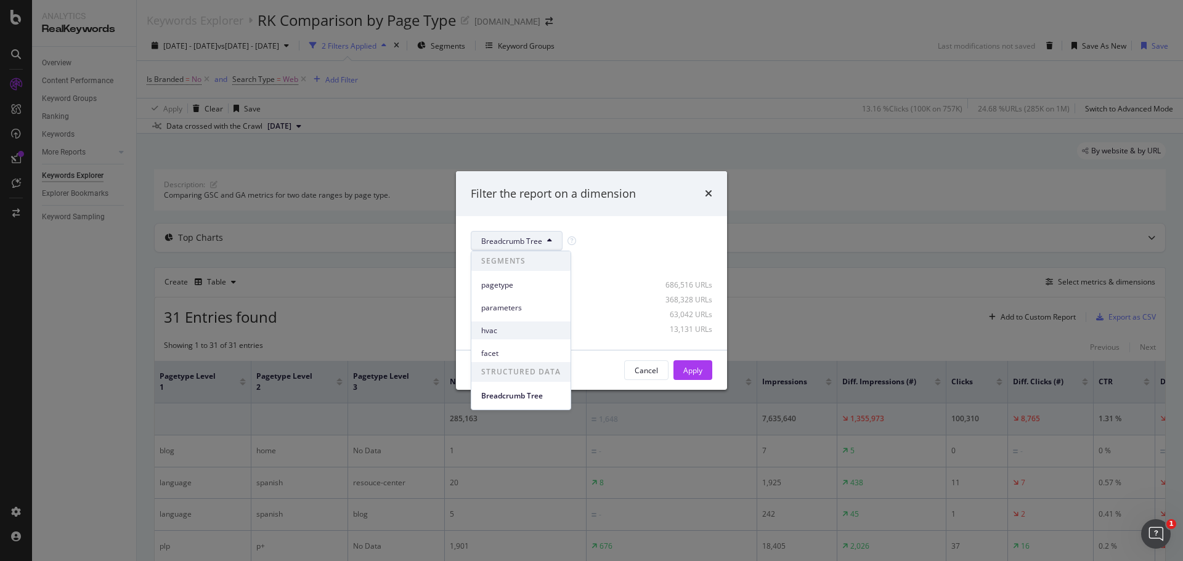
click at [494, 328] on span "hvac" at bounding box center [520, 330] width 79 height 11
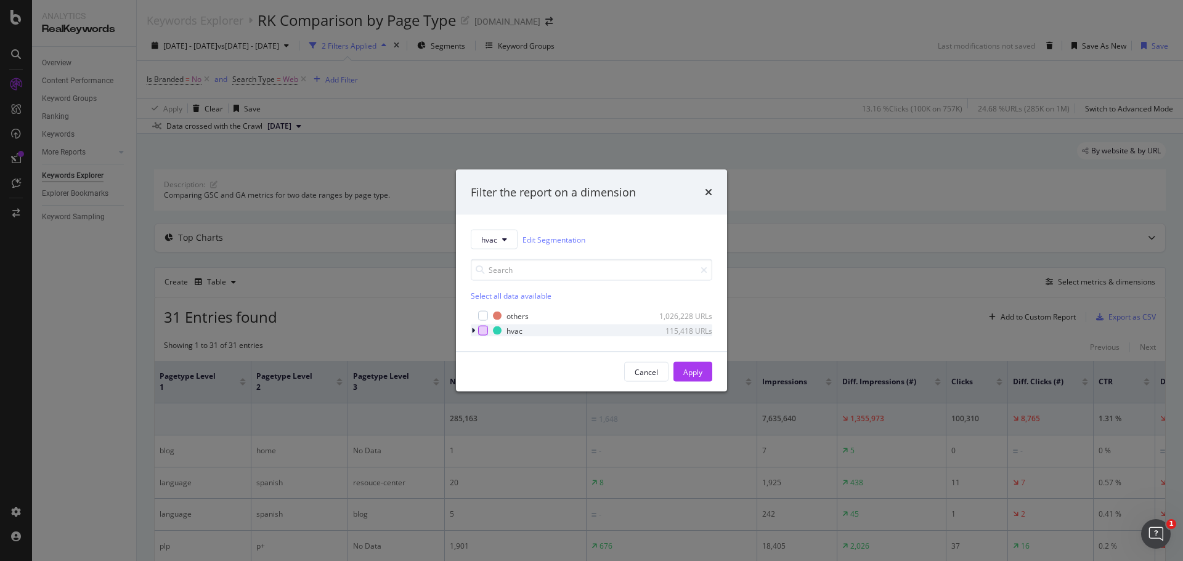
click at [486, 333] on div "modal" at bounding box center [483, 331] width 10 height 10
click at [695, 368] on div "Apply" at bounding box center [692, 372] width 19 height 10
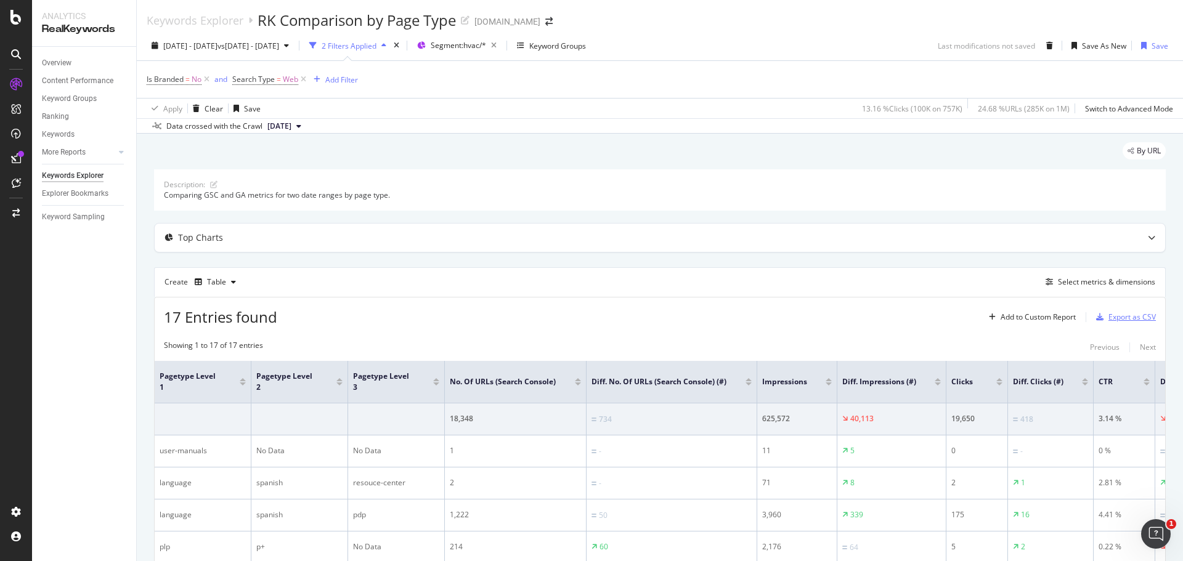
click at [1139, 319] on div "Export as CSV" at bounding box center [1132, 317] width 47 height 10
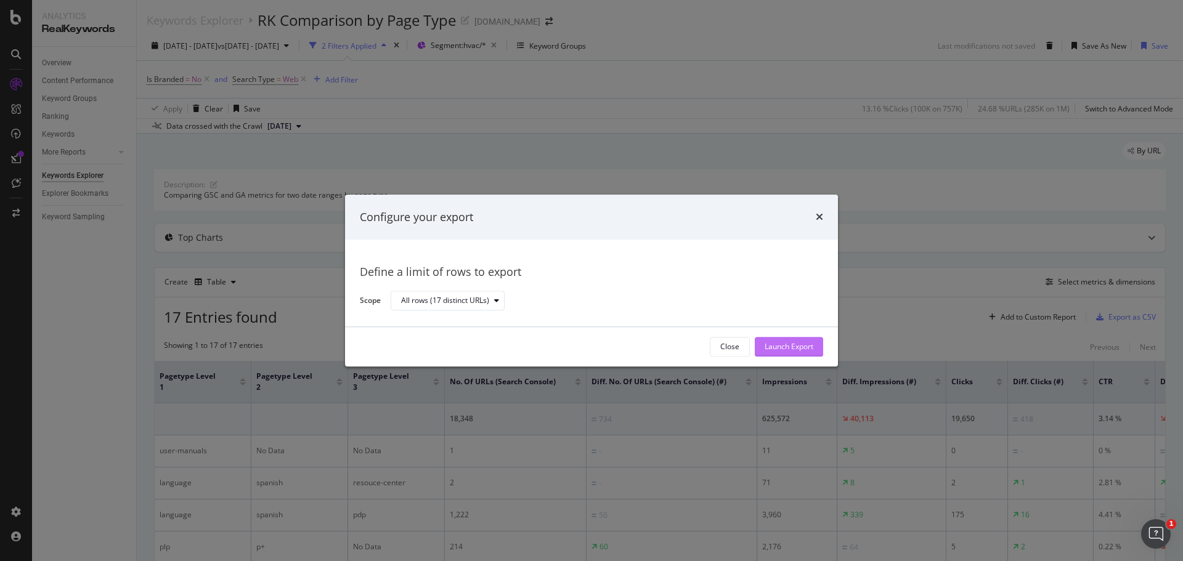
click at [801, 350] on div "Launch Export" at bounding box center [789, 347] width 49 height 10
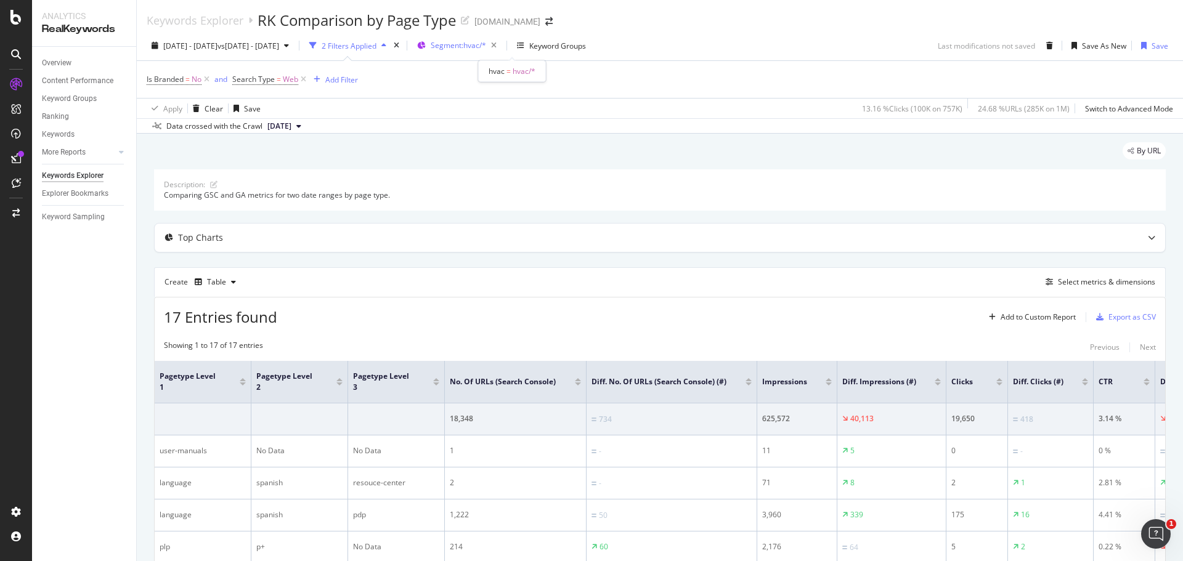
click at [486, 46] on span "Segment: hvac/*" at bounding box center [458, 45] width 55 height 10
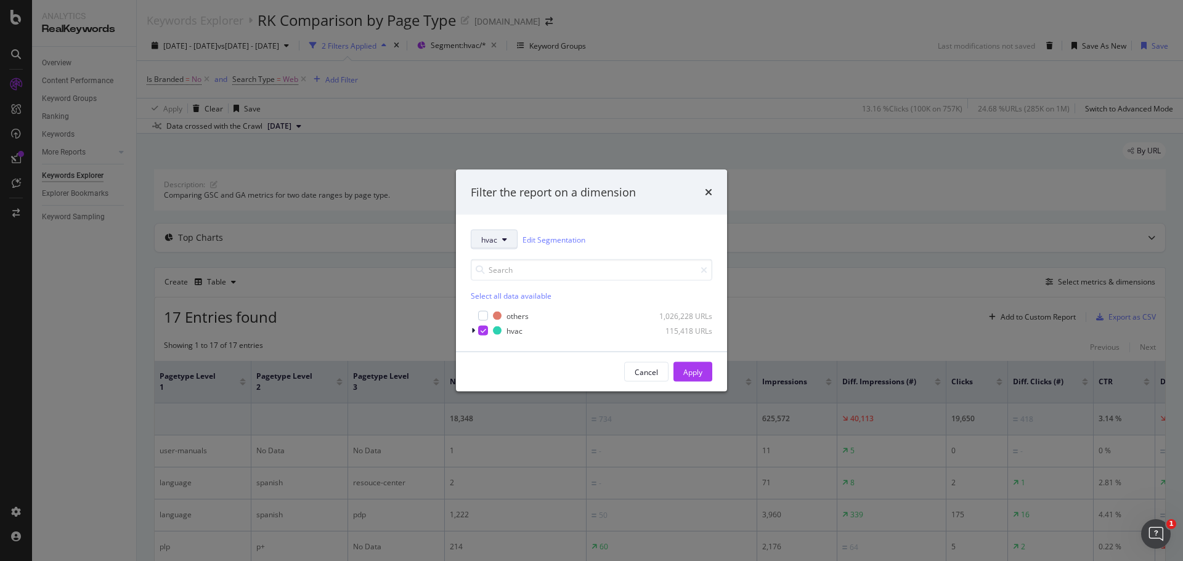
click at [507, 236] on button "hvac" at bounding box center [494, 240] width 47 height 20
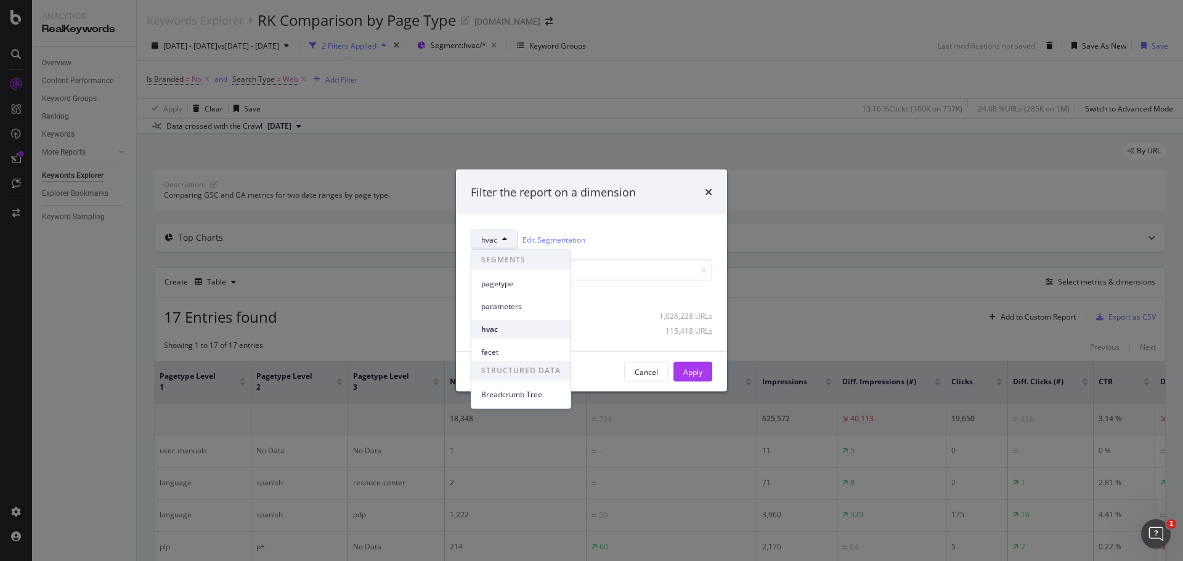
click at [494, 331] on span "hvac" at bounding box center [520, 329] width 79 height 11
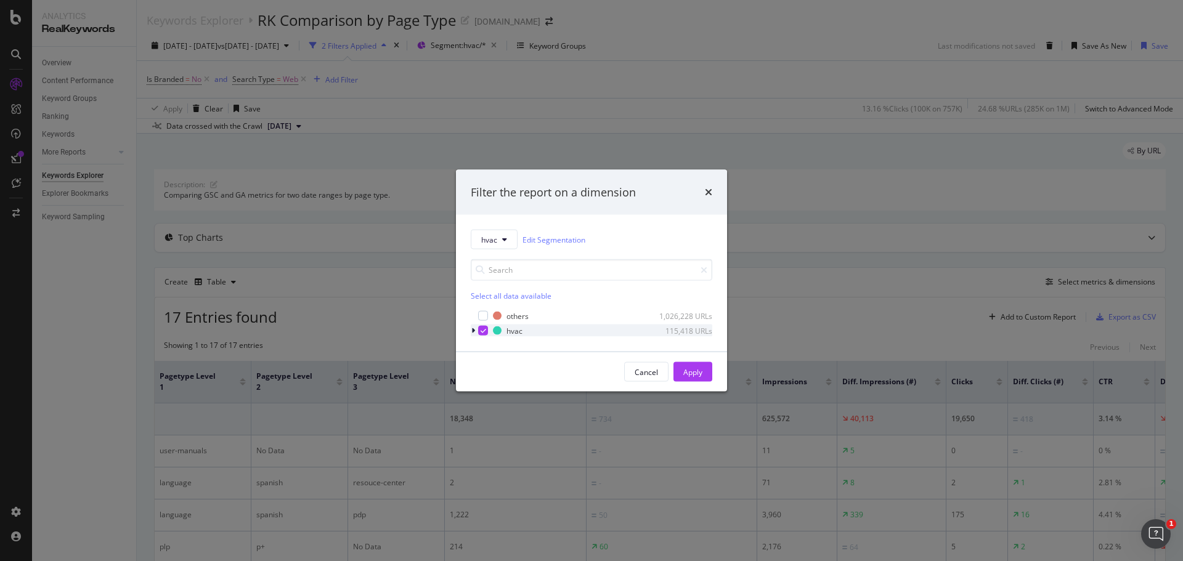
click at [482, 331] on icon "modal" at bounding box center [484, 331] width 6 height 6
click at [483, 315] on div "modal" at bounding box center [483, 316] width 10 height 10
click at [703, 378] on button "Apply" at bounding box center [693, 372] width 39 height 20
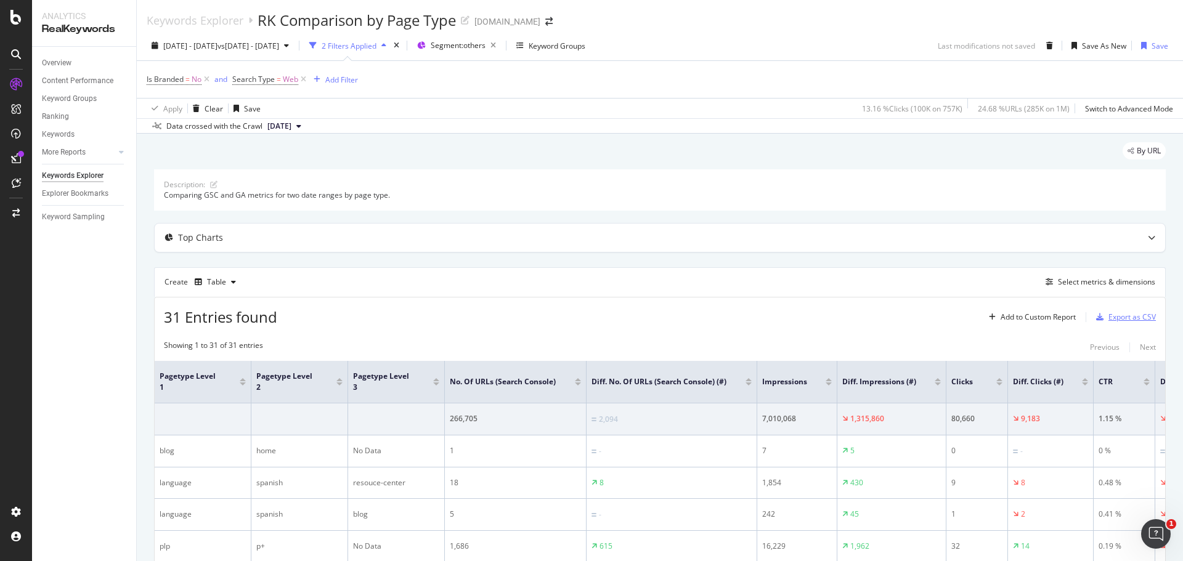
click at [1136, 320] on div "Export as CSV" at bounding box center [1132, 317] width 47 height 10
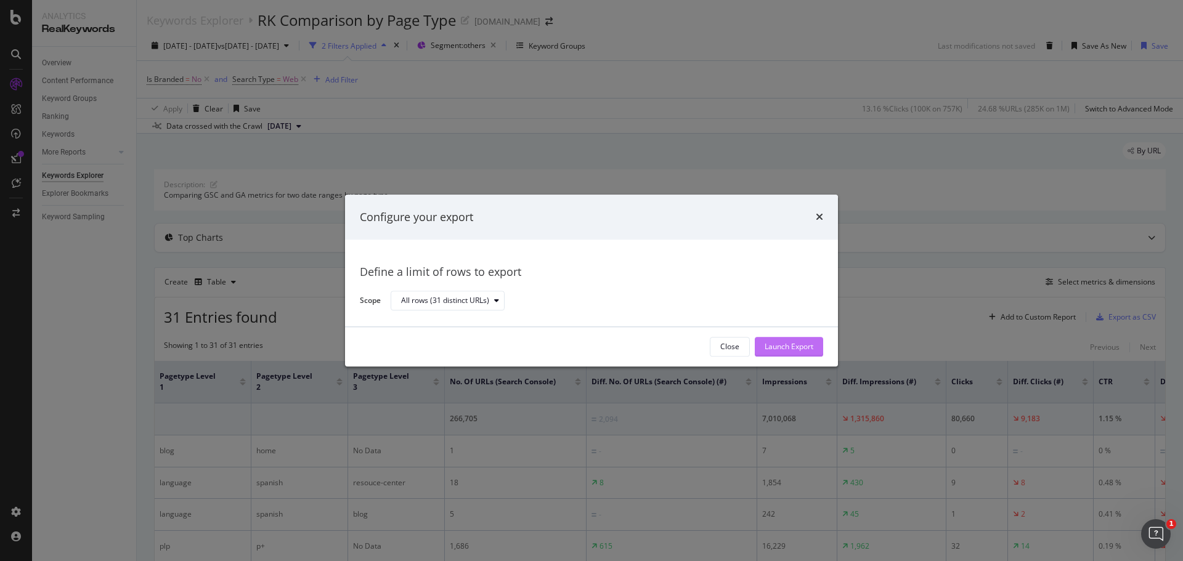
click at [785, 345] on div "Launch Export" at bounding box center [789, 347] width 49 height 10
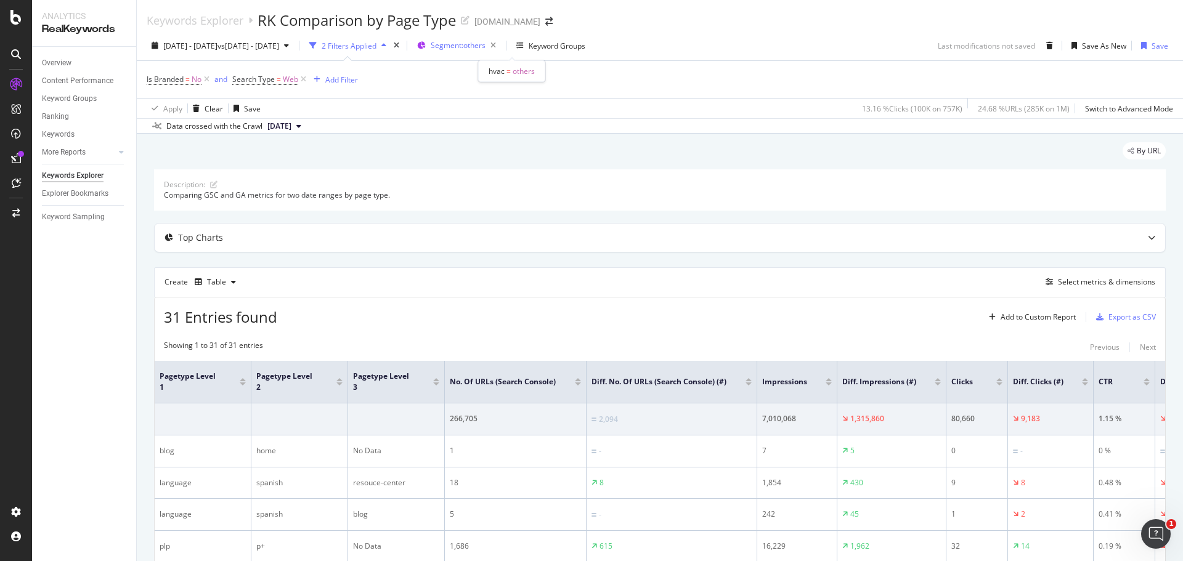
click at [486, 46] on span "Segment: others" at bounding box center [458, 45] width 55 height 10
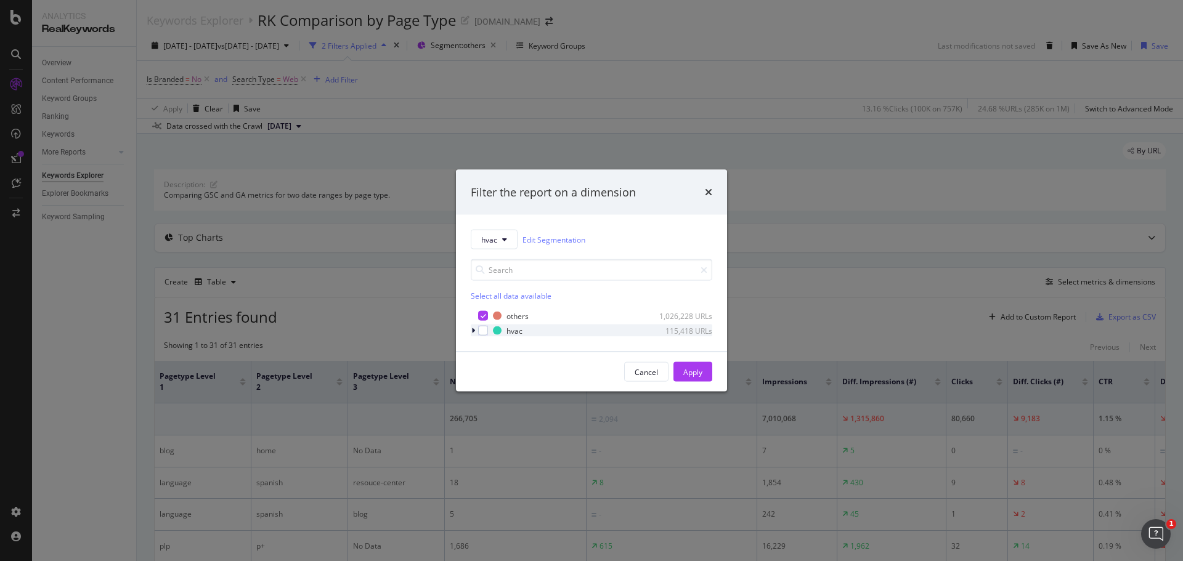
click at [473, 328] on icon "modal" at bounding box center [473, 330] width 4 height 7
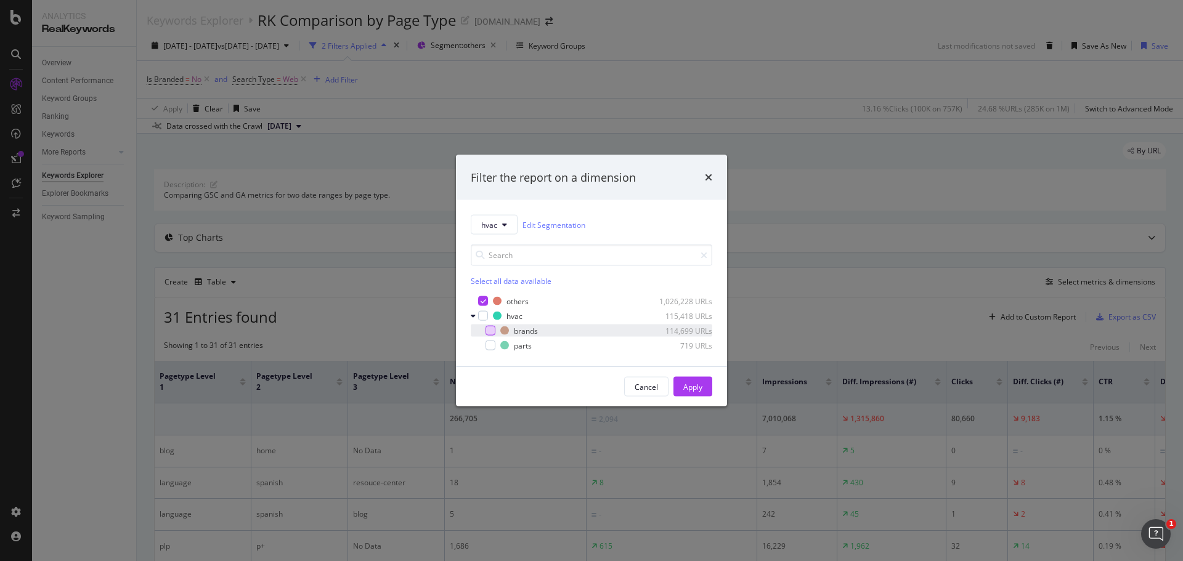
click at [490, 330] on div "modal" at bounding box center [491, 331] width 10 height 10
click at [699, 385] on div "Apply" at bounding box center [692, 386] width 19 height 10
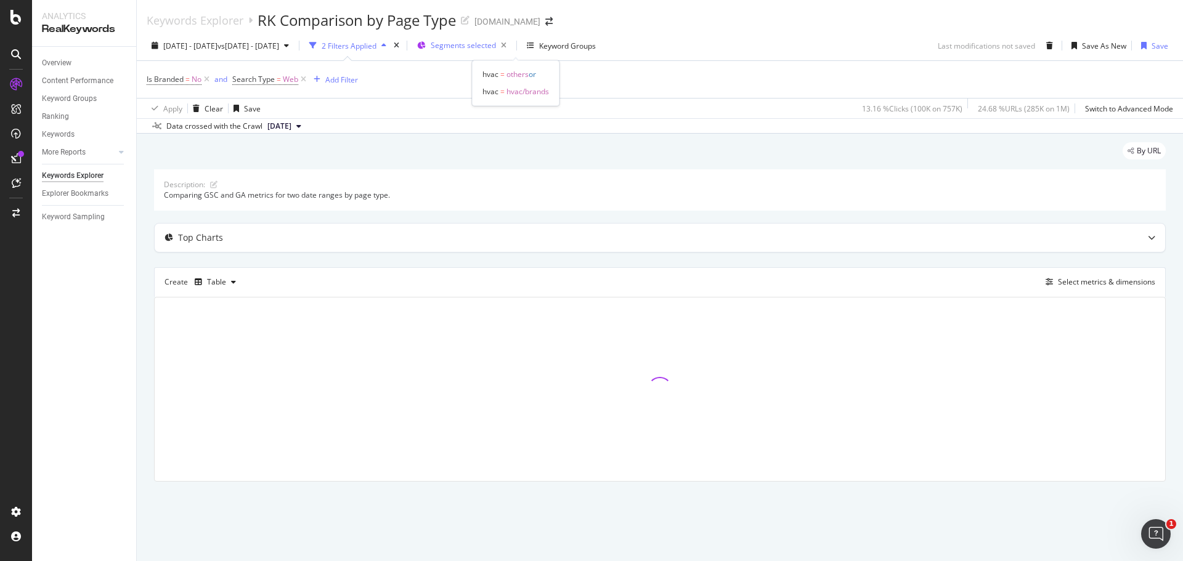
click at [496, 47] on span "Segments selected" at bounding box center [463, 45] width 65 height 10
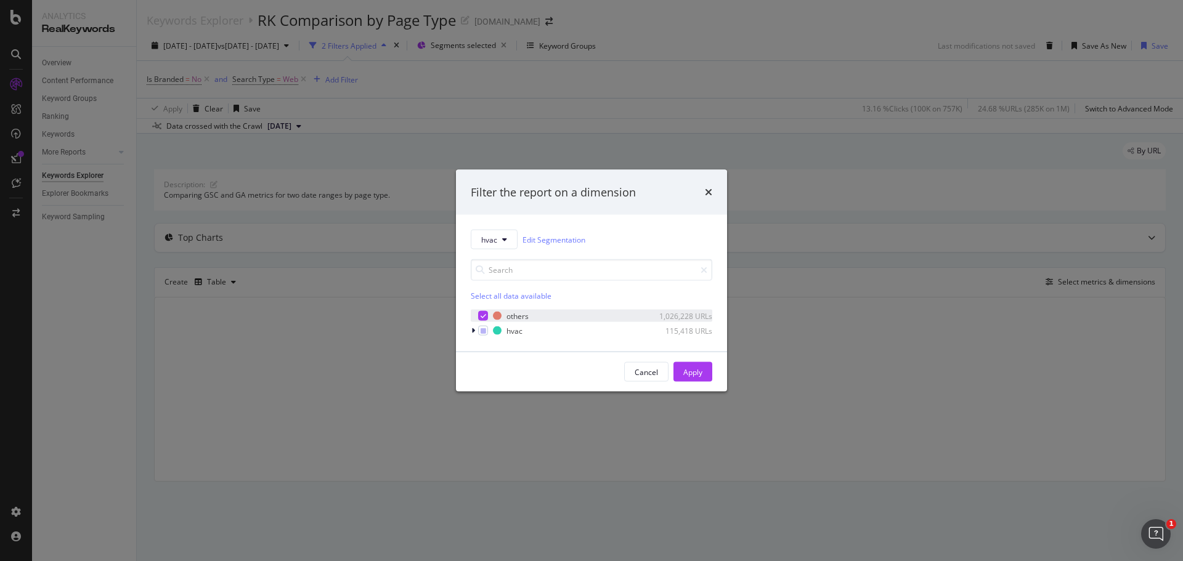
click at [487, 314] on div "modal" at bounding box center [483, 316] width 10 height 10
click at [706, 367] on button "Apply" at bounding box center [693, 372] width 39 height 20
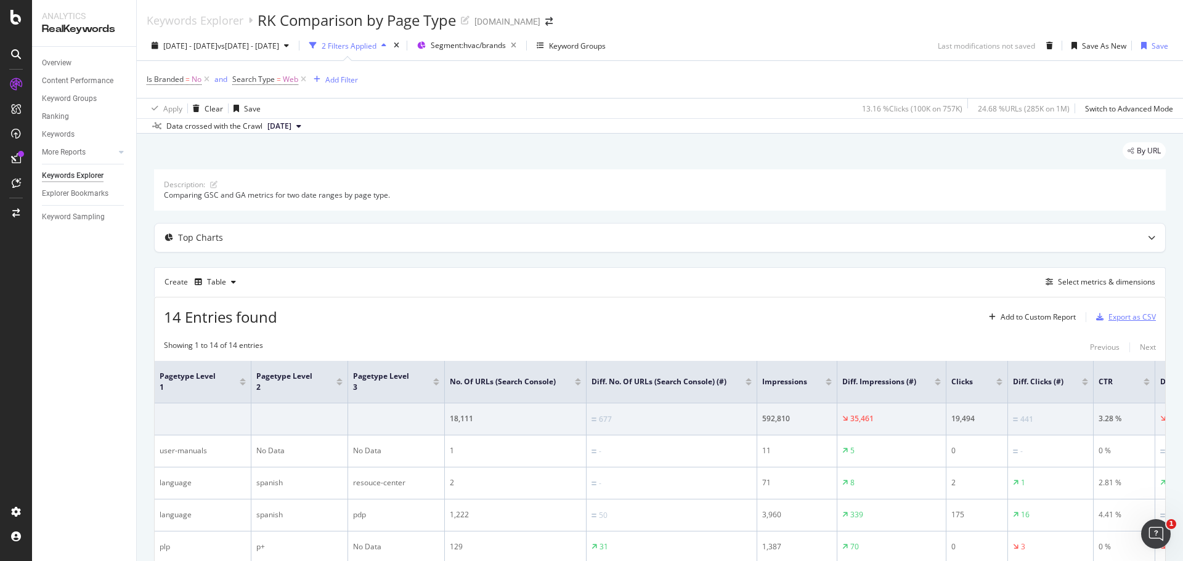
click at [1139, 317] on div "Export as CSV" at bounding box center [1132, 317] width 47 height 10
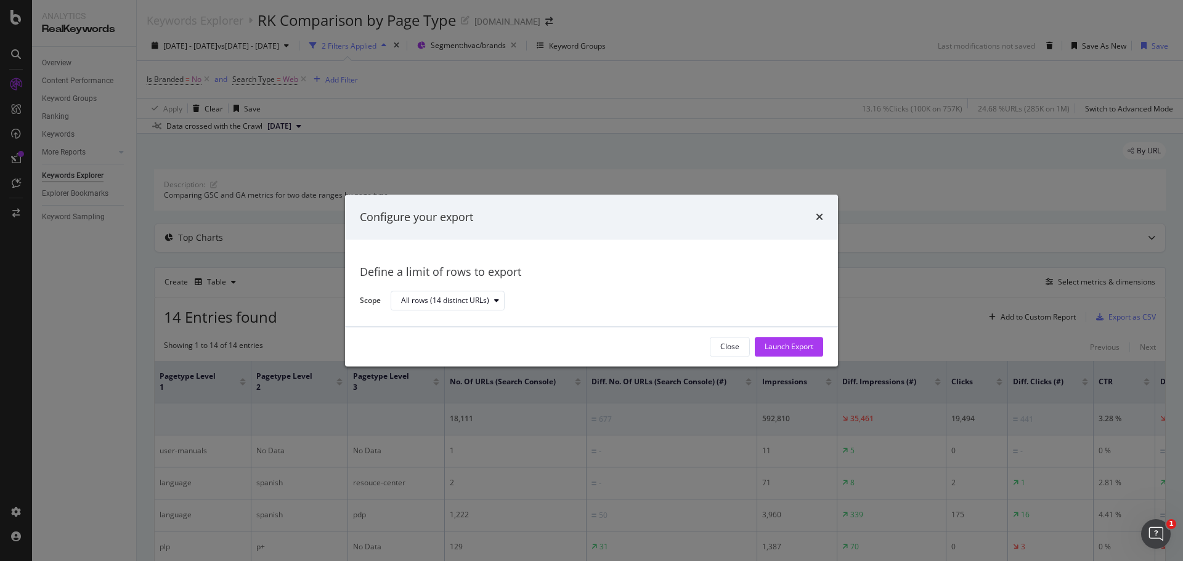
click at [793, 350] on div "Launch Export" at bounding box center [789, 347] width 49 height 10
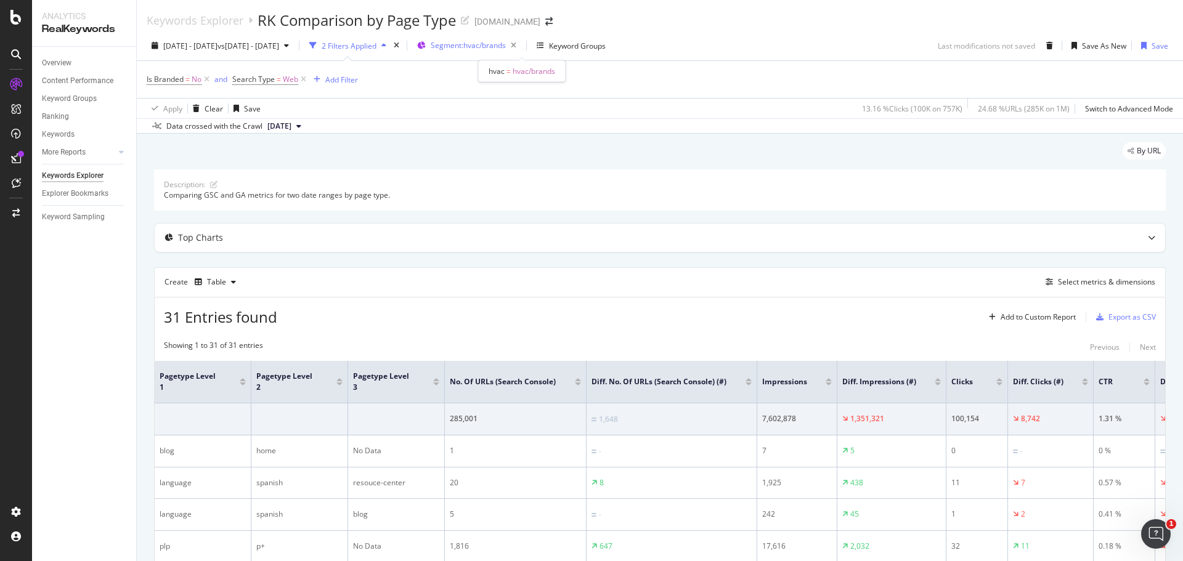
click at [506, 45] on span "Segment: hvac/brands" at bounding box center [468, 45] width 75 height 10
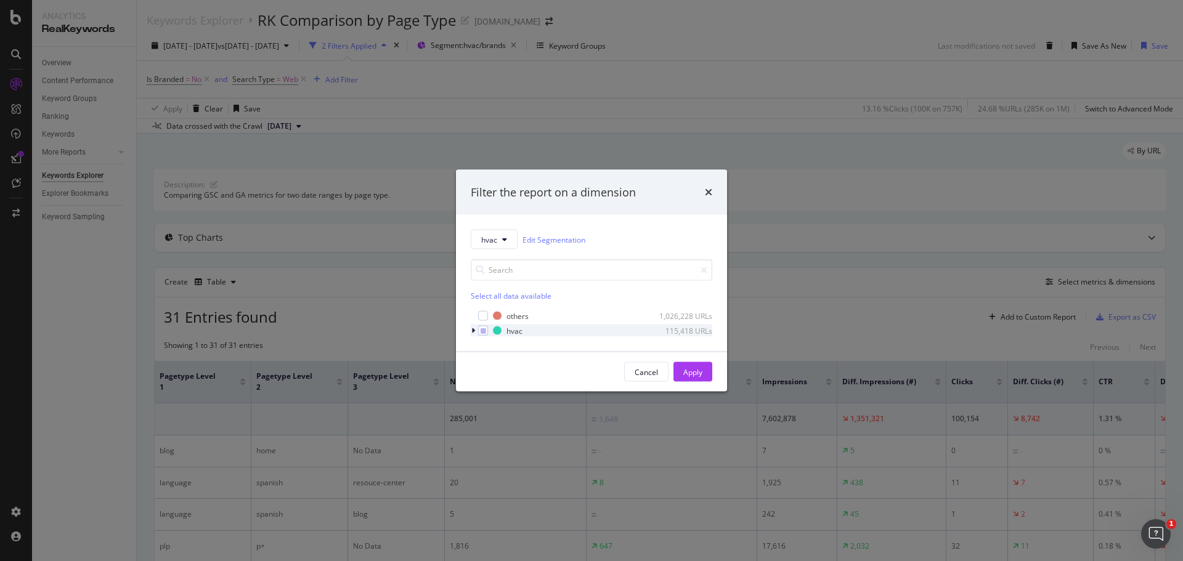
click at [476, 331] on div "modal" at bounding box center [474, 331] width 7 height 12
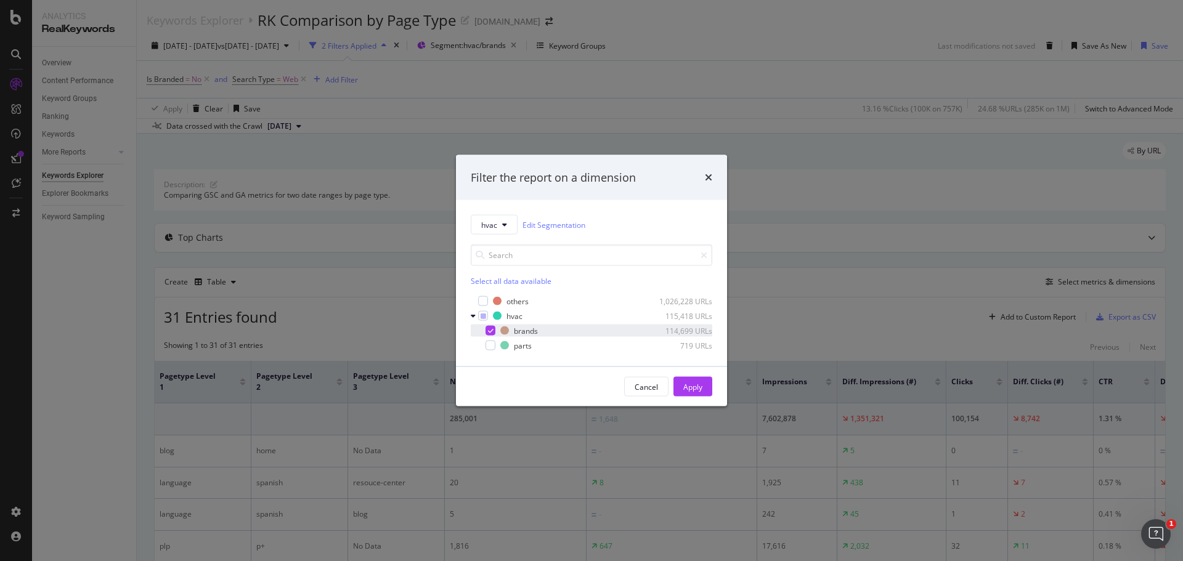
click at [492, 330] on icon "modal" at bounding box center [491, 331] width 6 height 6
click at [490, 347] on div "modal" at bounding box center [491, 346] width 10 height 10
click at [700, 391] on div "Apply" at bounding box center [692, 386] width 19 height 10
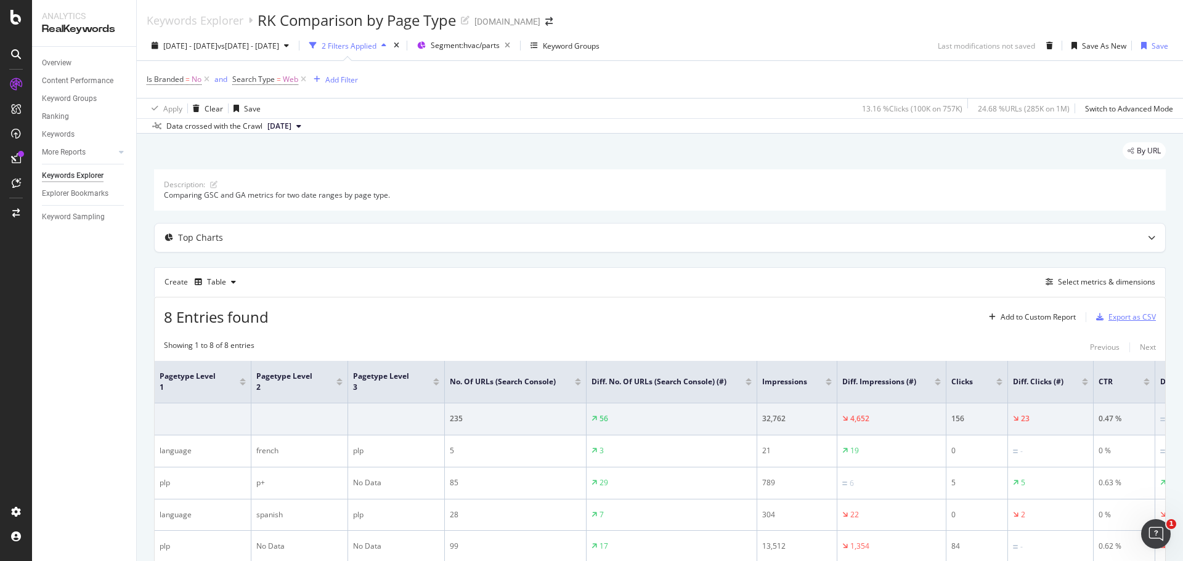
click at [1120, 319] on div "Export as CSV" at bounding box center [1132, 317] width 47 height 10
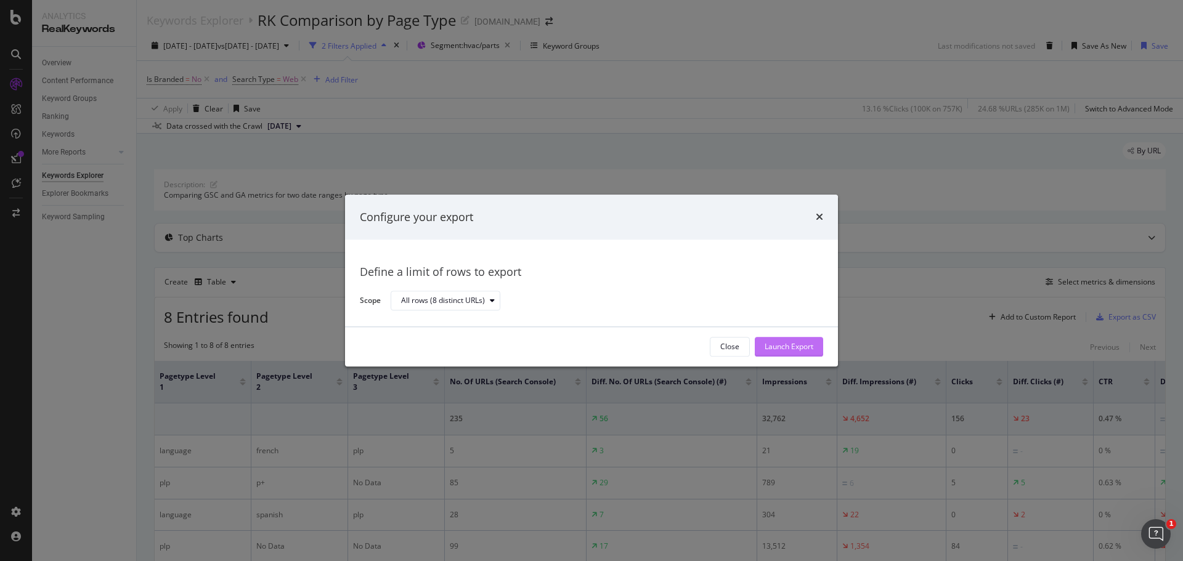
click at [804, 347] on div "Launch Export" at bounding box center [789, 347] width 49 height 10
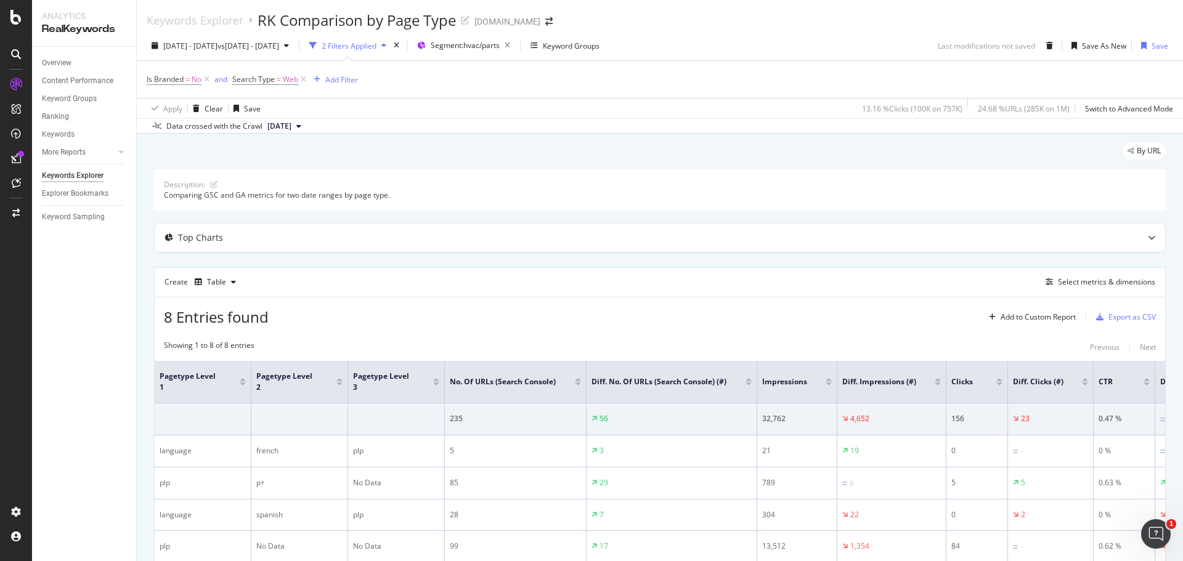
click at [732, 205] on div "Description: Comparing GSC and GA metrics for two date ranges by page type." at bounding box center [660, 189] width 1012 height 41
click at [515, 41] on icon "button" at bounding box center [507, 45] width 15 height 17
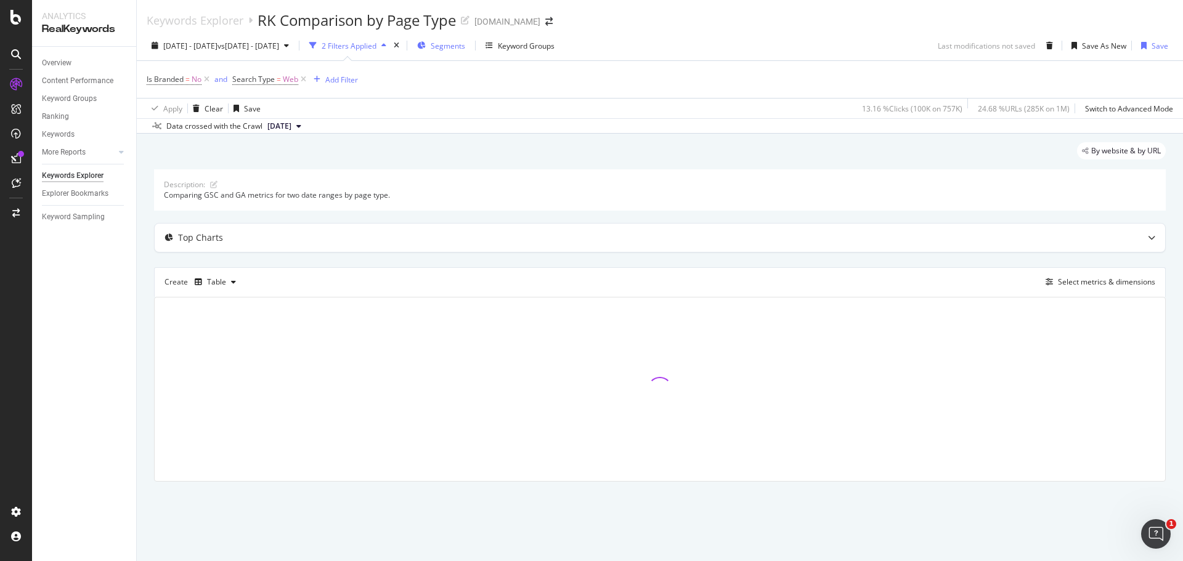
click at [465, 48] on span "Segments" at bounding box center [448, 46] width 35 height 10
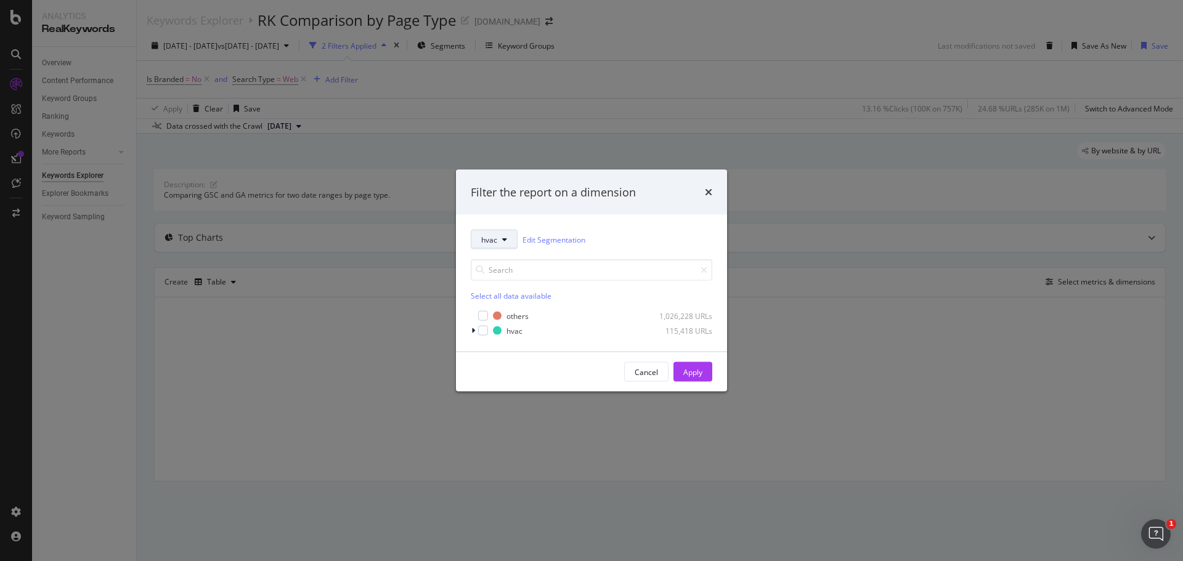
click at [510, 240] on button "hvac" at bounding box center [494, 240] width 47 height 20
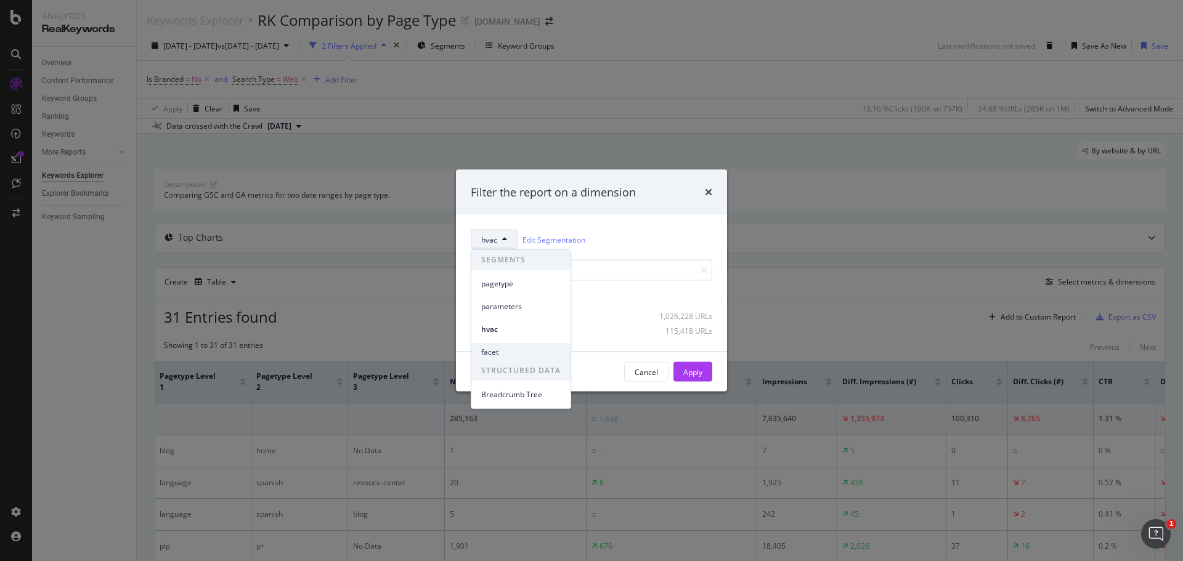
click at [488, 349] on span "facet" at bounding box center [520, 352] width 79 height 11
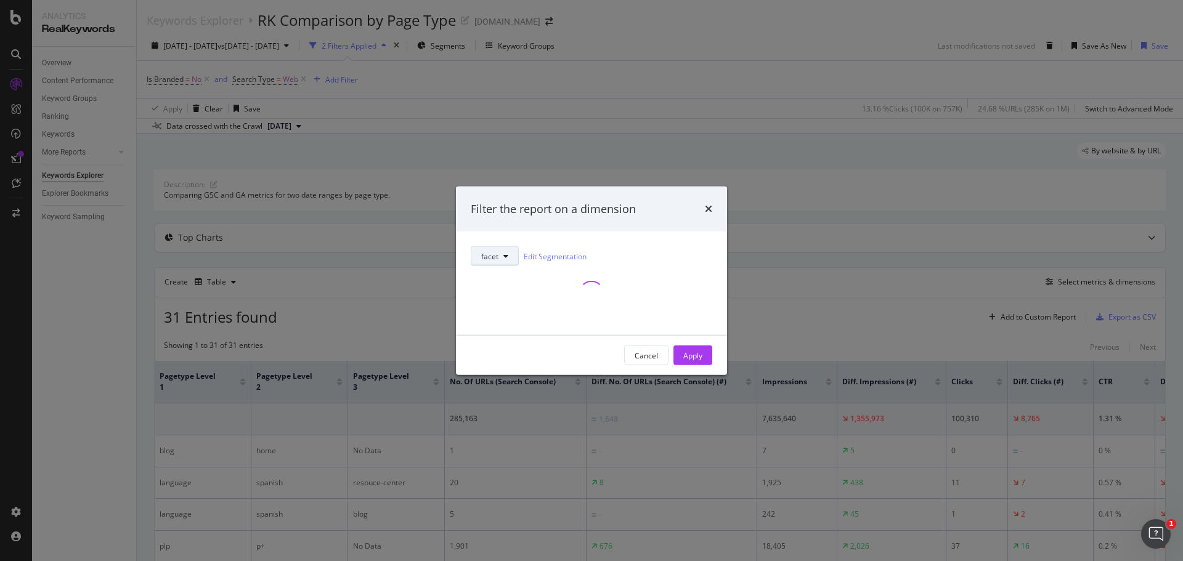
click at [504, 255] on icon "modal" at bounding box center [505, 256] width 5 height 7
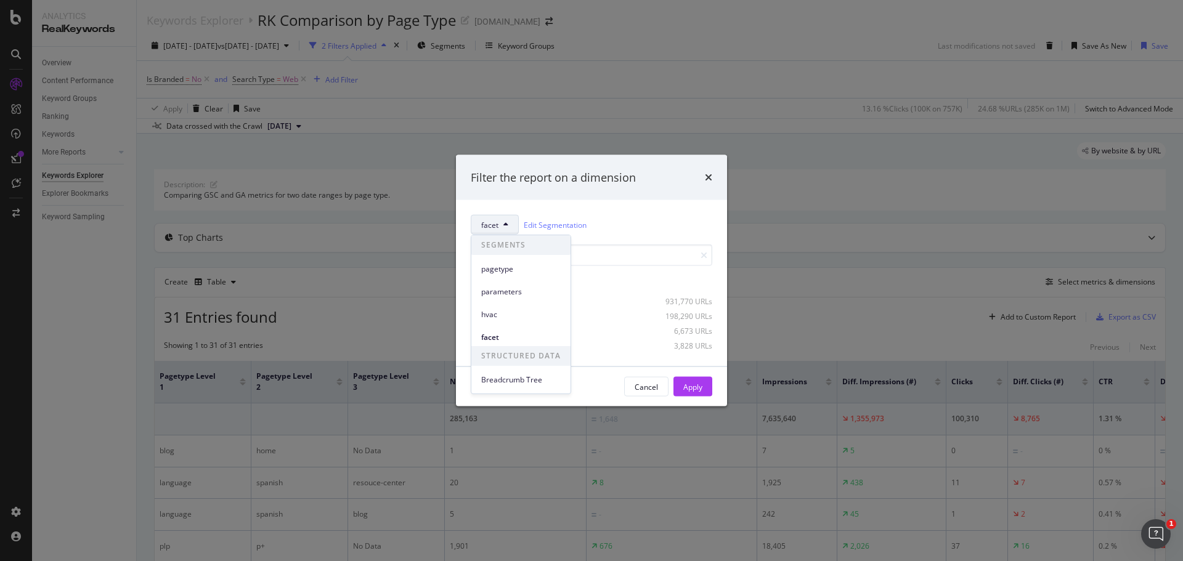
click at [654, 181] on div "Filter the report on a dimension" at bounding box center [592, 177] width 242 height 16
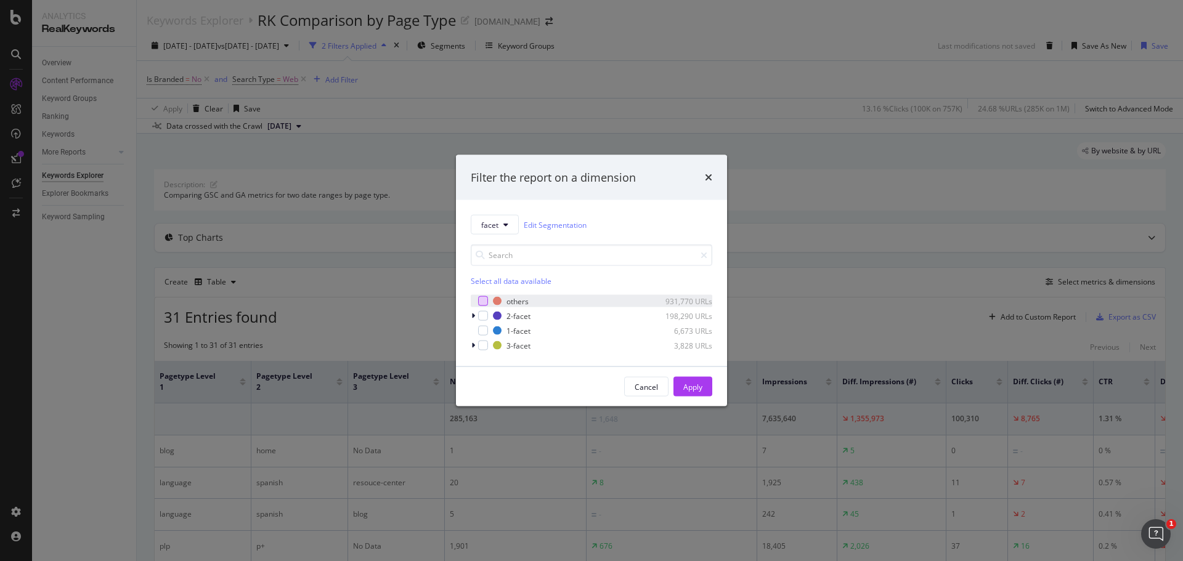
click at [480, 300] on div "modal" at bounding box center [483, 301] width 10 height 10
click at [698, 385] on div "Apply" at bounding box center [692, 386] width 19 height 10
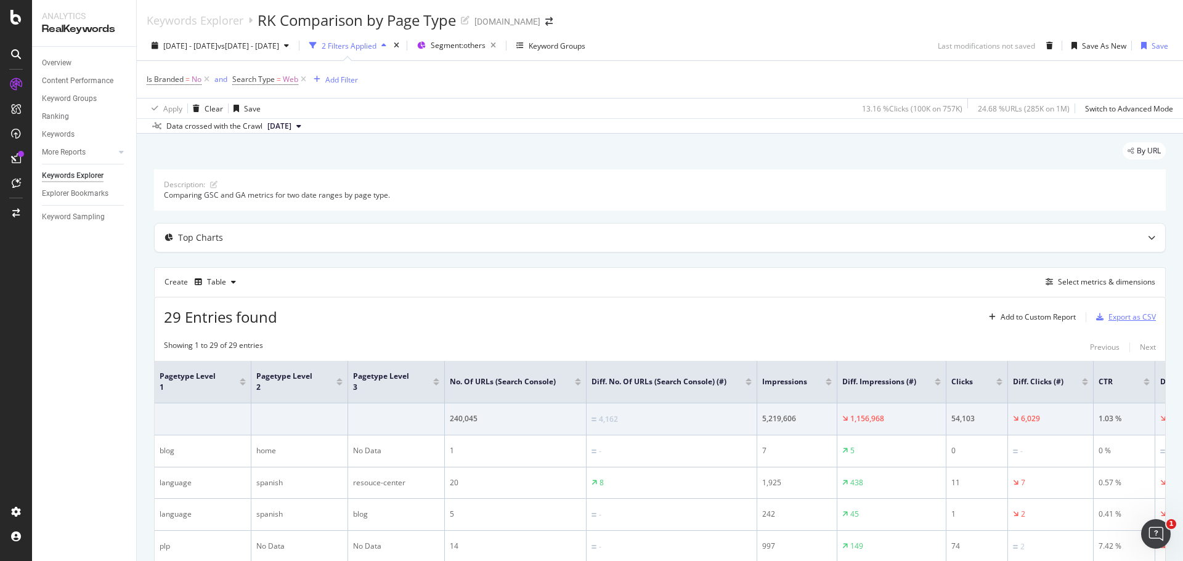
click at [1128, 317] on div "Export as CSV" at bounding box center [1132, 317] width 47 height 10
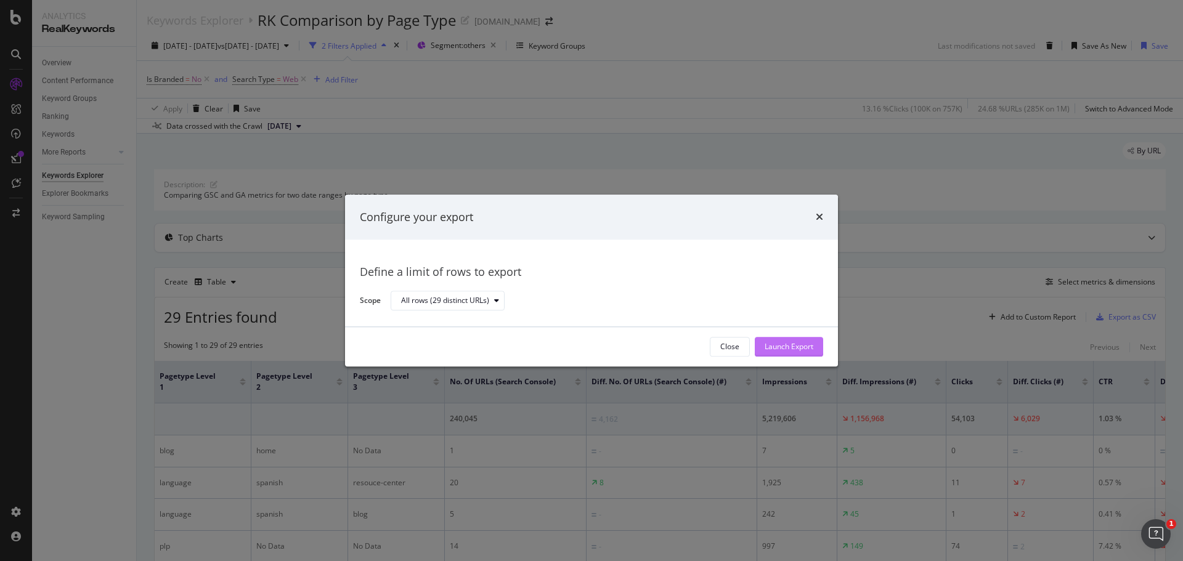
click at [800, 343] on div "Launch Export" at bounding box center [789, 347] width 49 height 10
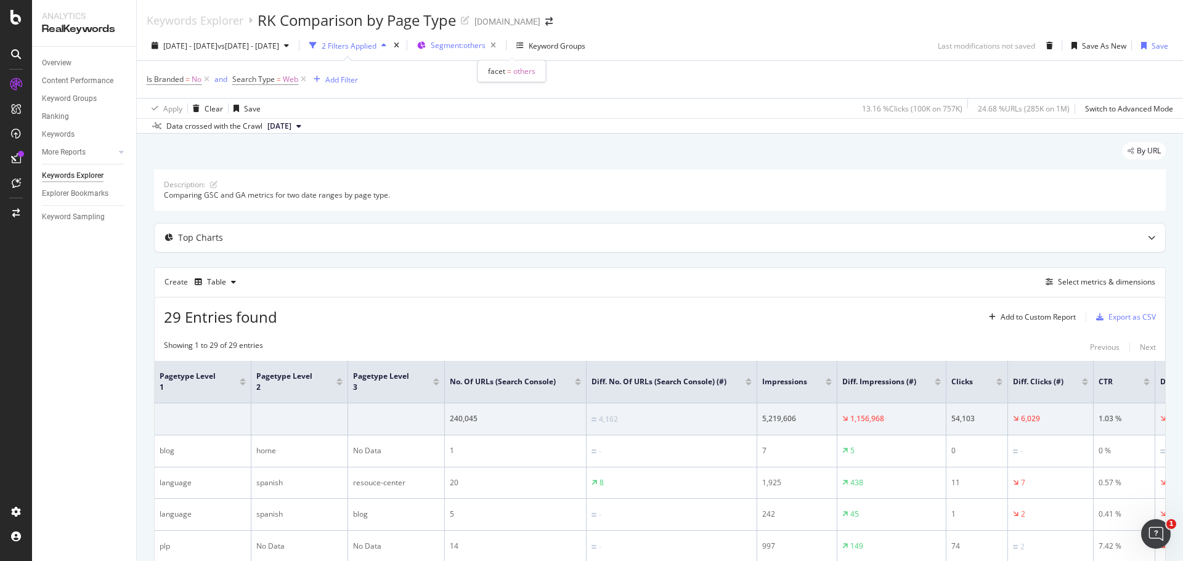
click at [486, 49] on span "Segment: others" at bounding box center [458, 45] width 55 height 10
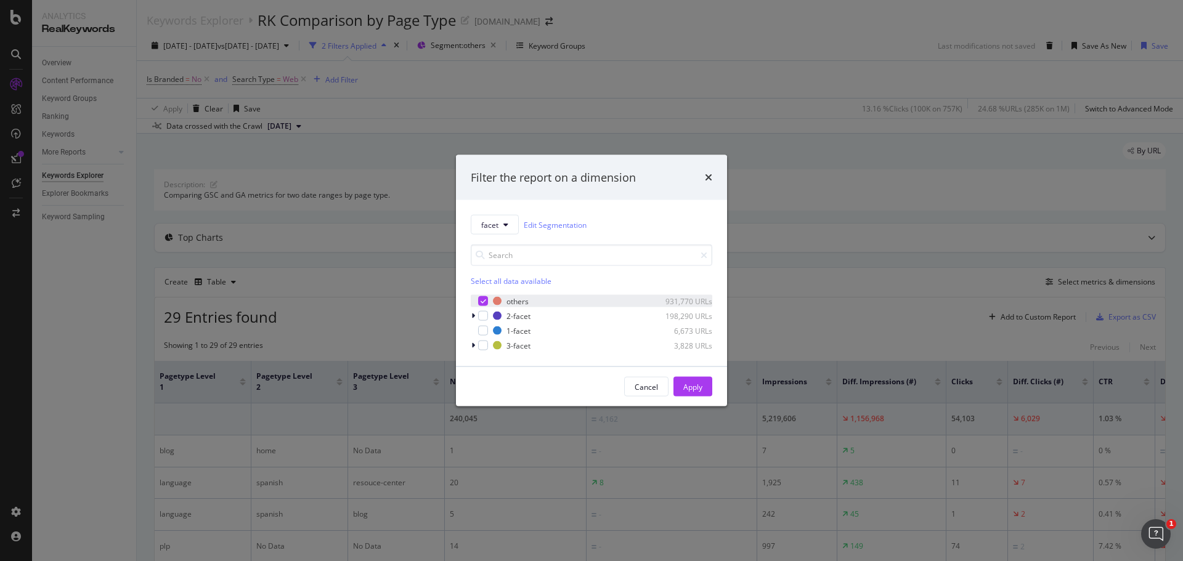
click at [482, 300] on icon "modal" at bounding box center [484, 301] width 6 height 6
click at [486, 313] on div "modal" at bounding box center [483, 316] width 10 height 10
click at [474, 315] on icon "modal" at bounding box center [473, 315] width 4 height 7
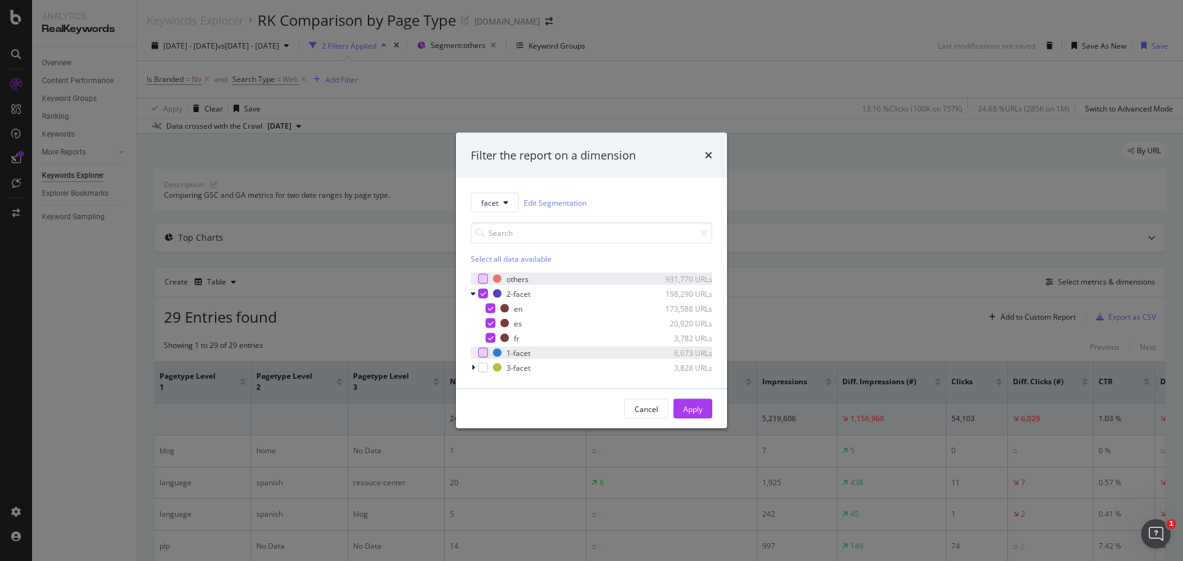
click at [481, 353] on div "modal" at bounding box center [483, 353] width 10 height 10
click at [473, 369] on icon "modal" at bounding box center [473, 367] width 4 height 7
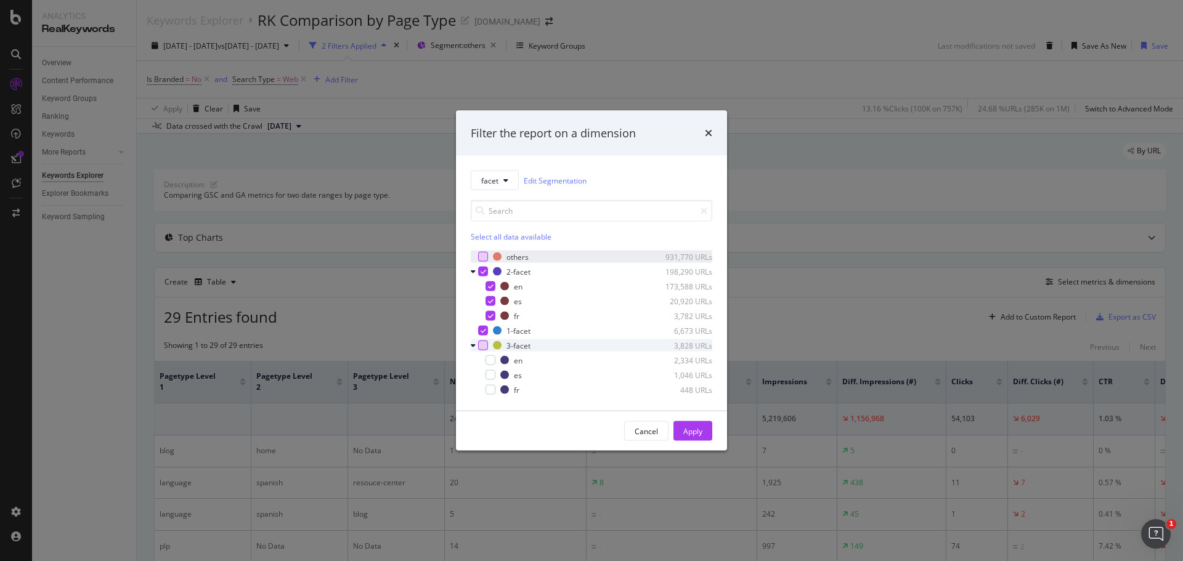
click at [480, 344] on div "modal" at bounding box center [483, 346] width 10 height 10
click at [695, 432] on div "Apply" at bounding box center [692, 431] width 19 height 10
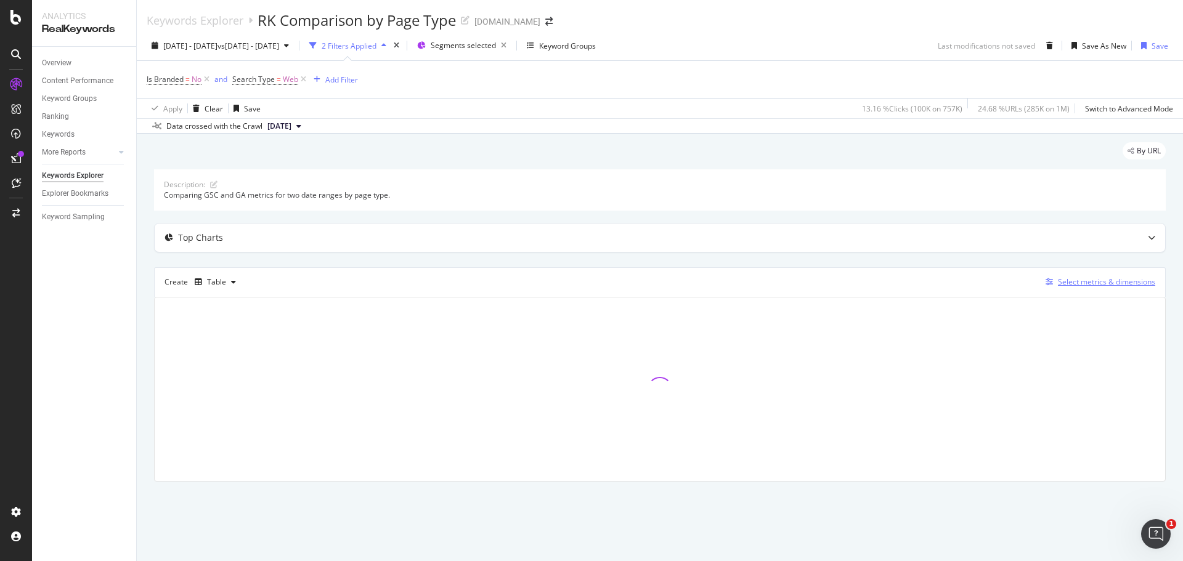
click at [1088, 280] on div "Select metrics & dimensions" at bounding box center [1106, 282] width 97 height 10
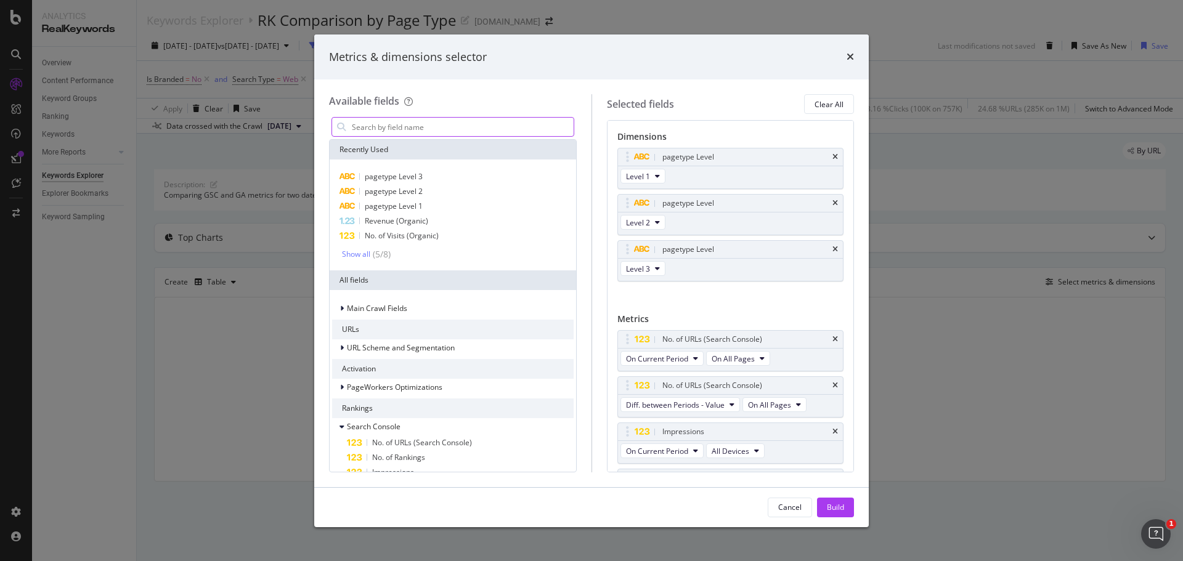
drag, startPoint x: 468, startPoint y: 126, endPoint x: 478, endPoint y: 121, distance: 10.8
click at [475, 123] on input "Full Page" at bounding box center [462, 127] width 223 height 18
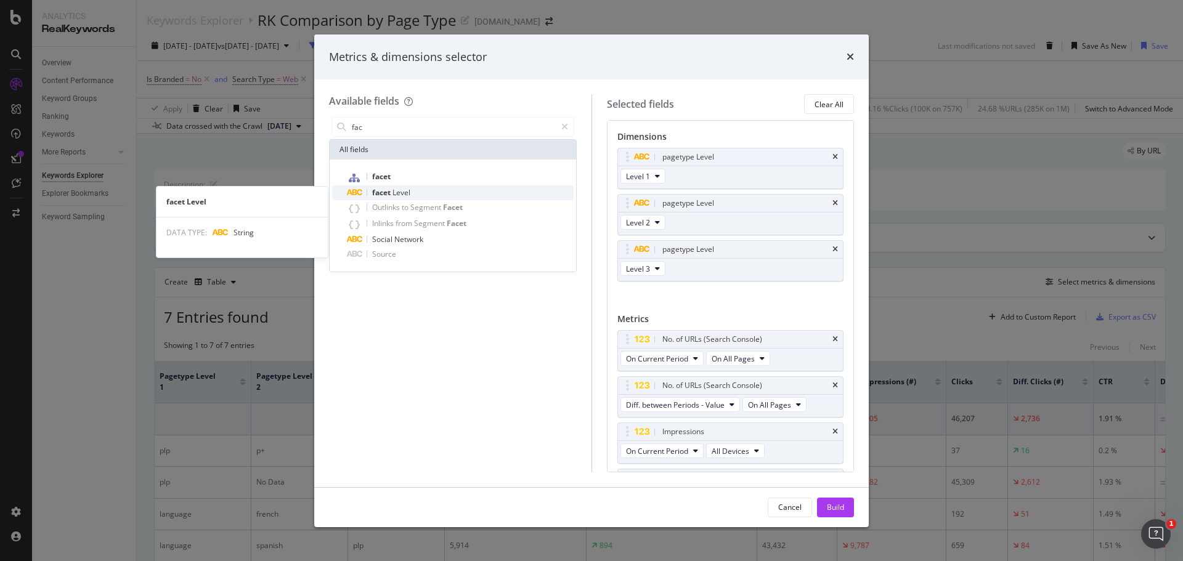
type input "fac"
click at [399, 190] on span "Level" at bounding box center [402, 192] width 18 height 10
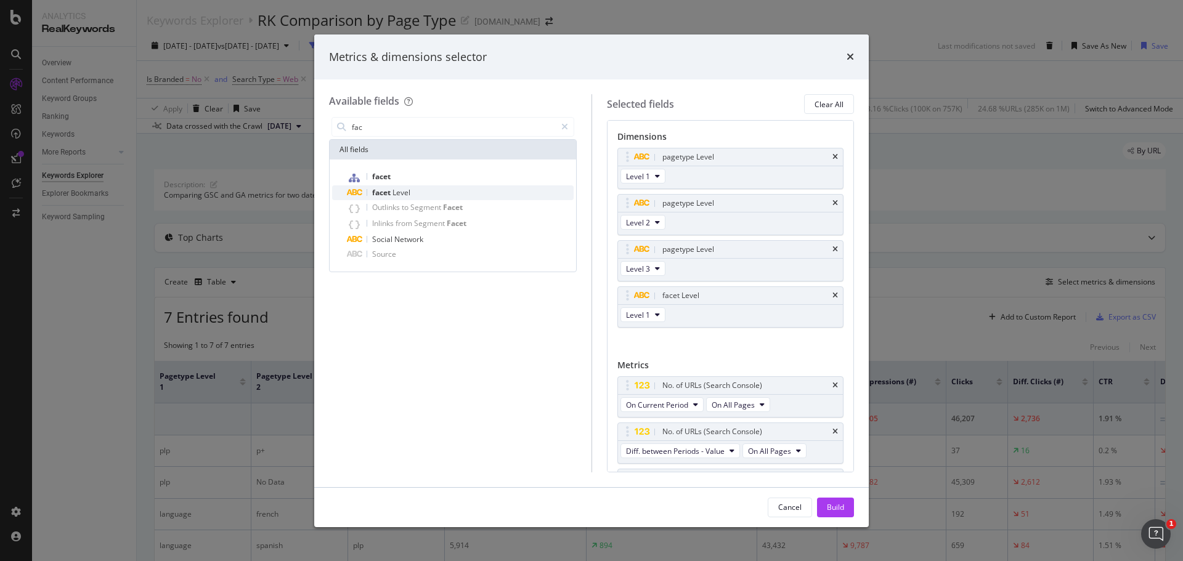
click at [412, 189] on div "facet Level" at bounding box center [460, 192] width 227 height 15
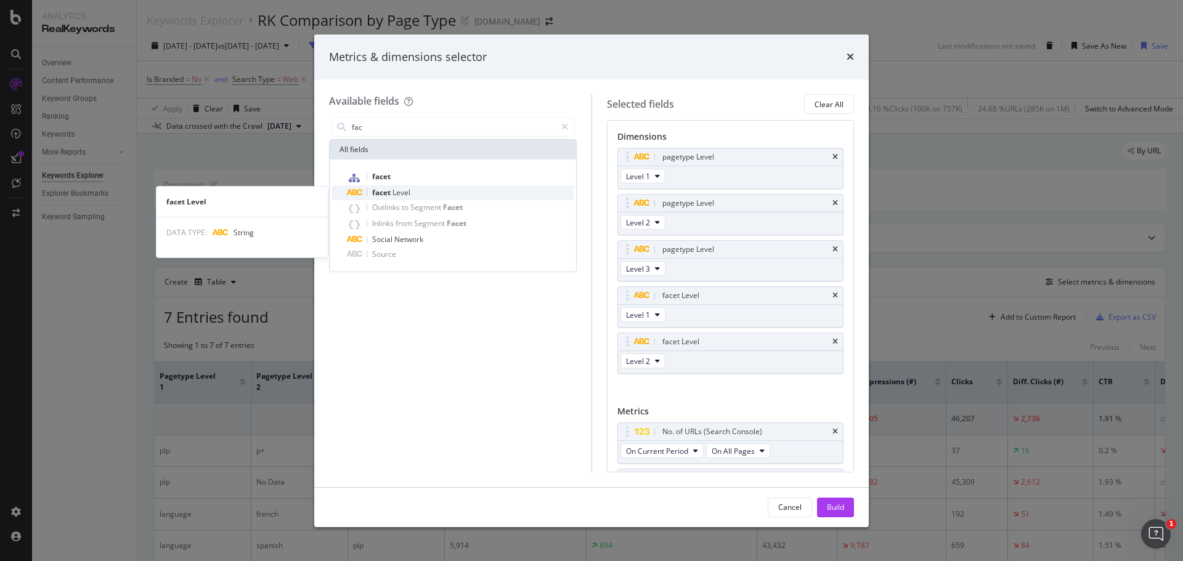
click at [418, 194] on div "facet Level" at bounding box center [460, 192] width 227 height 15
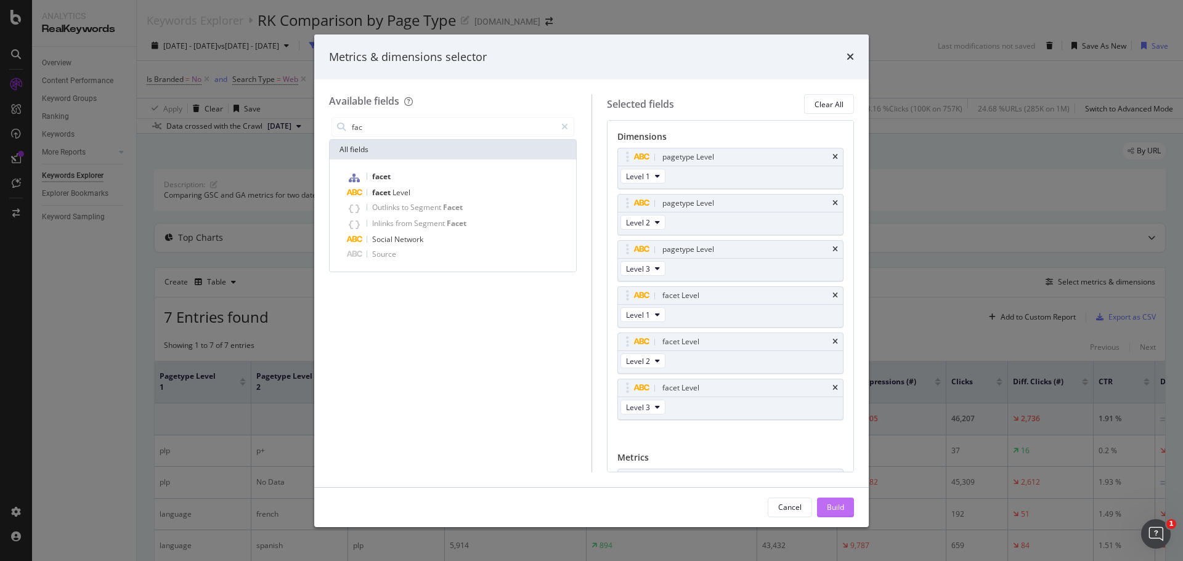
click at [836, 510] on div "Build" at bounding box center [835, 507] width 17 height 10
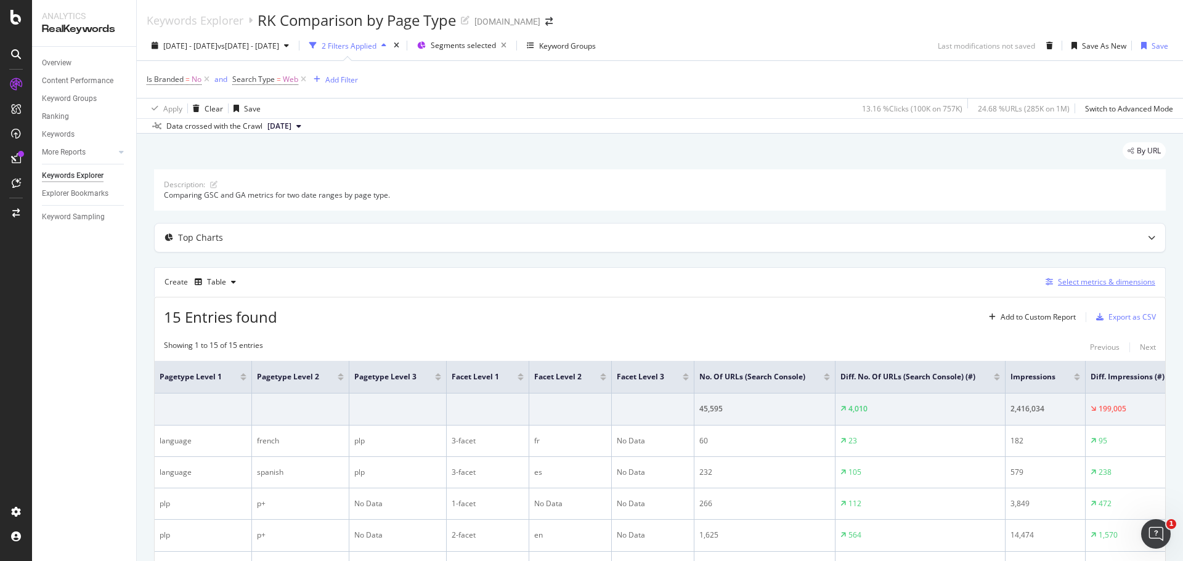
click at [1070, 280] on div "Select metrics & dimensions" at bounding box center [1106, 282] width 97 height 10
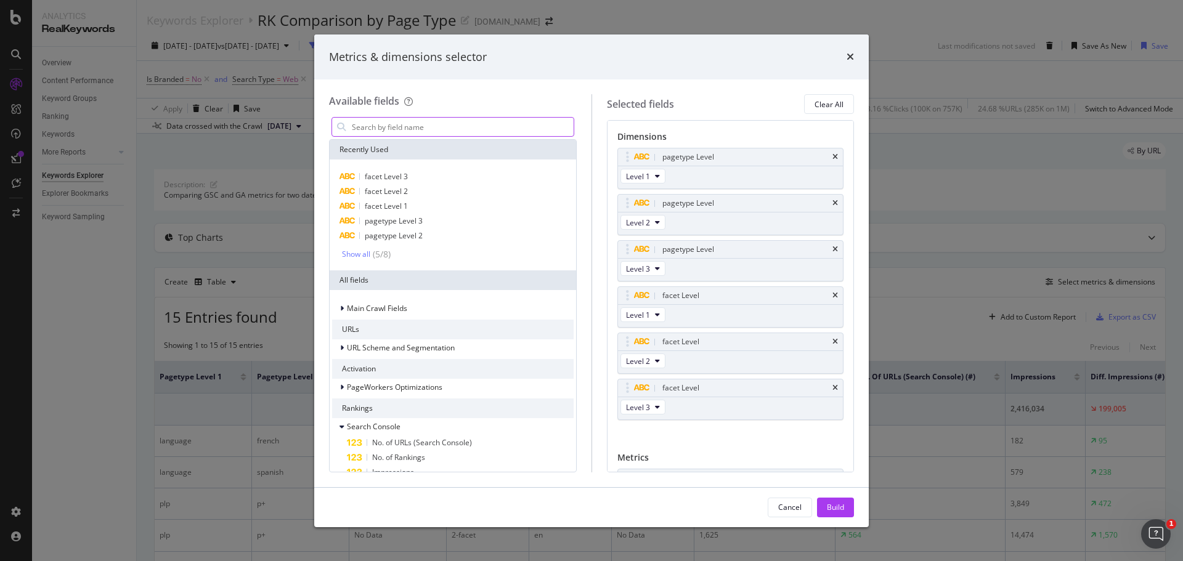
click at [427, 129] on input "Full Page" at bounding box center [462, 127] width 223 height 18
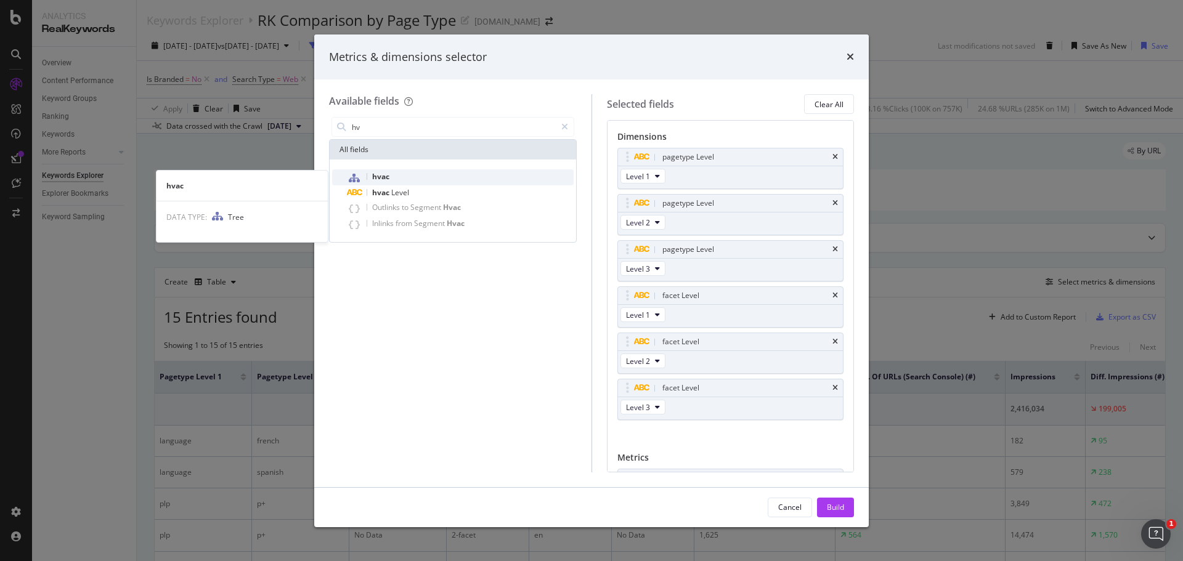
type input "hv"
click at [391, 177] on div "hvac" at bounding box center [460, 177] width 227 height 16
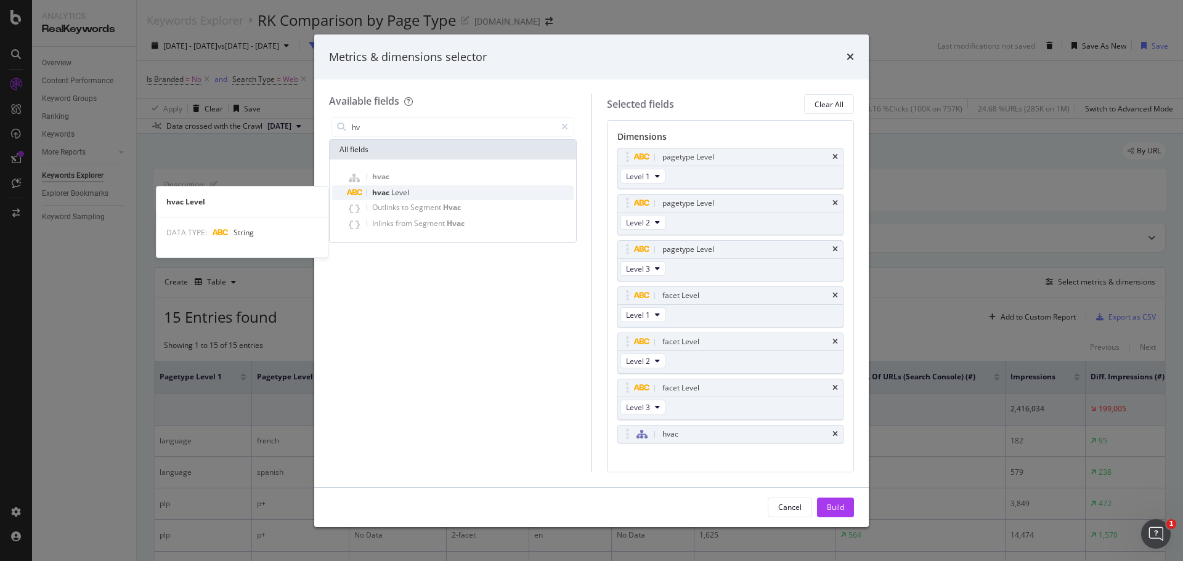
click at [390, 192] on span "hvac" at bounding box center [381, 192] width 19 height 10
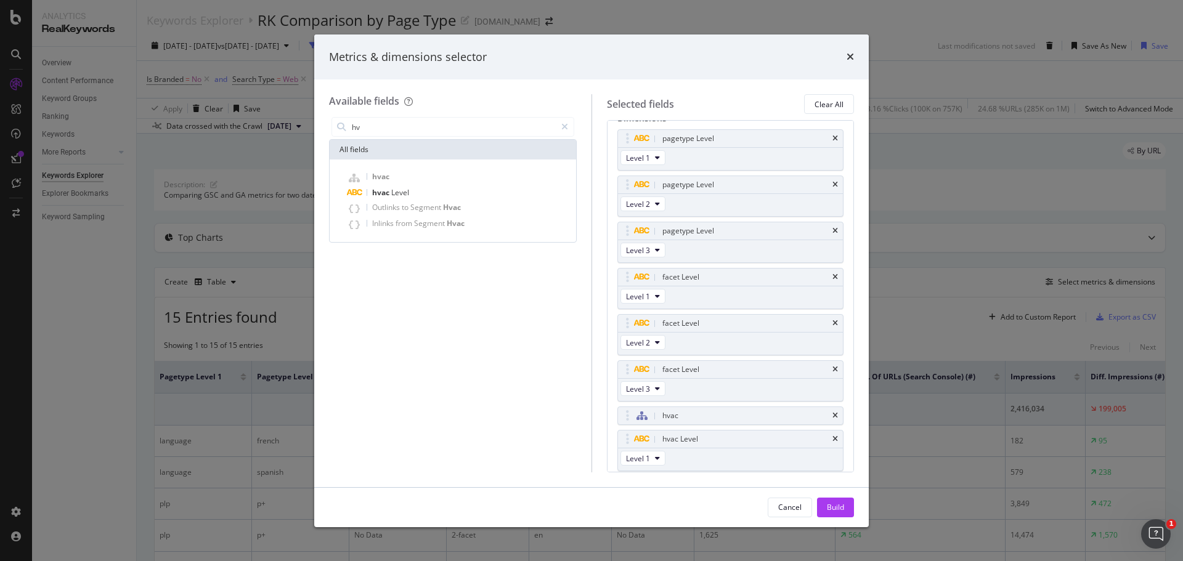
click at [390, 192] on span "hvac" at bounding box center [381, 192] width 19 height 10
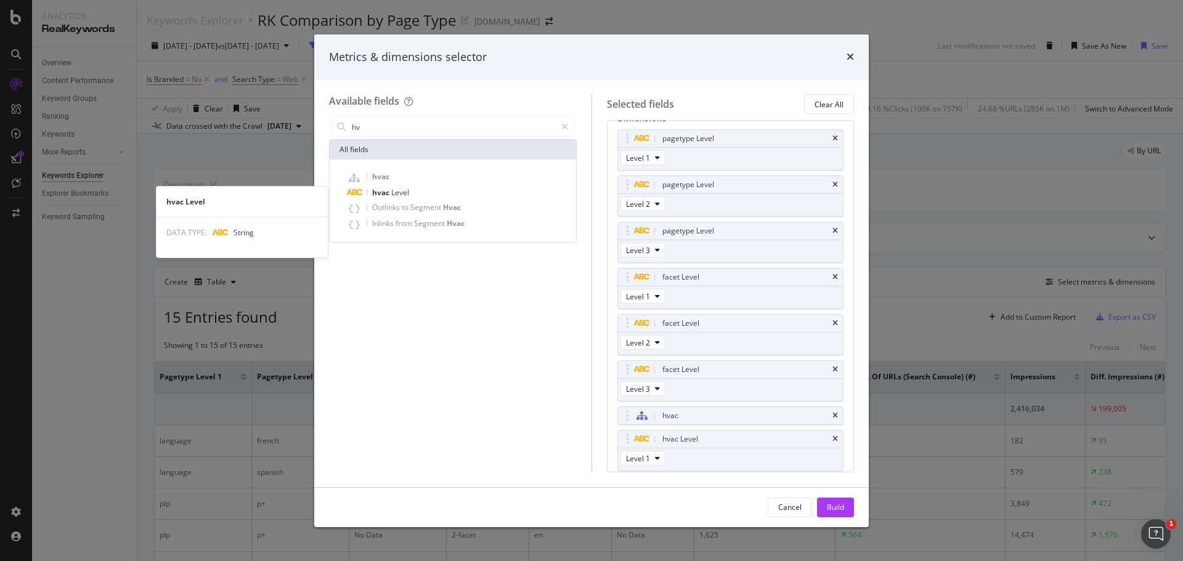
scroll to position [65, 0]
click at [390, 192] on span "hvac" at bounding box center [381, 192] width 19 height 10
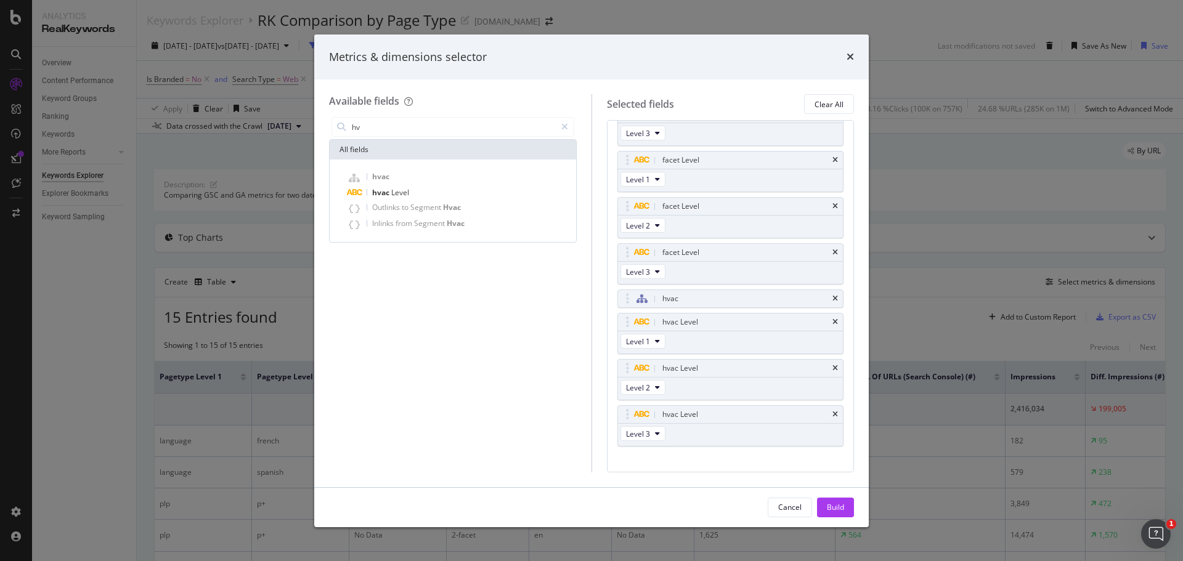
scroll to position [84, 0]
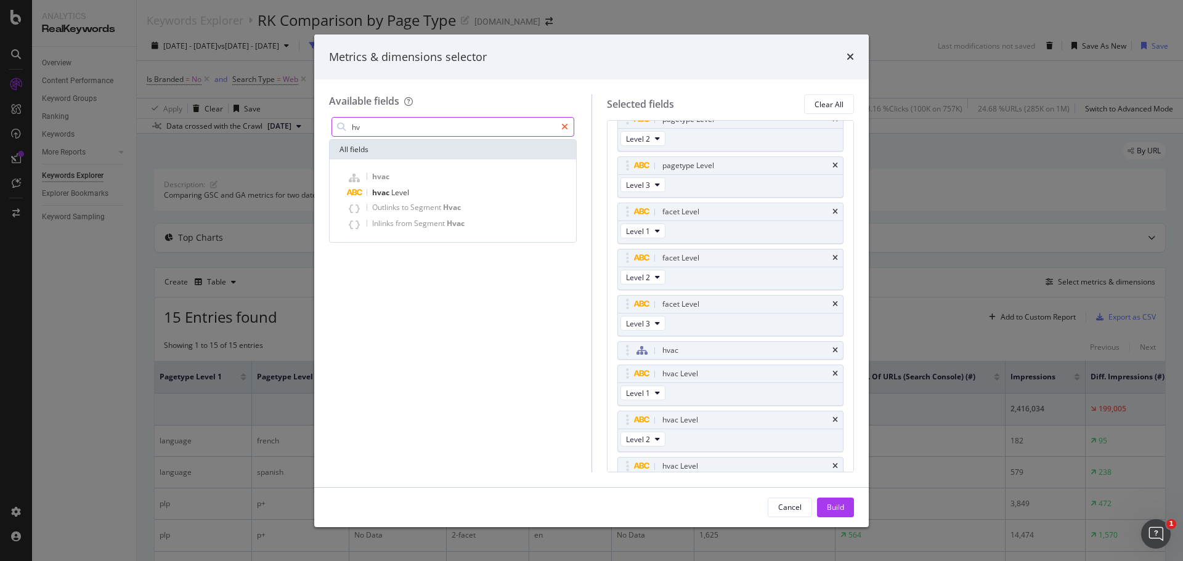
click at [566, 125] on icon "modal" at bounding box center [564, 127] width 7 height 9
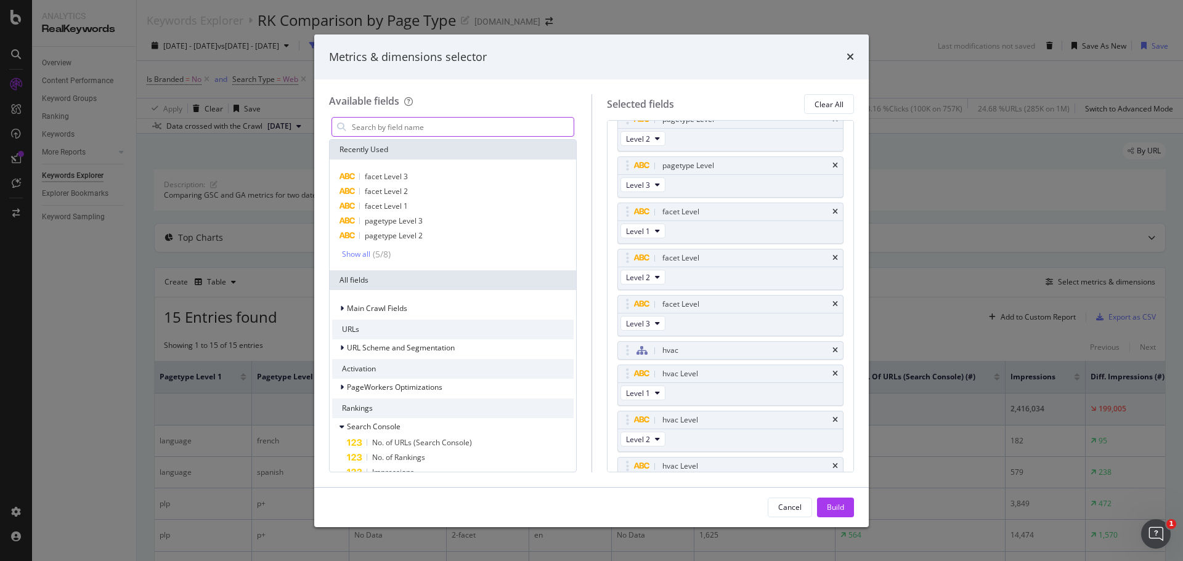
click at [450, 128] on input "Full Page" at bounding box center [462, 127] width 223 height 18
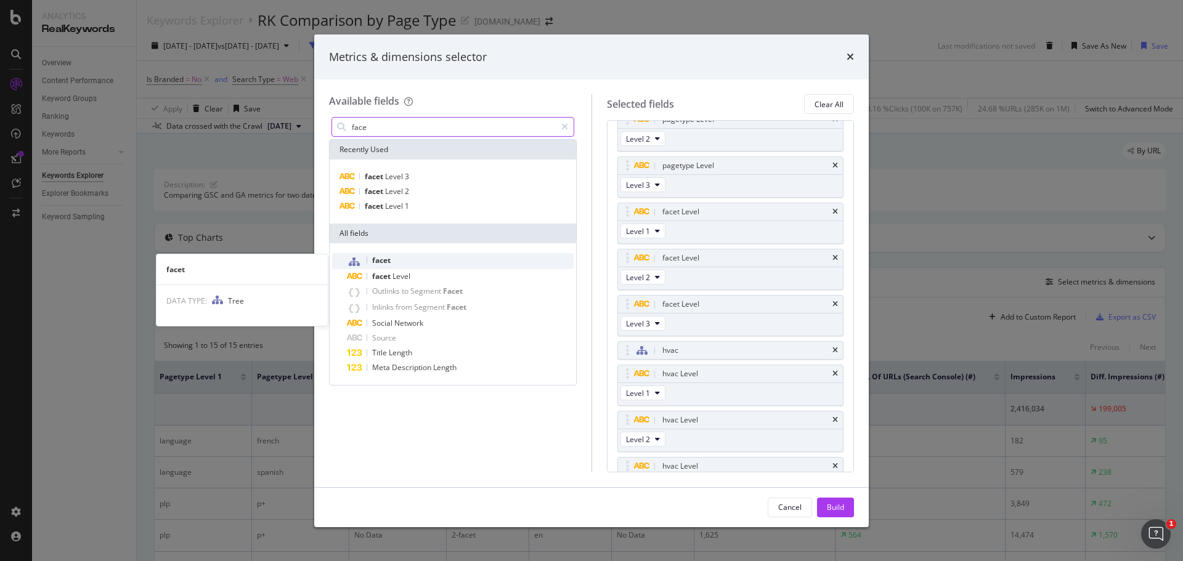
type input "face"
click at [381, 257] on span "facet" at bounding box center [381, 260] width 18 height 10
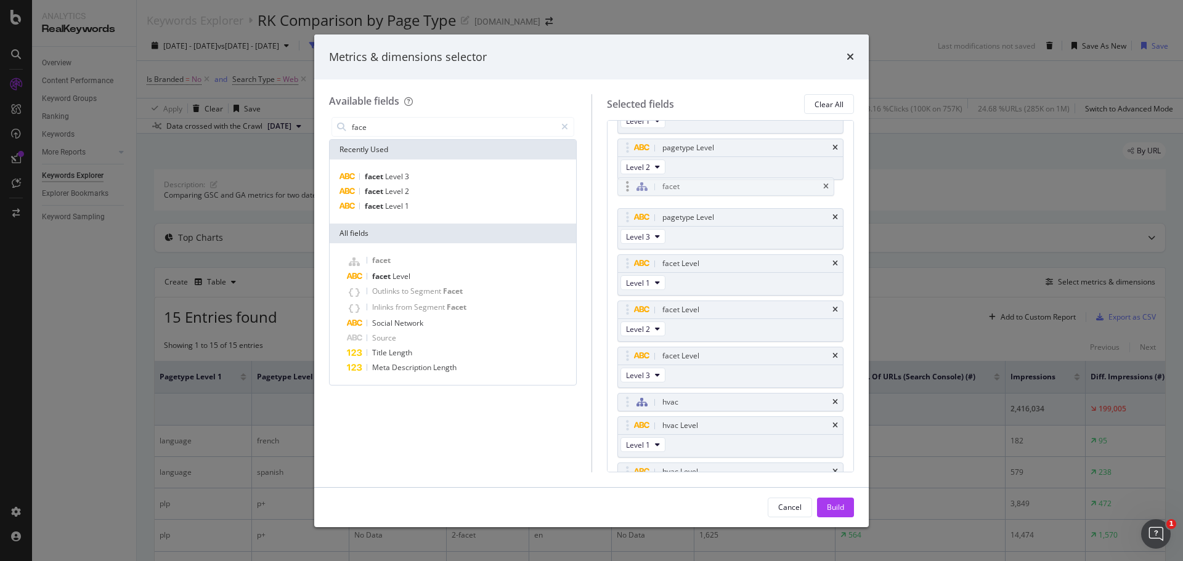
scroll to position [55, 0]
drag, startPoint x: 734, startPoint y: 340, endPoint x: 735, endPoint y: 245, distance: 95.5
click at [735, 245] on body "Analytics RealKeywords Overview Content Performance Keyword Groups Ranking Keyw…" at bounding box center [591, 280] width 1183 height 561
drag, startPoint x: 839, startPoint y: 508, endPoint x: 852, endPoint y: 495, distance: 17.9
click at [841, 507] on div "Build" at bounding box center [835, 507] width 17 height 10
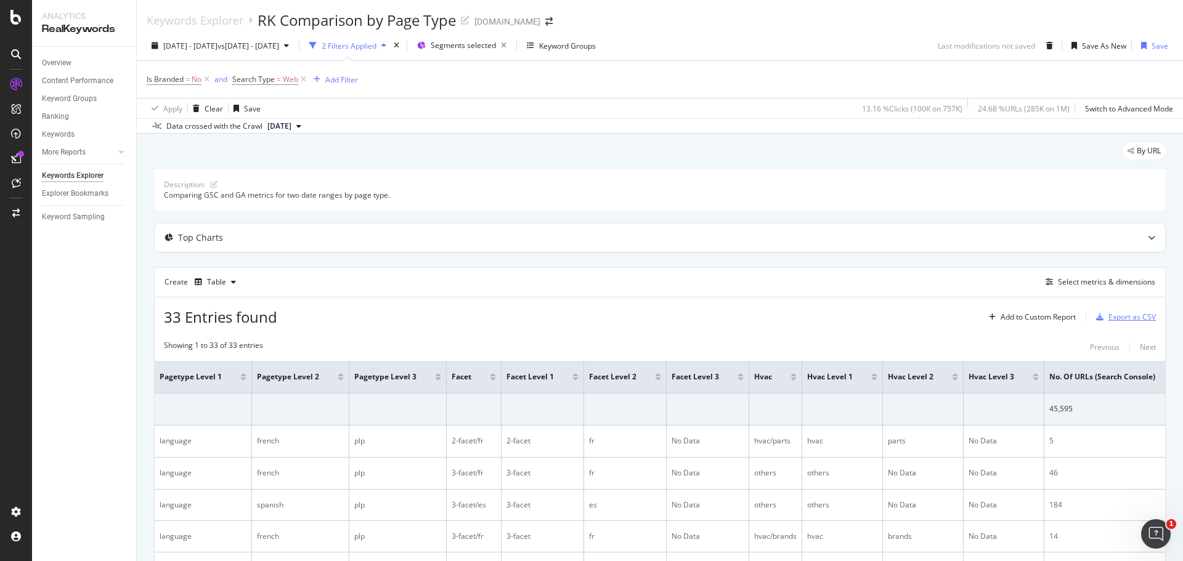
click at [1115, 312] on div "Export as CSV" at bounding box center [1132, 317] width 47 height 10
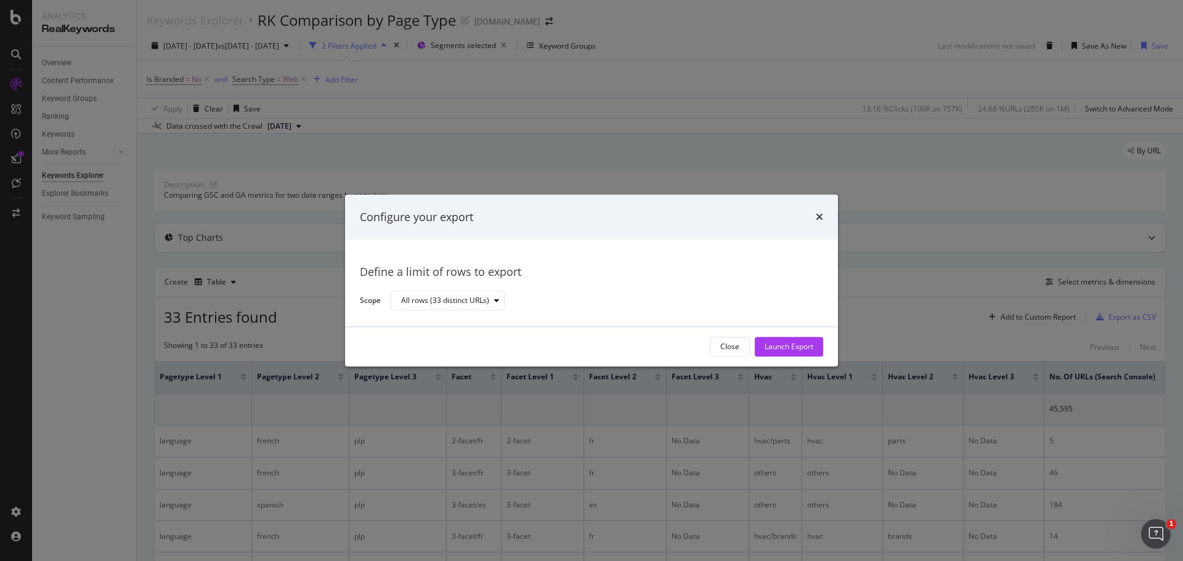
click at [785, 349] on div "Launch Export" at bounding box center [789, 347] width 49 height 10
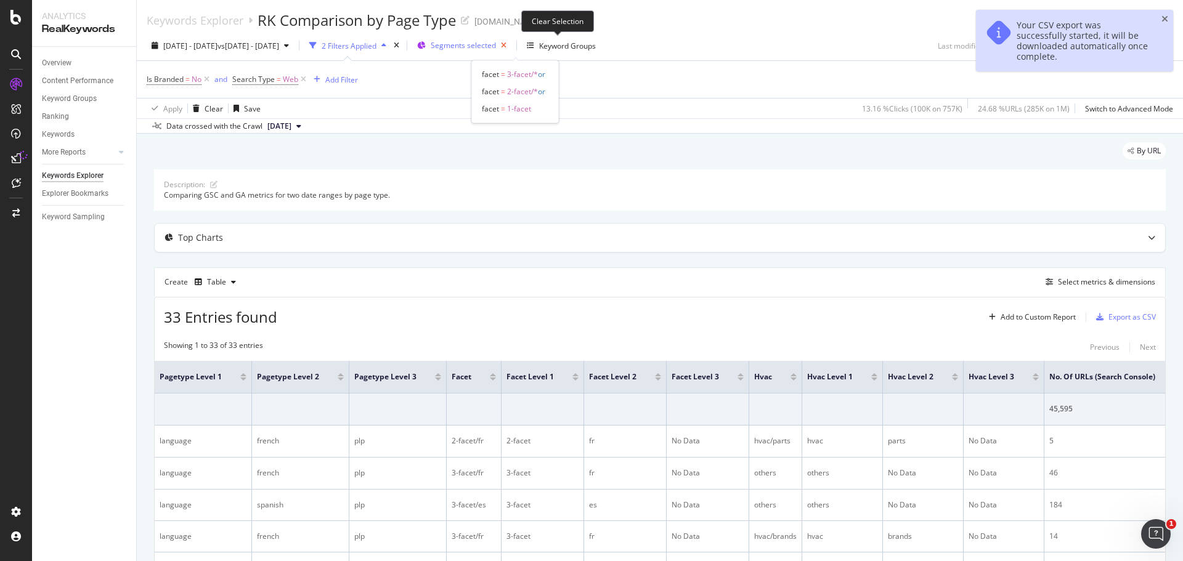
click at [512, 43] on icon "button" at bounding box center [503, 45] width 15 height 17
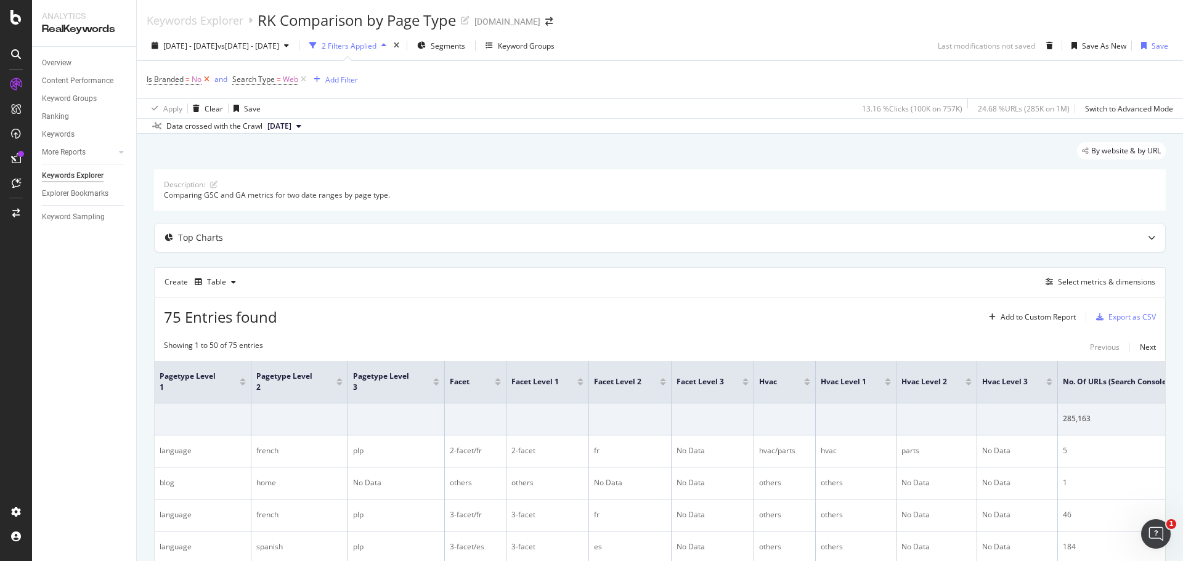
click at [210, 79] on icon at bounding box center [207, 79] width 10 height 12
click at [1132, 317] on div "Export as CSV" at bounding box center [1132, 317] width 47 height 10
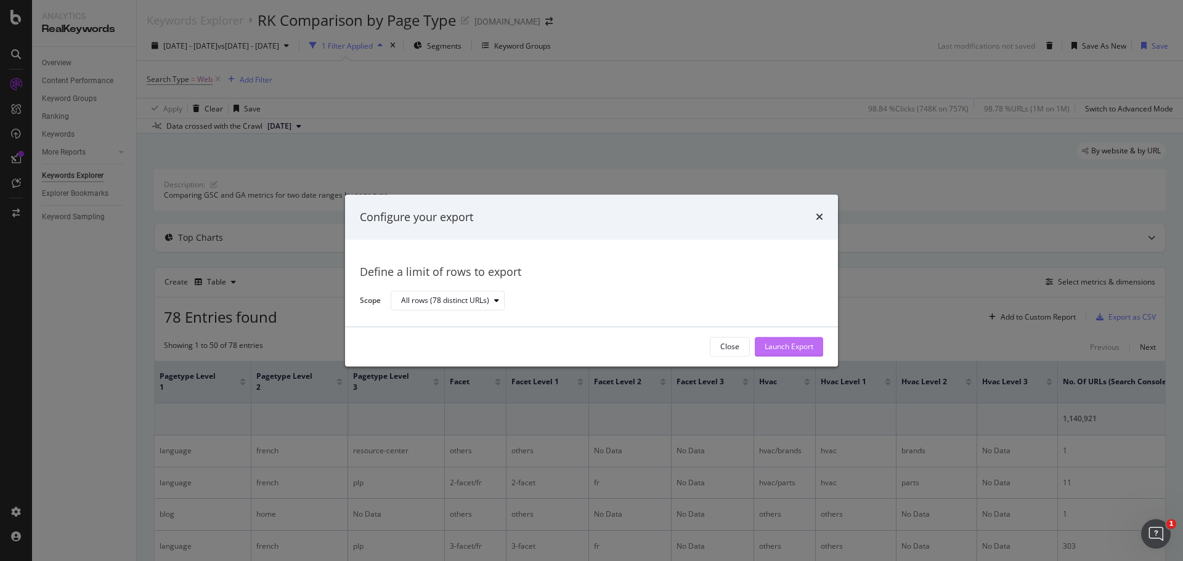
click at [786, 348] on div "Launch Export" at bounding box center [789, 347] width 49 height 10
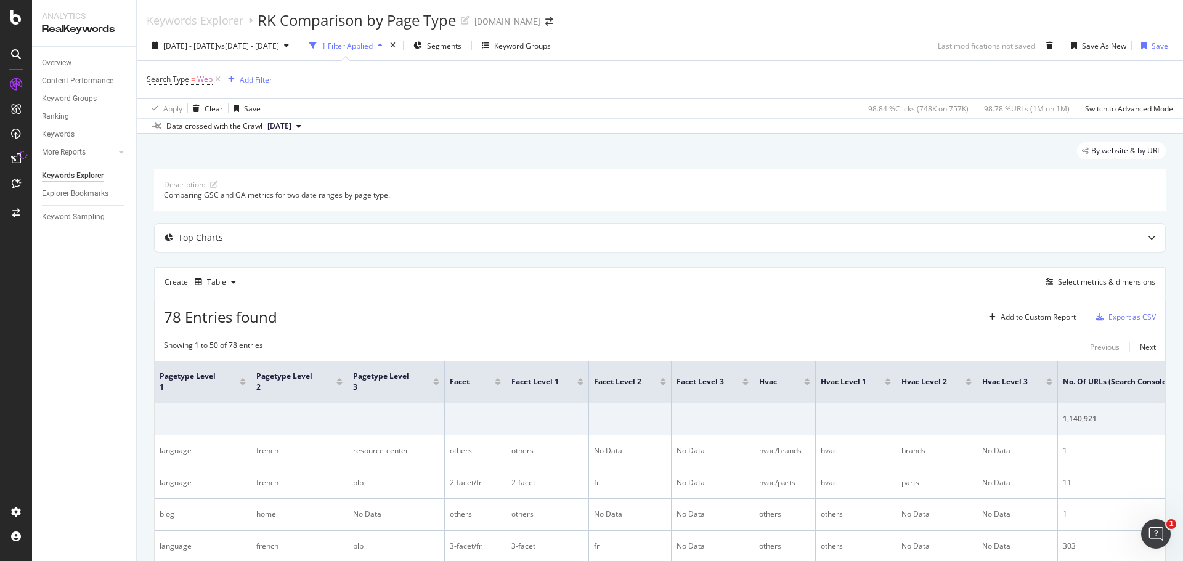
click at [938, 190] on div "Comparing GSC and GA metrics for two date ranges by page type." at bounding box center [660, 195] width 992 height 10
click at [1133, 317] on div "Export as CSV" at bounding box center [1132, 317] width 47 height 10
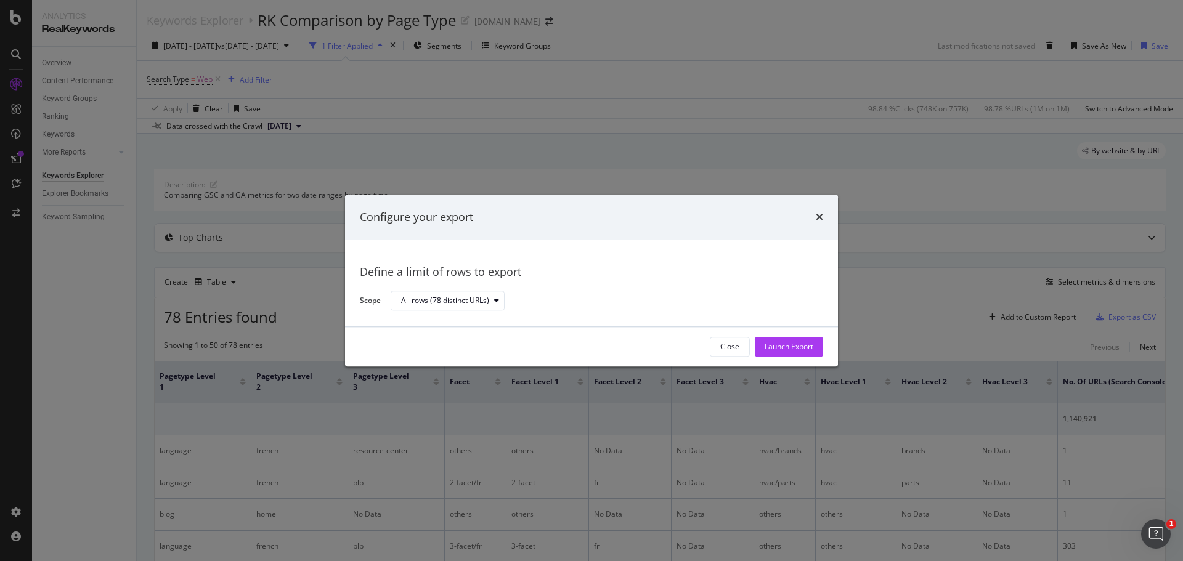
click at [721, 354] on div "Close" at bounding box center [729, 346] width 19 height 17
